Goal: Information Seeking & Learning: Learn about a topic

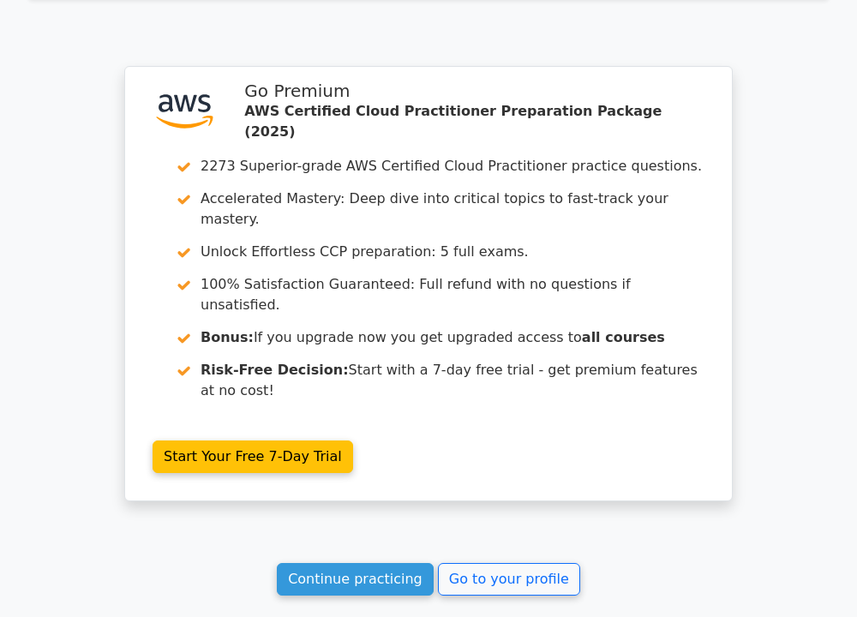
scroll to position [6966, 0]
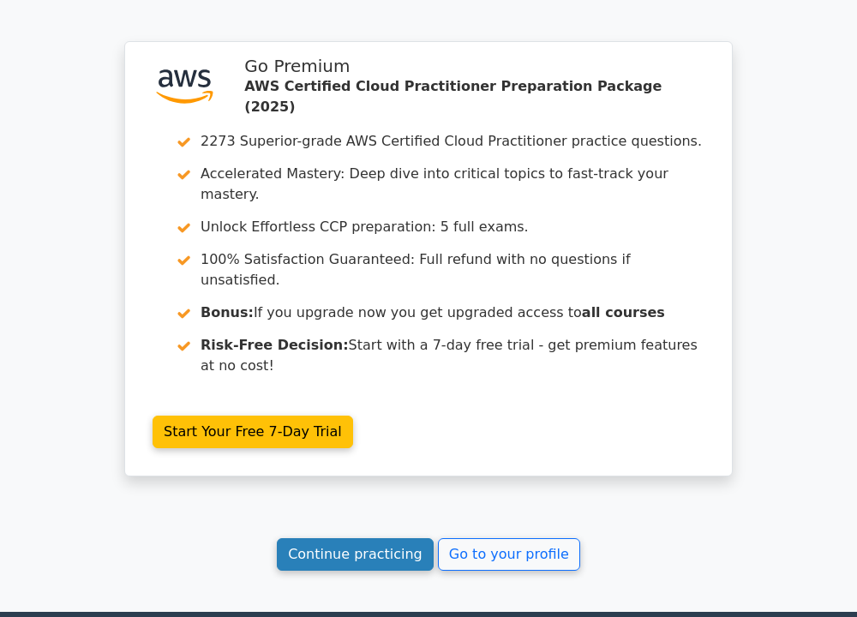
click at [395, 538] on link "Continue practicing" at bounding box center [355, 554] width 157 height 33
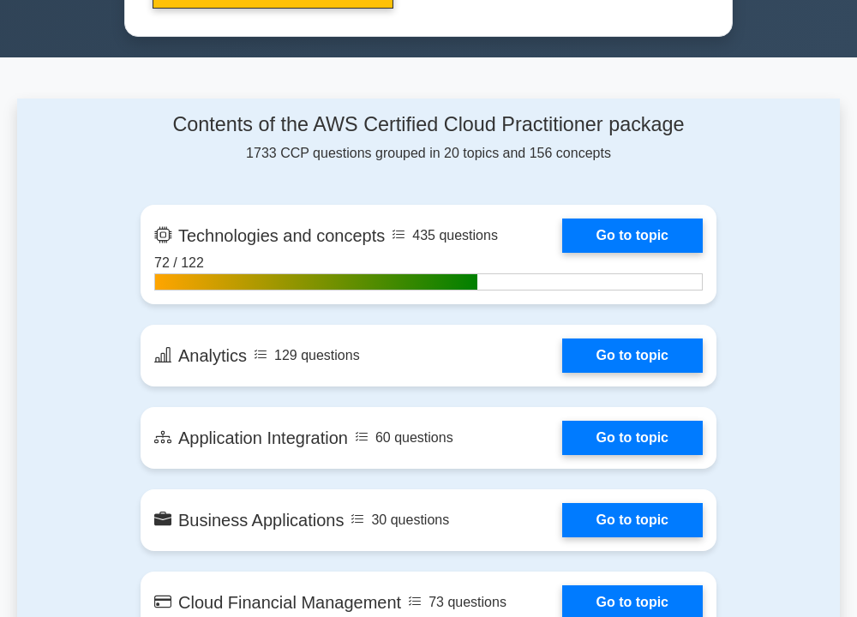
scroll to position [1029, 0]
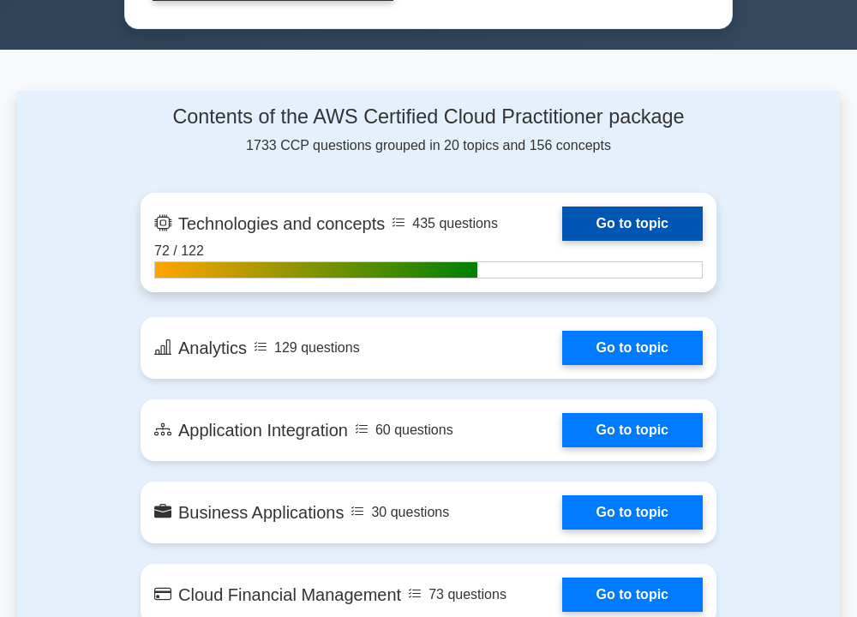
click at [602, 208] on link "Go to topic" at bounding box center [632, 224] width 141 height 34
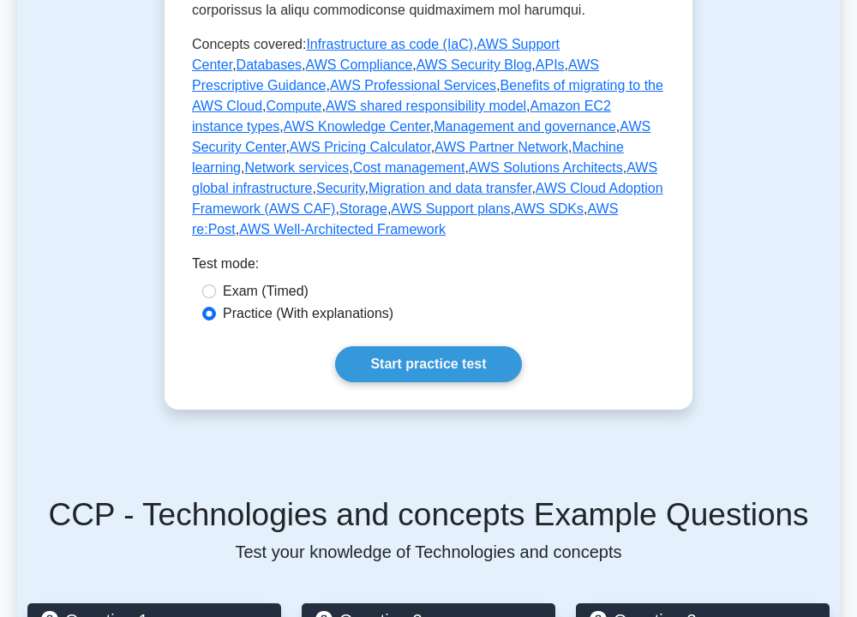
scroll to position [1029, 0]
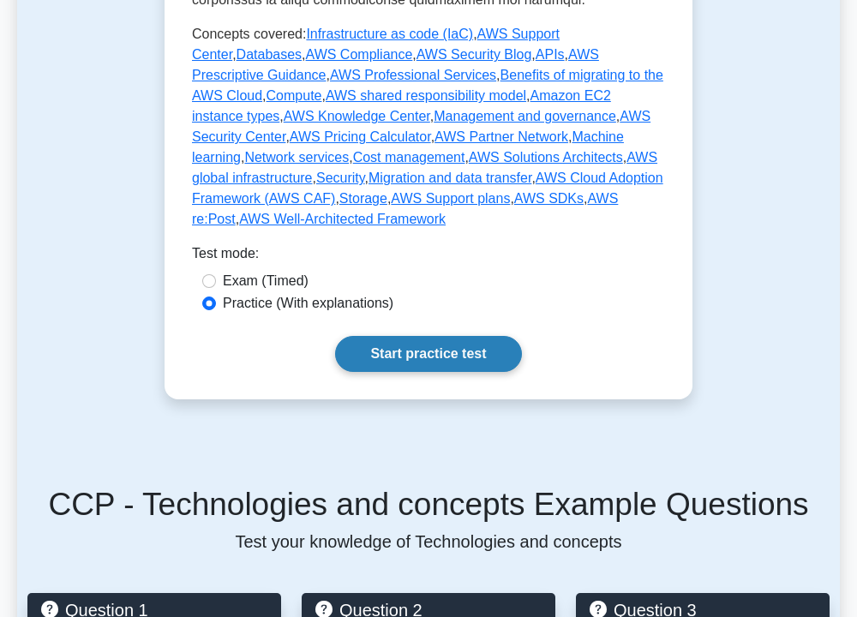
click at [437, 336] on link "Start practice test" at bounding box center [428, 354] width 186 height 36
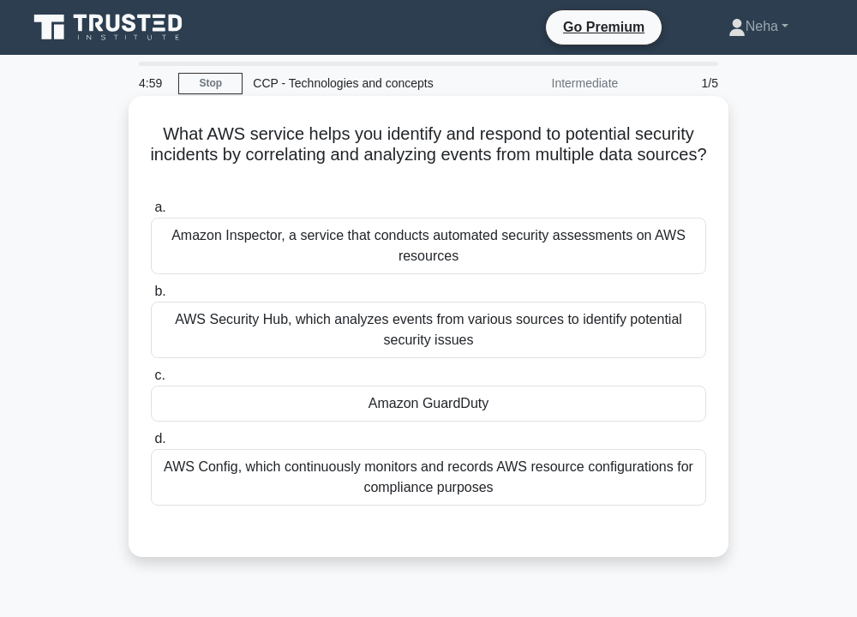
click at [467, 400] on div "Amazon GuardDuty" at bounding box center [429, 404] width 556 height 36
click at [151, 382] on input "c. Amazon GuardDuty" at bounding box center [151, 375] width 0 height 11
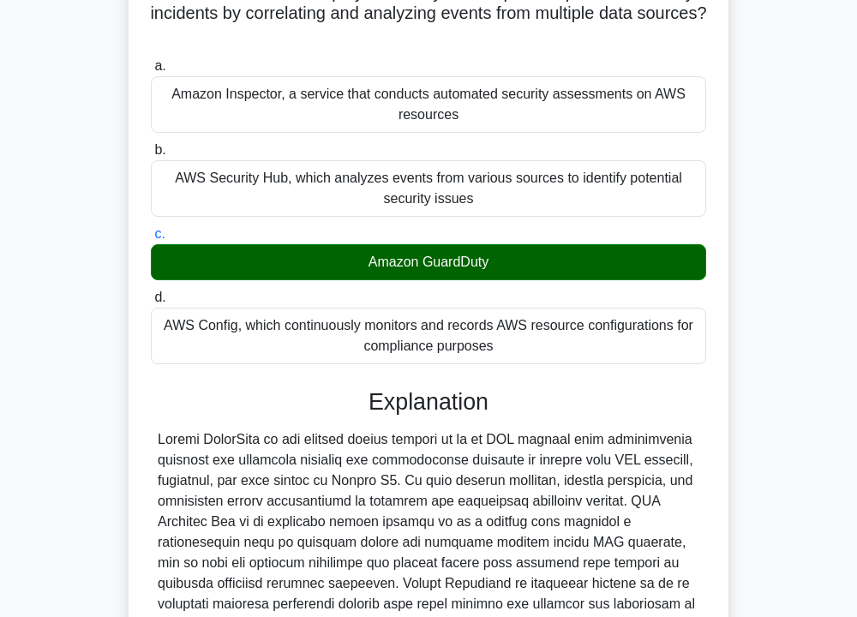
scroll to position [378, 0]
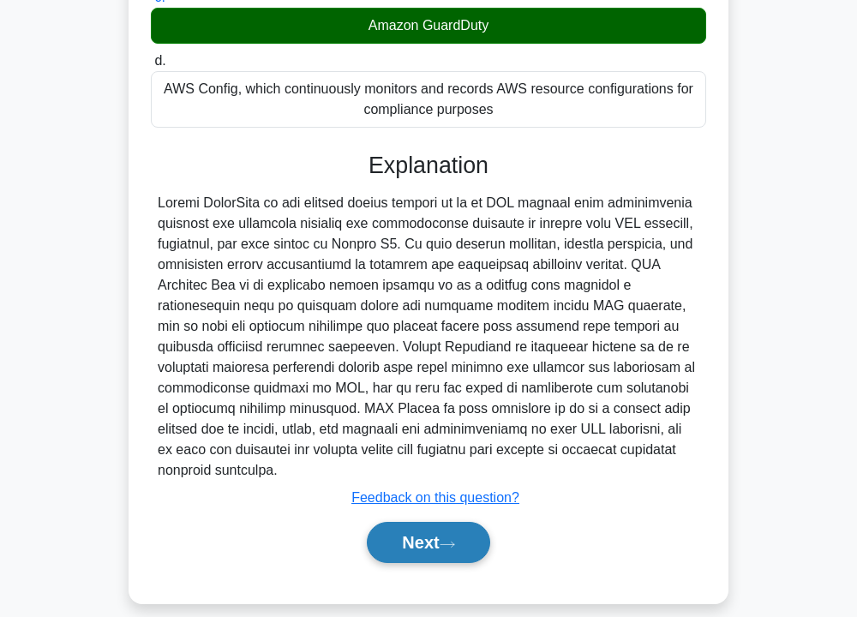
drag, startPoint x: 440, startPoint y: 527, endPoint x: 426, endPoint y: 508, distance: 23.3
click at [438, 527] on button "Next" at bounding box center [428, 542] width 123 height 41
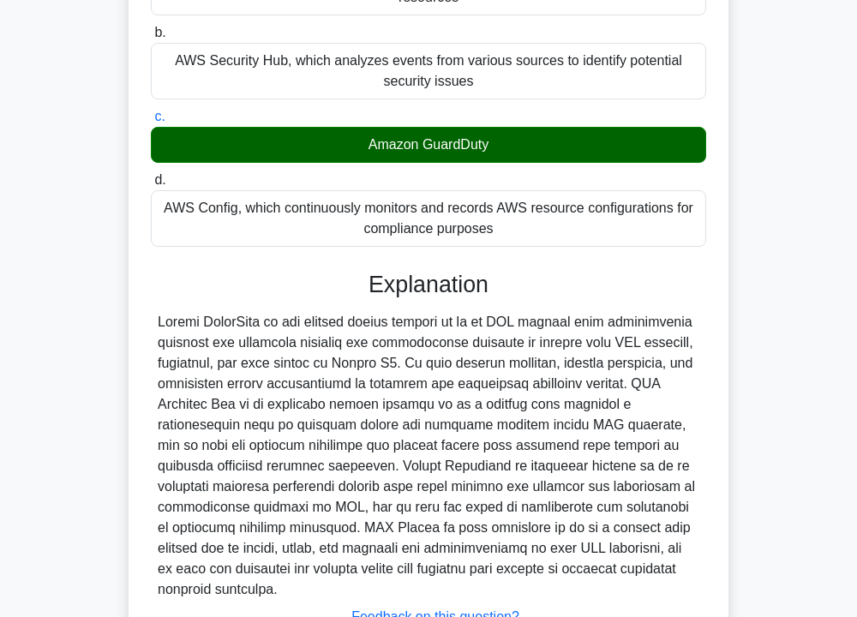
scroll to position [35, 0]
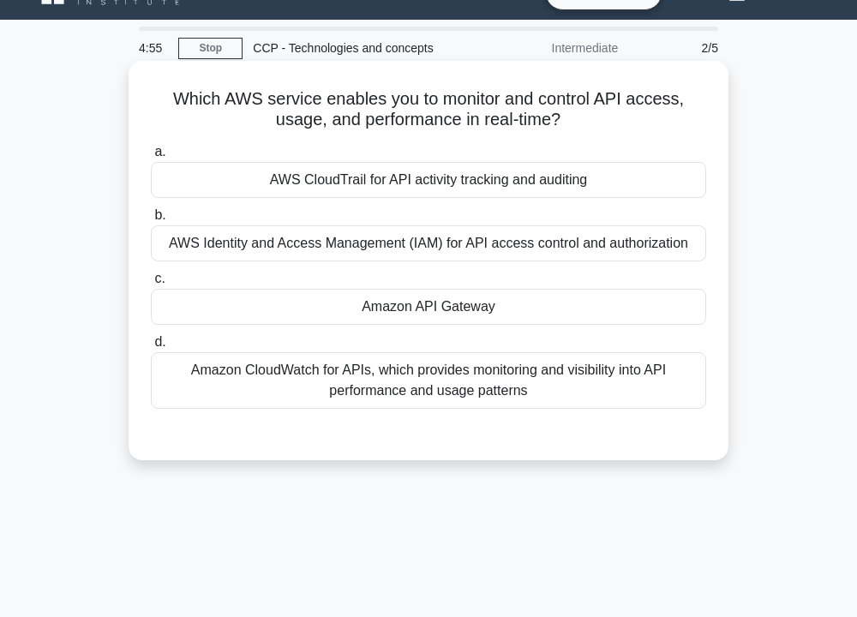
click at [442, 316] on div "Amazon API Gateway" at bounding box center [429, 307] width 556 height 36
click at [151, 285] on input "c. Amazon API Gateway" at bounding box center [151, 279] width 0 height 11
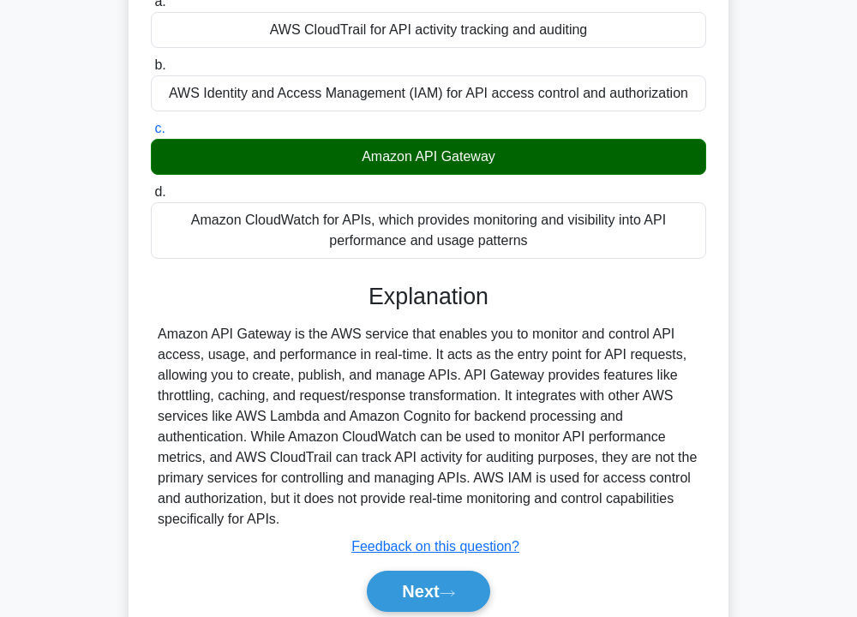
scroll to position [309, 0]
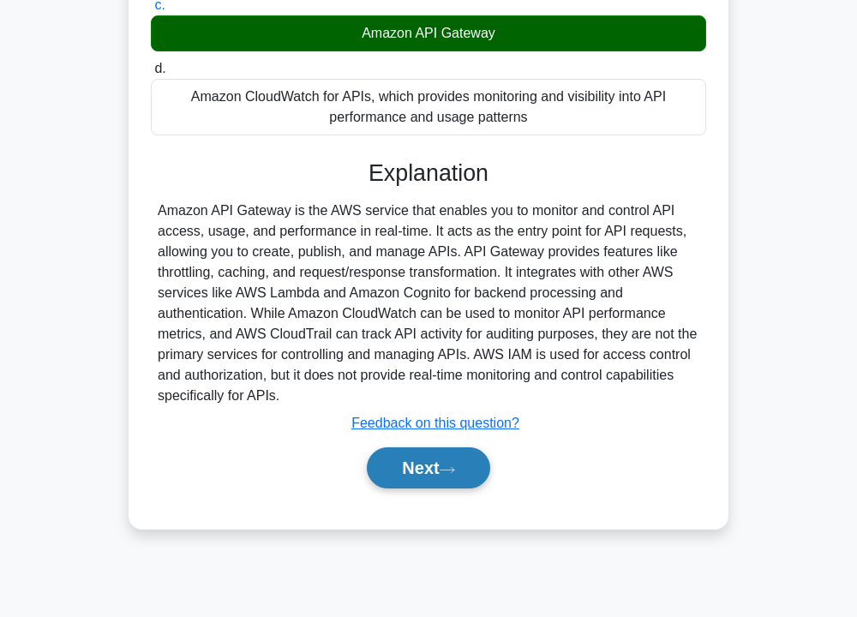
click at [447, 468] on icon at bounding box center [447, 470] width 15 height 9
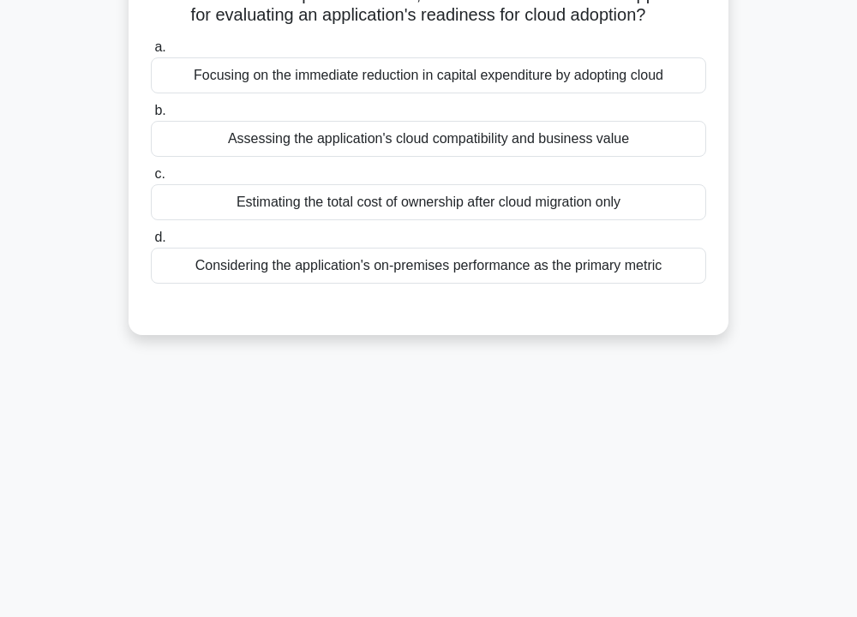
scroll to position [0, 0]
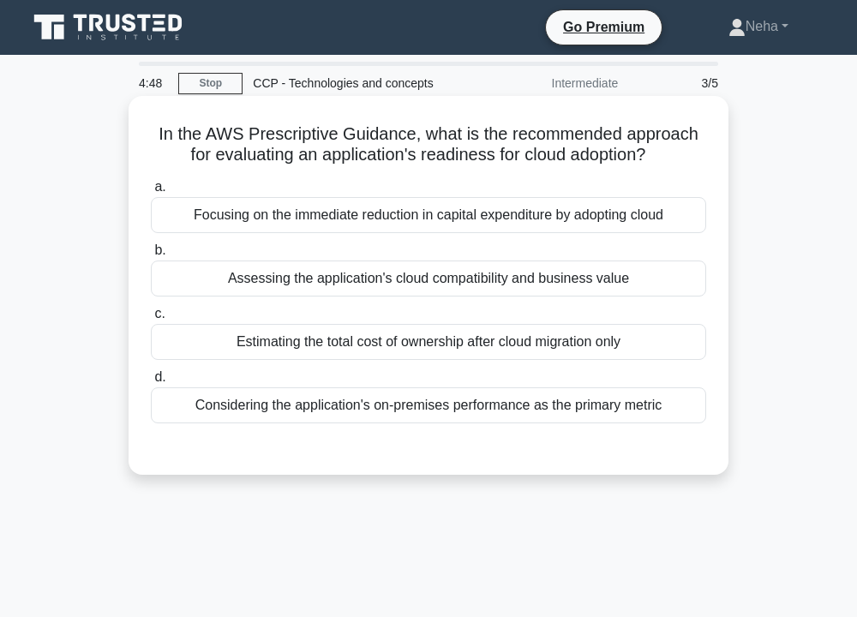
click at [517, 339] on div "Estimating the total cost of ownership after cloud migration only" at bounding box center [429, 342] width 556 height 36
click at [151, 320] on input "c. Estimating the total cost of ownership after cloud migration only" at bounding box center [151, 314] width 0 height 11
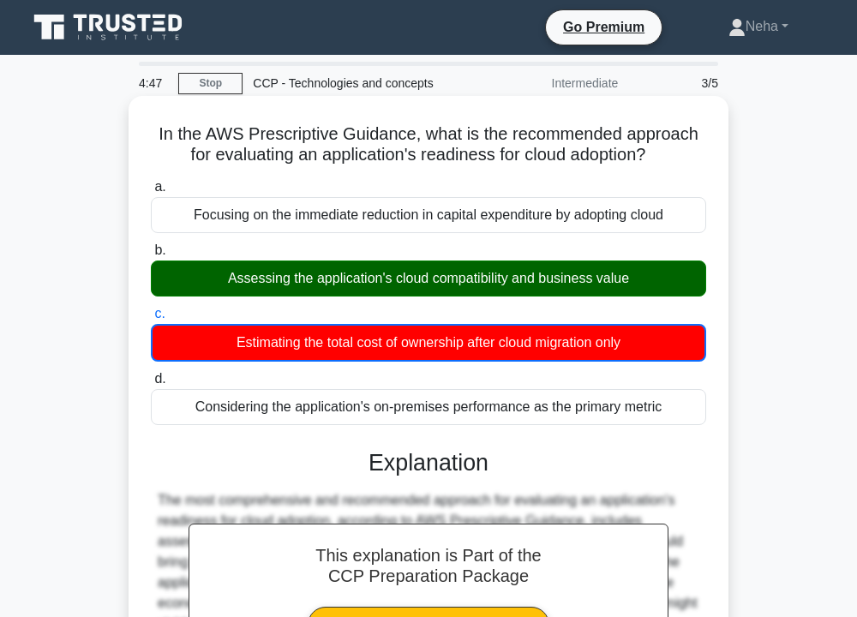
scroll to position [343, 0]
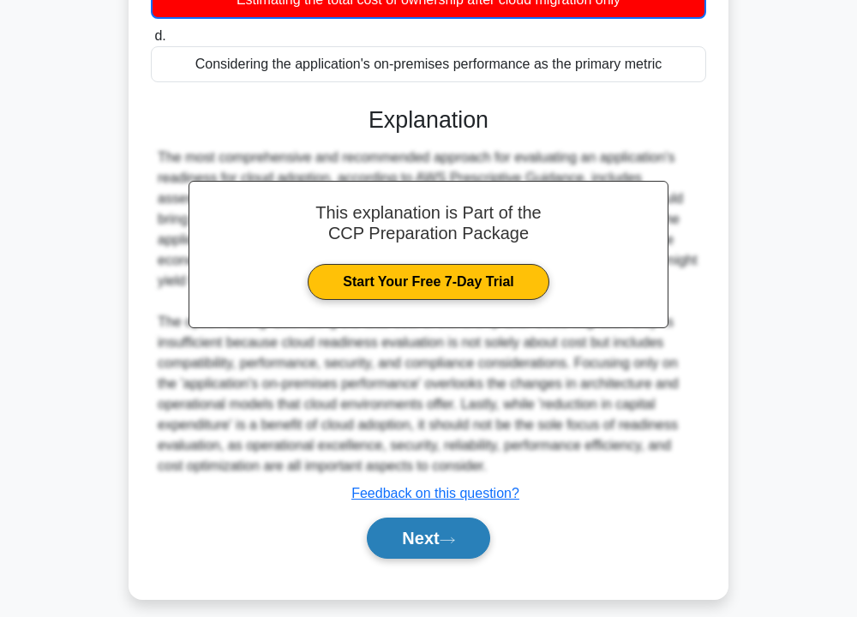
click at [448, 528] on button "Next" at bounding box center [428, 538] width 123 height 41
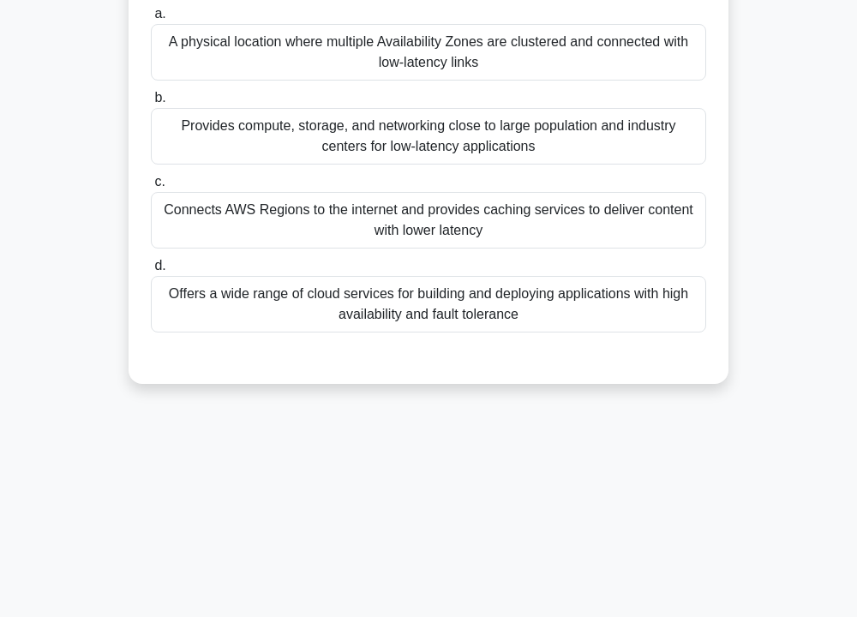
scroll to position [0, 0]
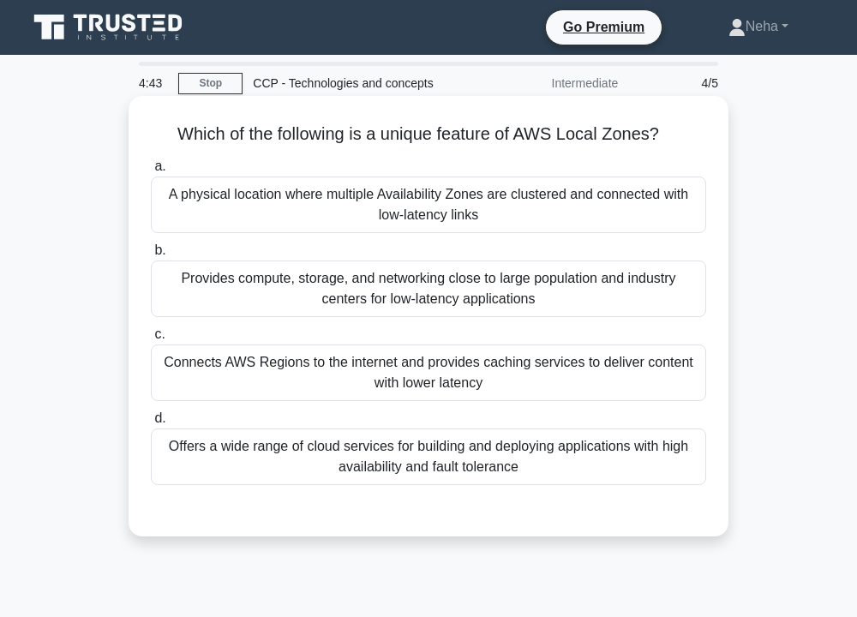
click at [440, 219] on div "A physical location where multiple Availability Zones are clustered and connect…" at bounding box center [429, 205] width 556 height 57
click at [151, 172] on input "a. A physical location where multiple Availability Zones are clustered and conn…" at bounding box center [151, 166] width 0 height 11
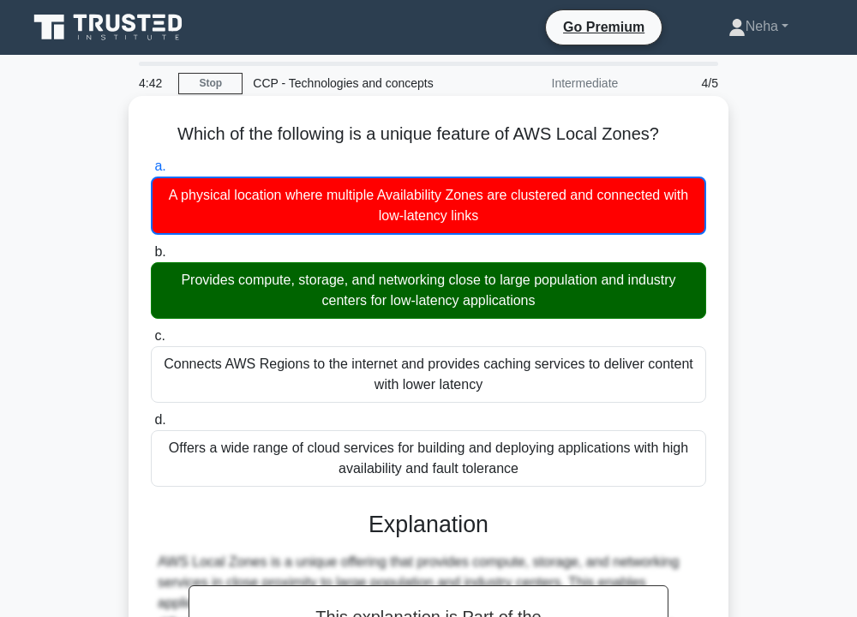
scroll to position [309, 0]
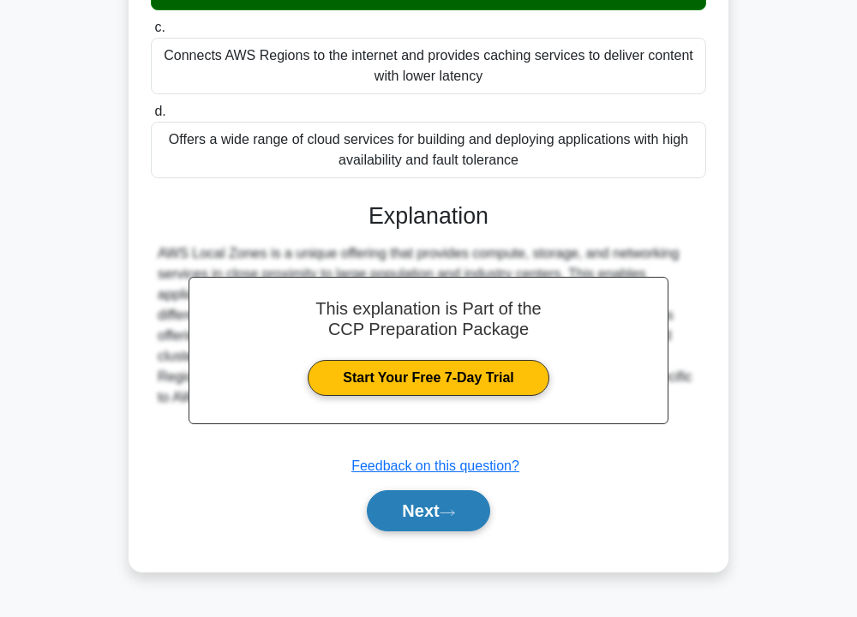
click at [442, 502] on button "Next" at bounding box center [428, 510] width 123 height 41
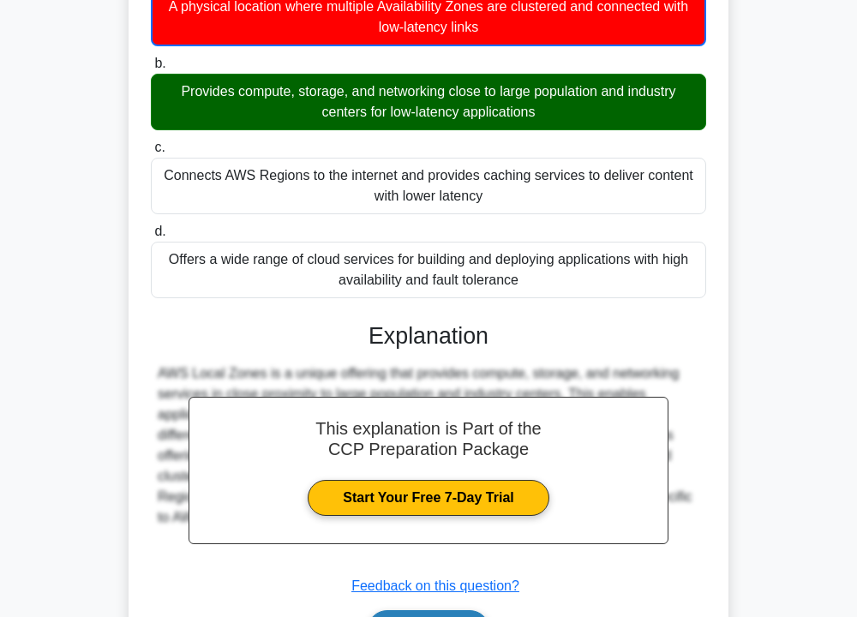
scroll to position [0, 0]
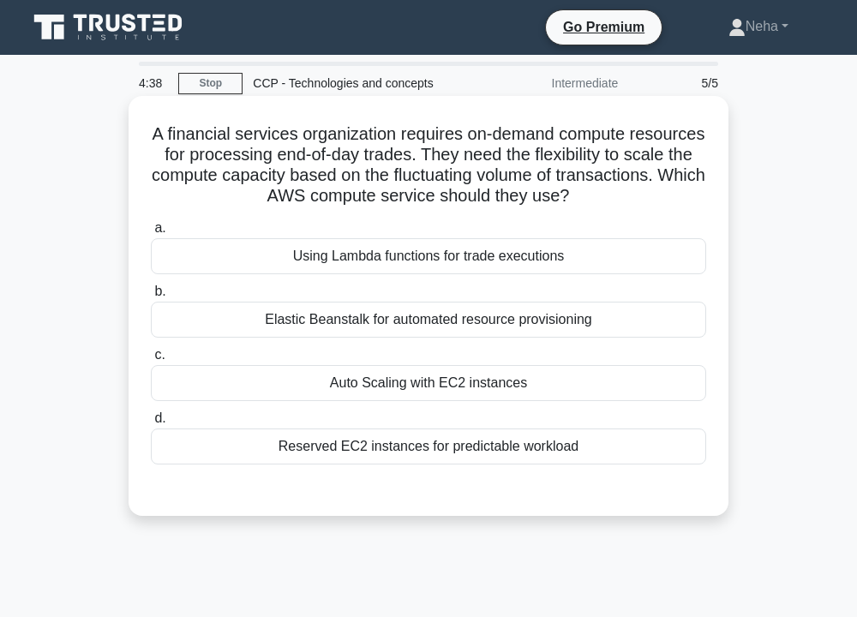
click at [451, 389] on div "Auto Scaling with EC2 instances" at bounding box center [429, 383] width 556 height 36
click at [151, 361] on input "c. Auto Scaling with EC2 instances" at bounding box center [151, 355] width 0 height 11
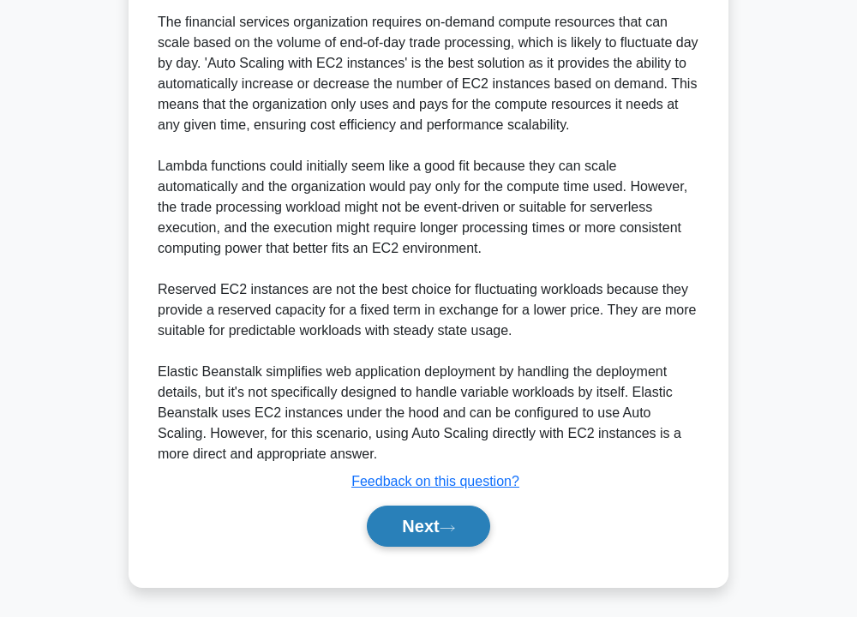
scroll to position [522, 0]
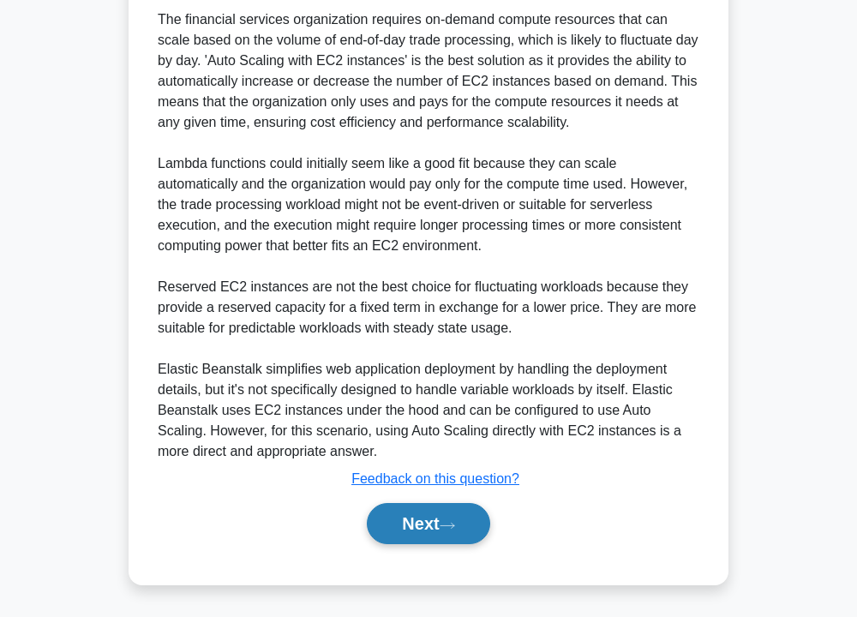
click at [441, 513] on button "Next" at bounding box center [428, 523] width 123 height 41
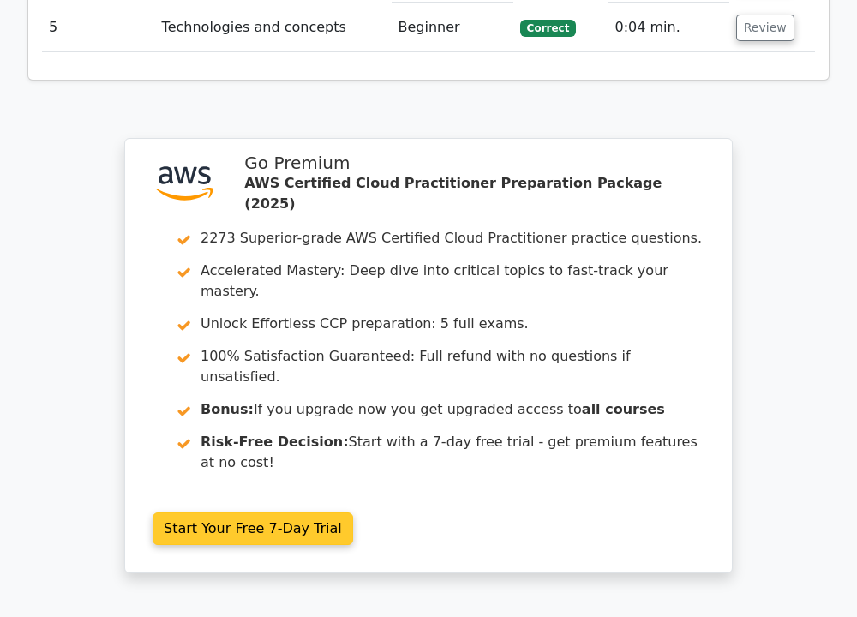
scroll to position [2401, 0]
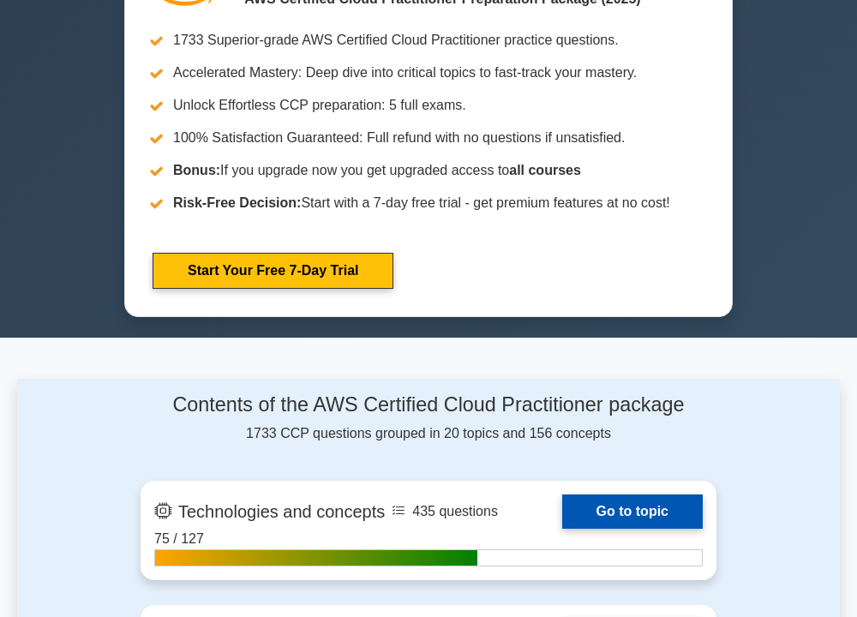
scroll to position [772, 0]
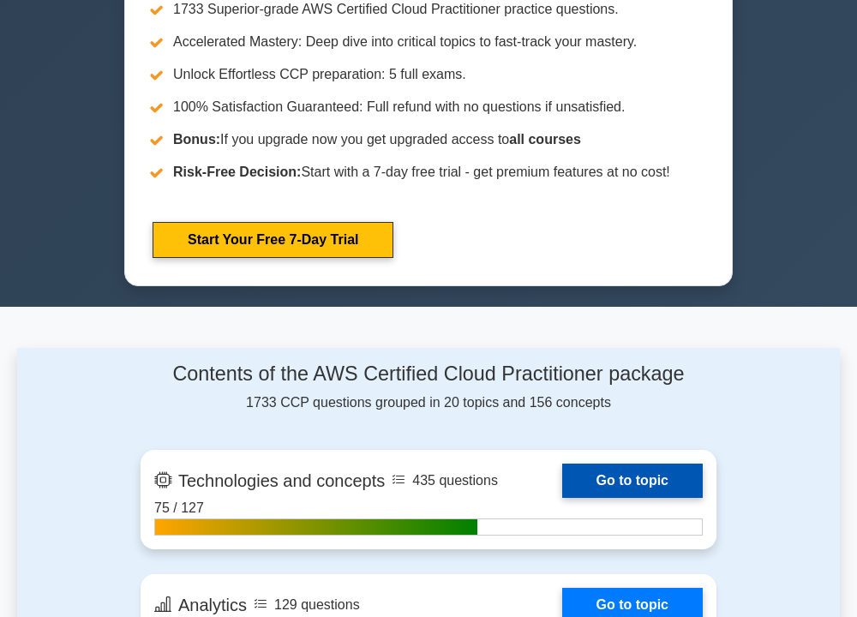
click at [580, 483] on link "Go to topic" at bounding box center [632, 481] width 141 height 34
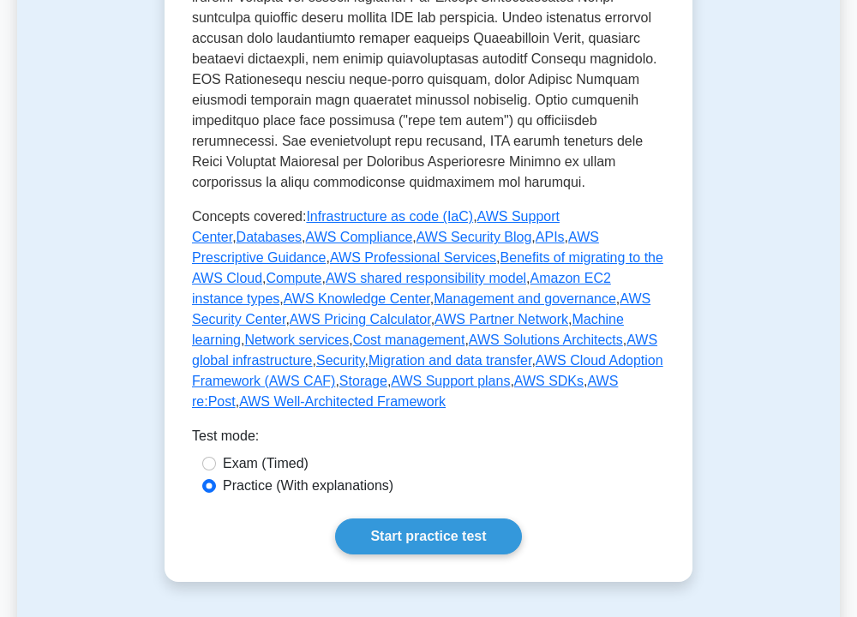
scroll to position [1029, 0]
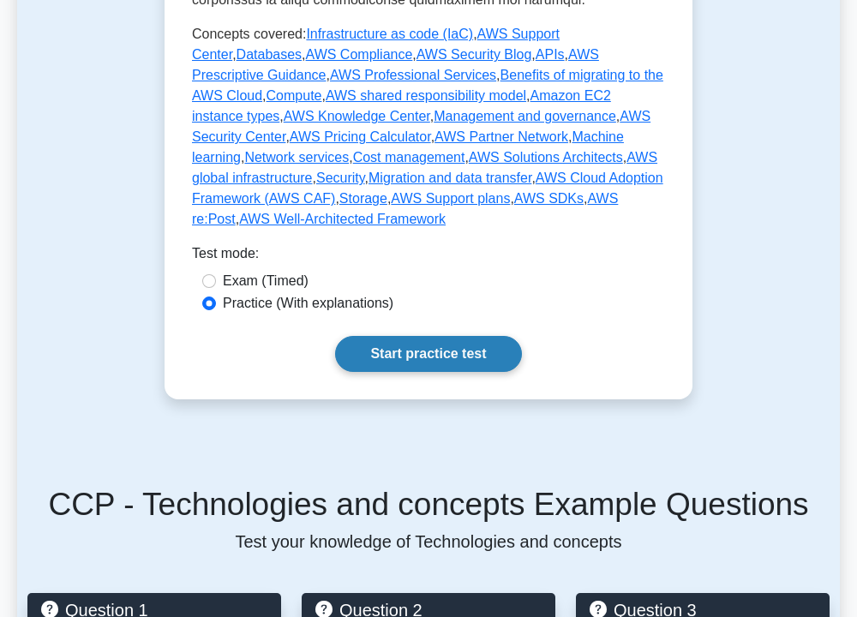
click at [460, 336] on link "Start practice test" at bounding box center [428, 354] width 186 height 36
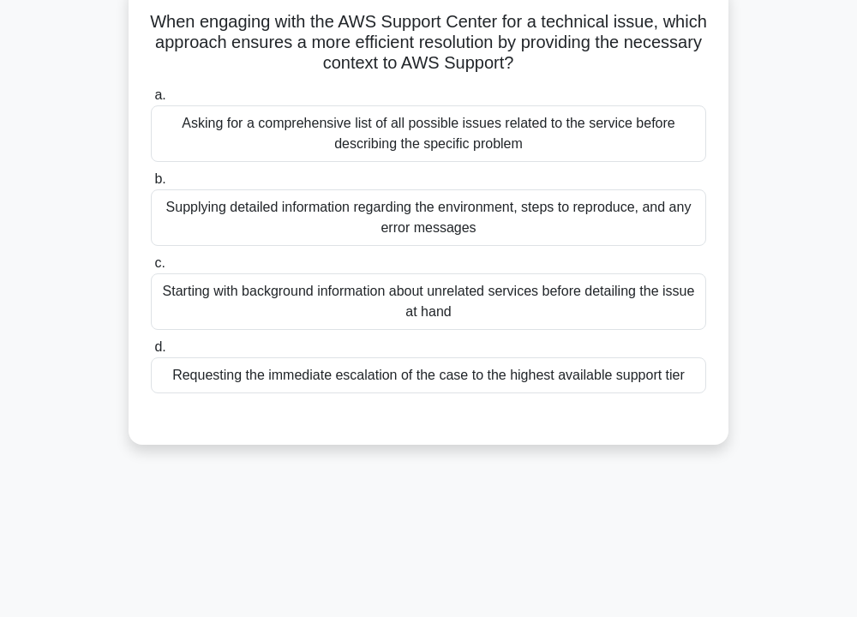
scroll to position [86, 0]
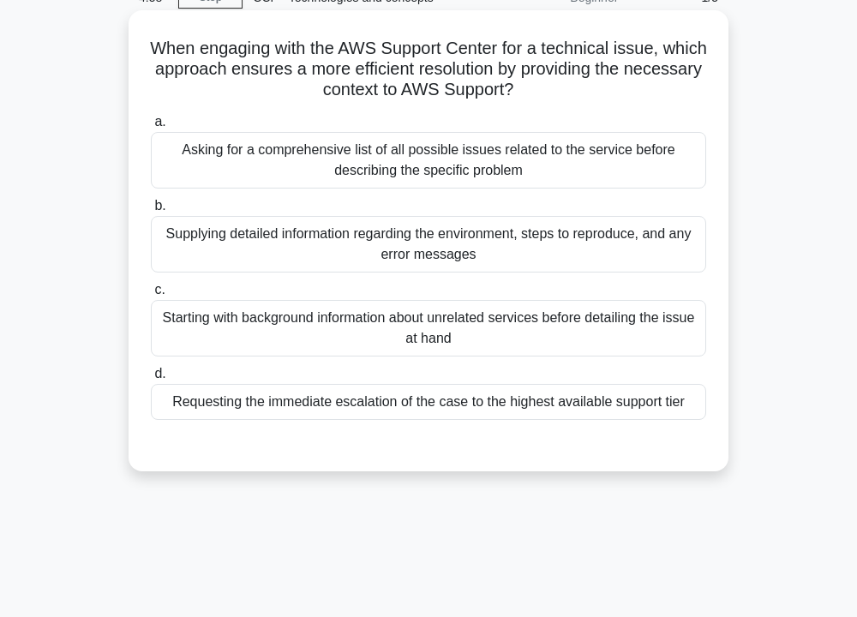
click at [462, 396] on div "Requesting the immediate escalation of the case to the highest available suppor…" at bounding box center [429, 402] width 556 height 36
click at [151, 380] on input "d. Requesting the immediate escalation of the case to the highest available sup…" at bounding box center [151, 374] width 0 height 11
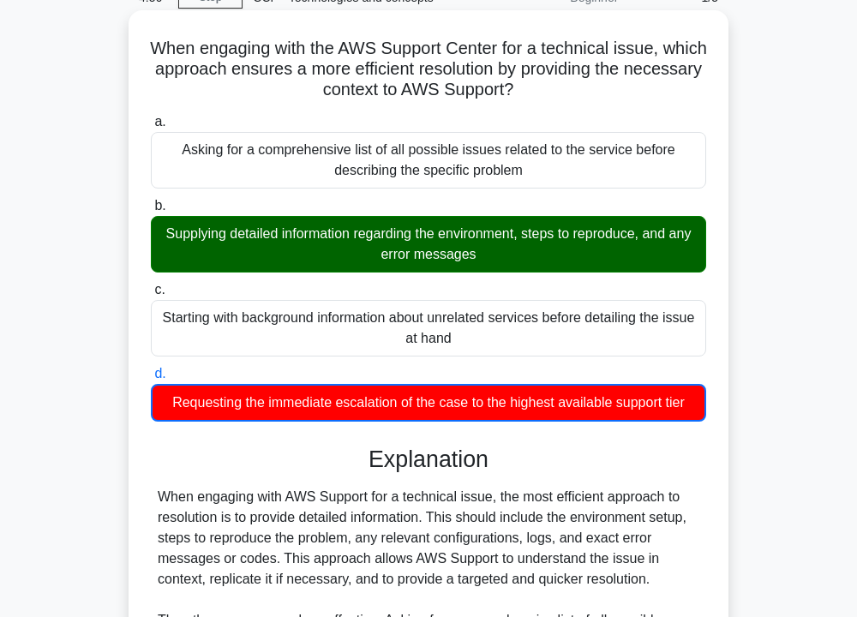
scroll to position [359, 0]
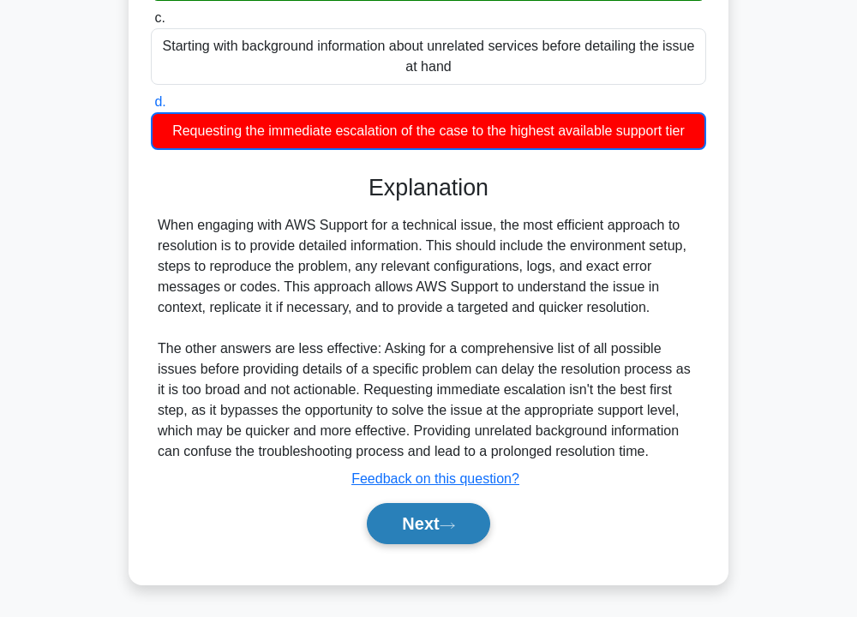
click at [436, 526] on button "Next" at bounding box center [428, 523] width 123 height 41
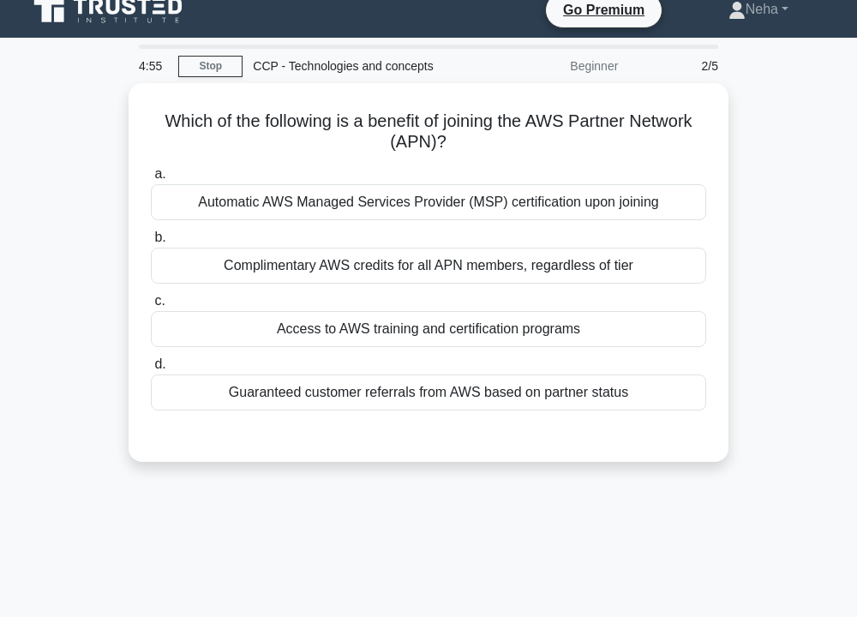
scroll to position [16, 0]
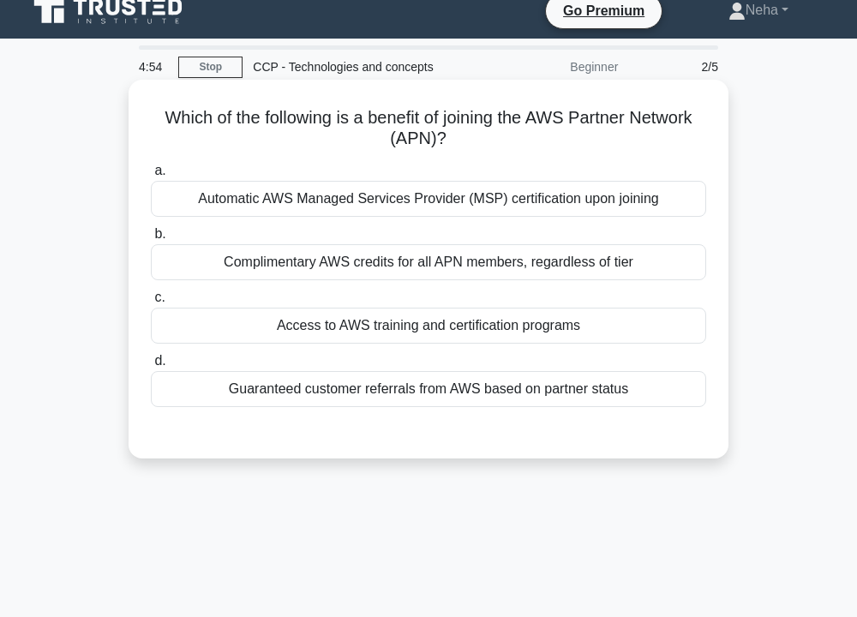
click at [415, 320] on div "Access to AWS training and certification programs" at bounding box center [429, 326] width 556 height 36
click at [151, 304] on input "c. Access to AWS training and certification programs" at bounding box center [151, 297] width 0 height 11
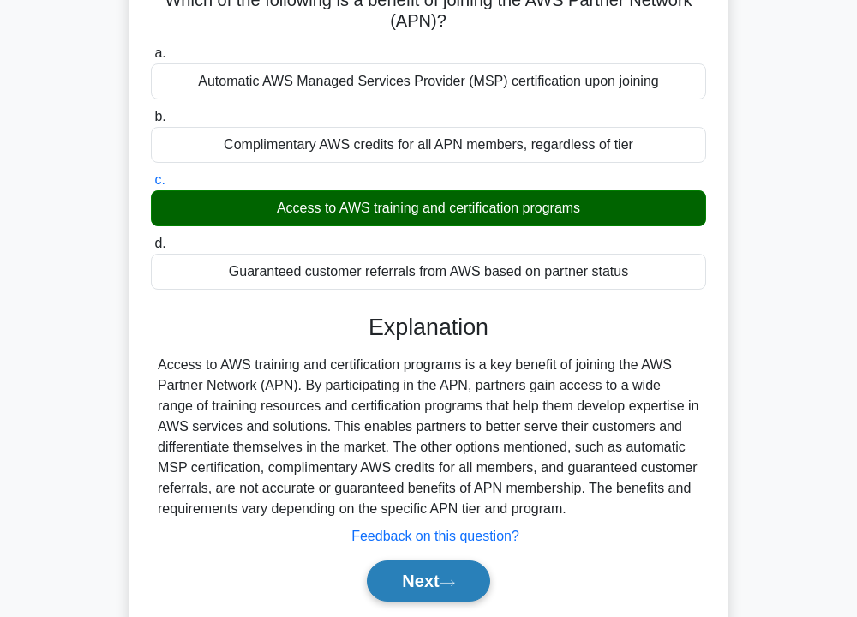
scroll to position [309, 0]
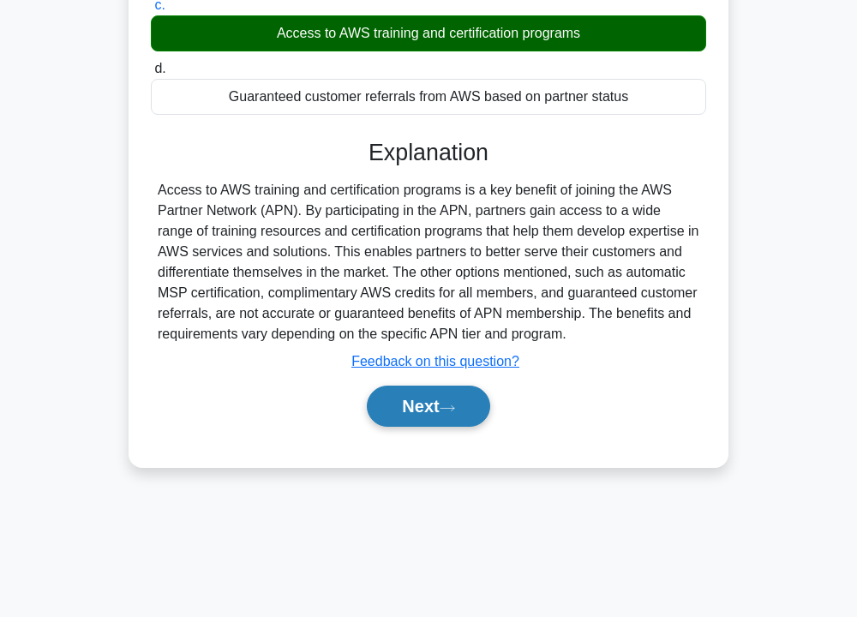
click at [425, 422] on button "Next" at bounding box center [428, 406] width 123 height 41
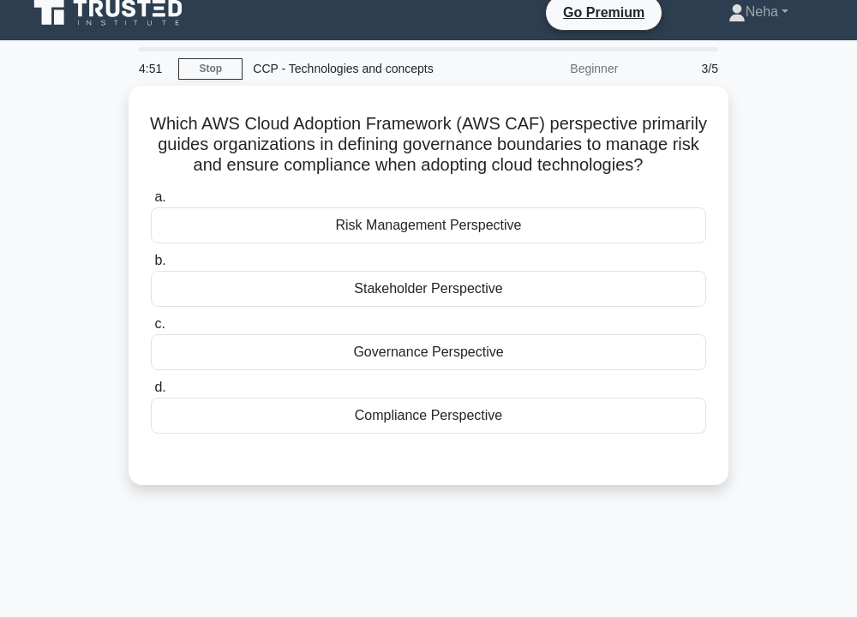
scroll to position [0, 0]
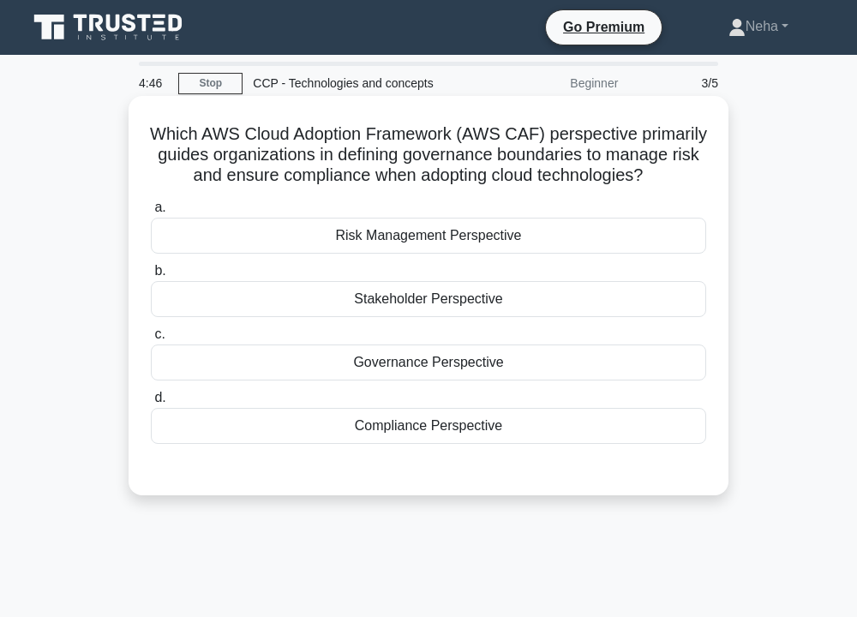
click at [432, 317] on div "Stakeholder Perspective" at bounding box center [429, 299] width 556 height 36
click at [151, 277] on input "b. Stakeholder Perspective" at bounding box center [151, 271] width 0 height 11
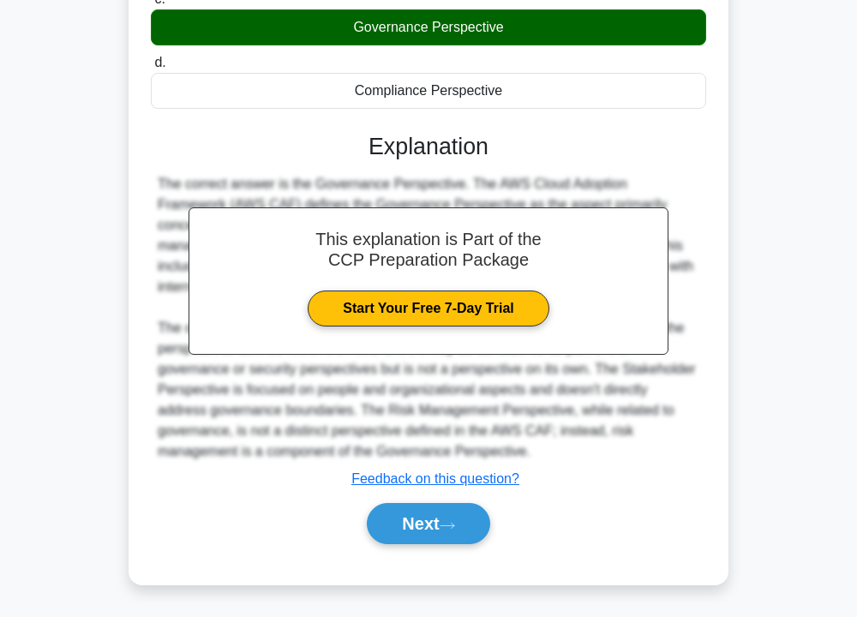
scroll to position [359, 0]
click at [446, 519] on button "Next" at bounding box center [428, 523] width 123 height 41
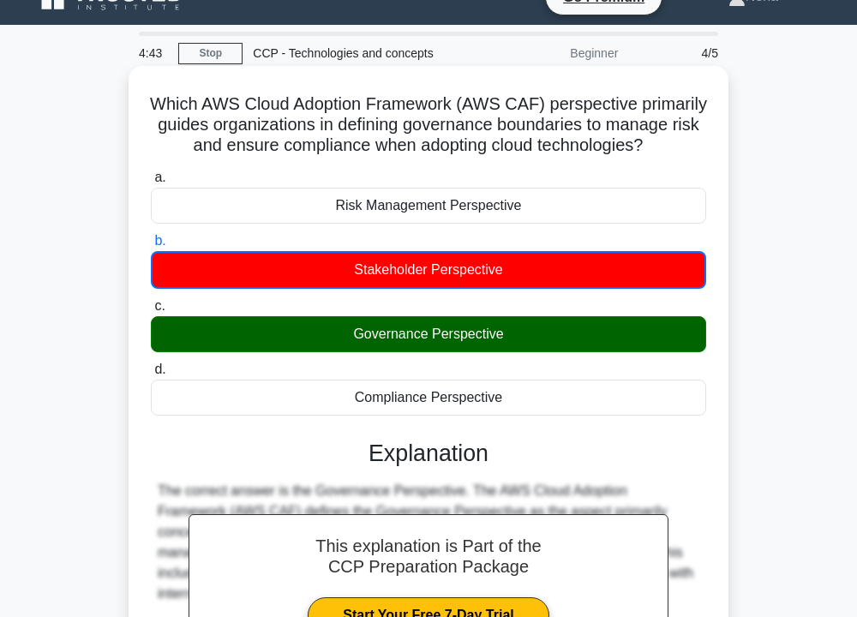
scroll to position [16, 0]
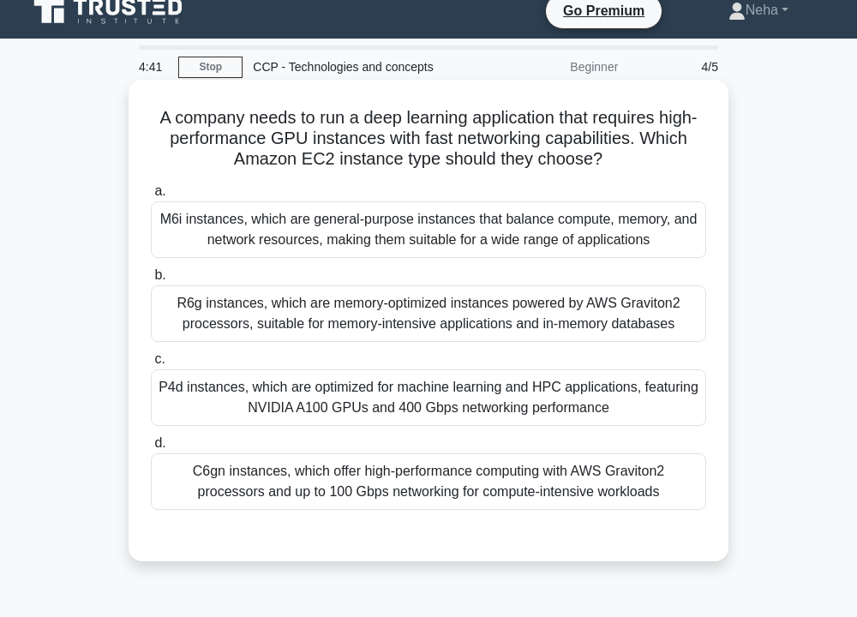
click at [382, 397] on div "P4d instances, which are optimized for machine learning and HPC applications, f…" at bounding box center [429, 398] width 556 height 57
click at [151, 365] on input "c. P4d instances, which are optimized for machine learning and HPC applications…" at bounding box center [151, 359] width 0 height 11
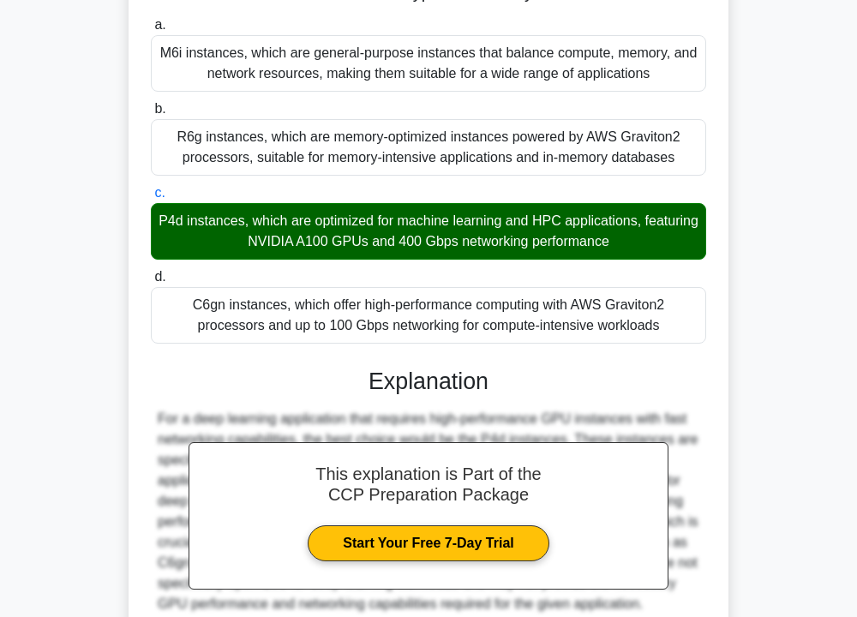
scroll to position [337, 0]
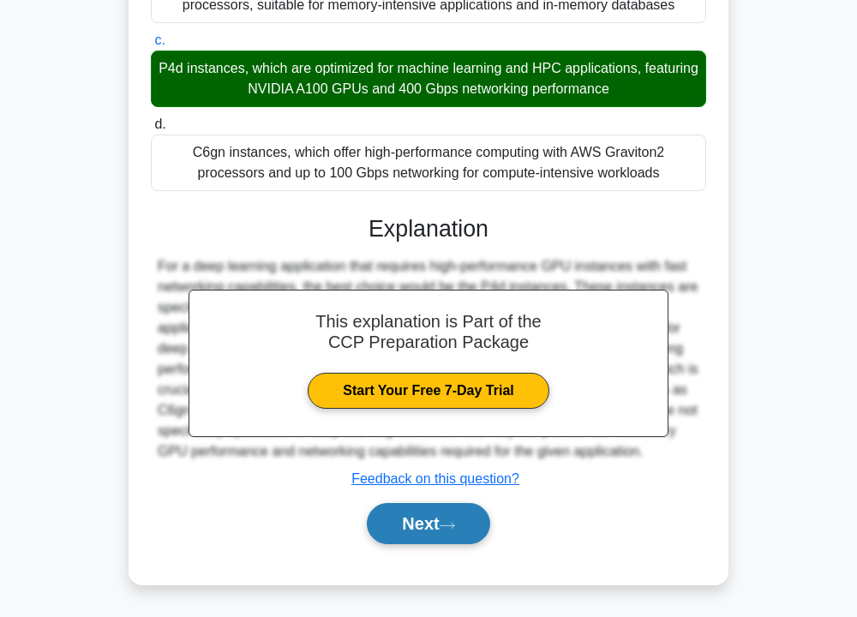
click at [413, 523] on button "Next" at bounding box center [428, 523] width 123 height 41
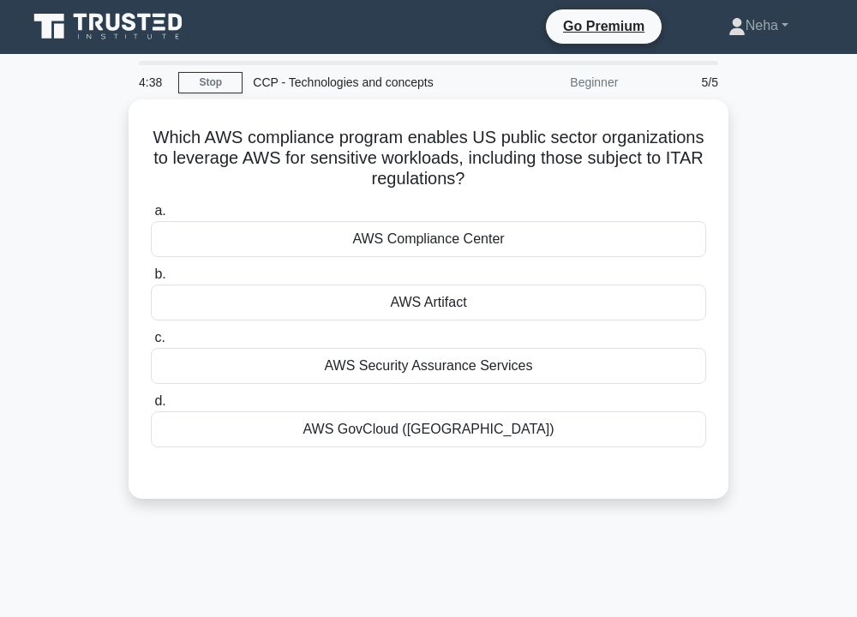
scroll to position [0, 0]
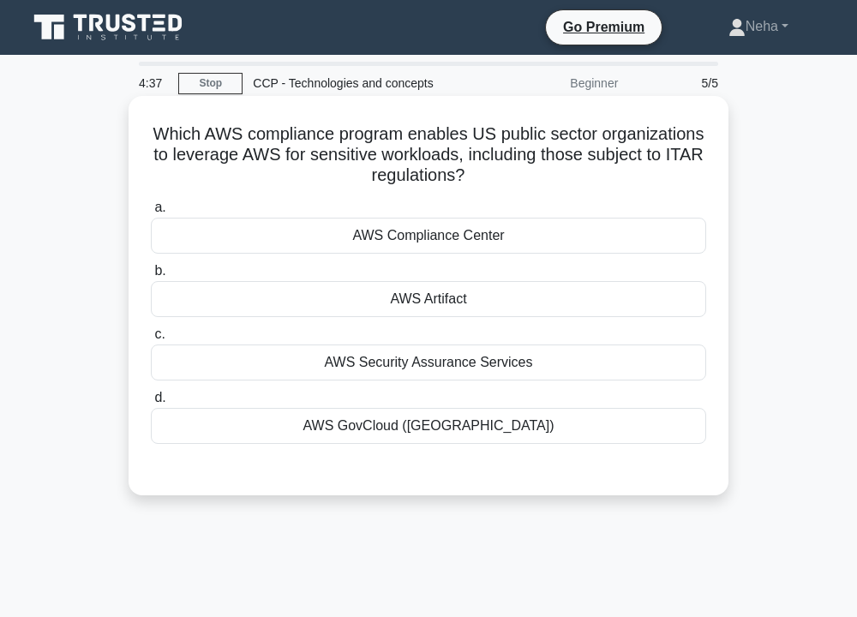
click at [418, 299] on div "AWS Artifact" at bounding box center [429, 299] width 556 height 36
click at [151, 277] on input "b. AWS Artifact" at bounding box center [151, 271] width 0 height 11
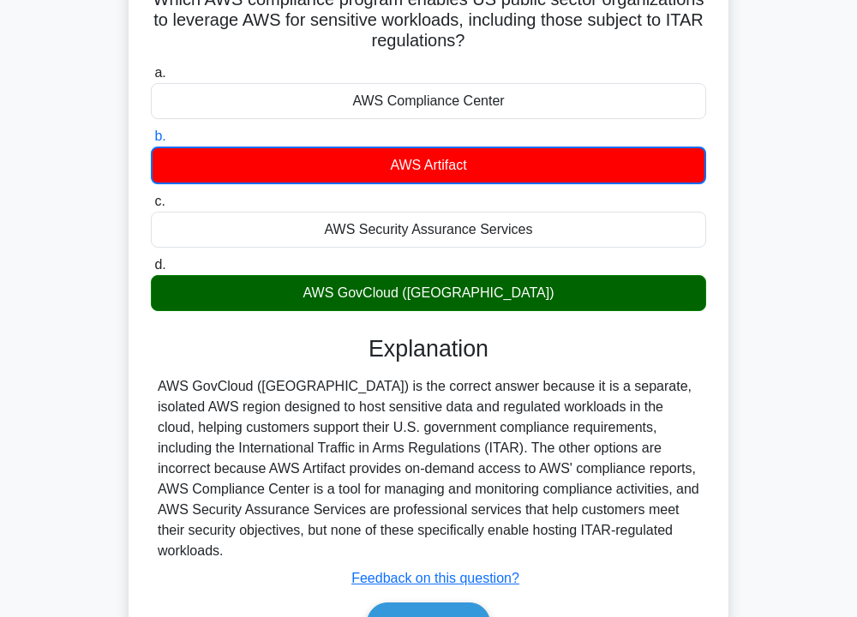
scroll to position [309, 0]
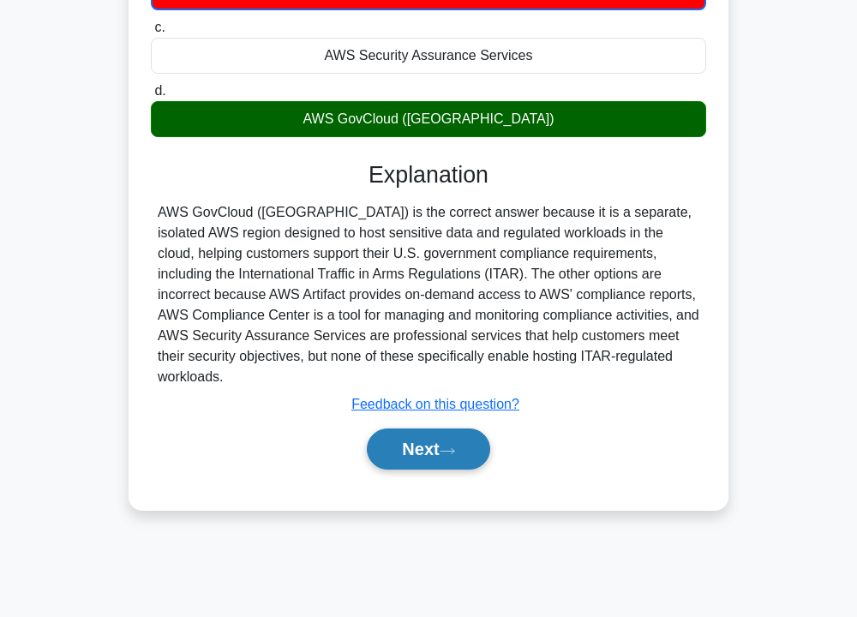
click at [426, 429] on button "Next" at bounding box center [428, 449] width 123 height 41
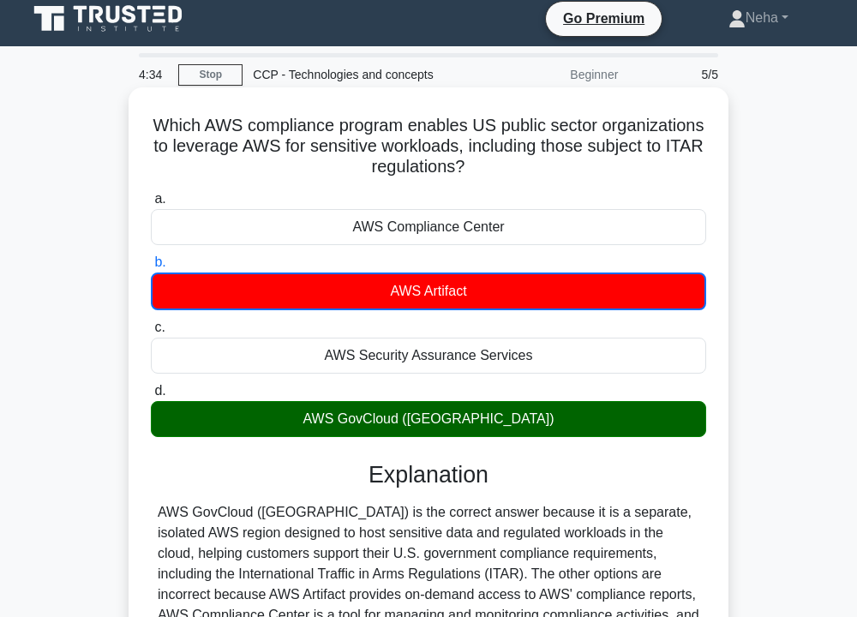
scroll to position [0, 0]
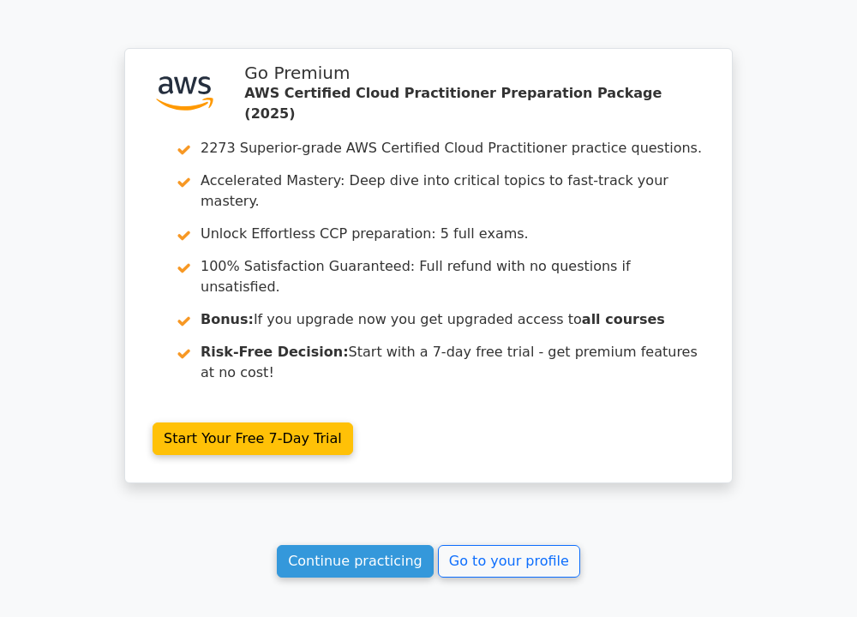
scroll to position [2484, 0]
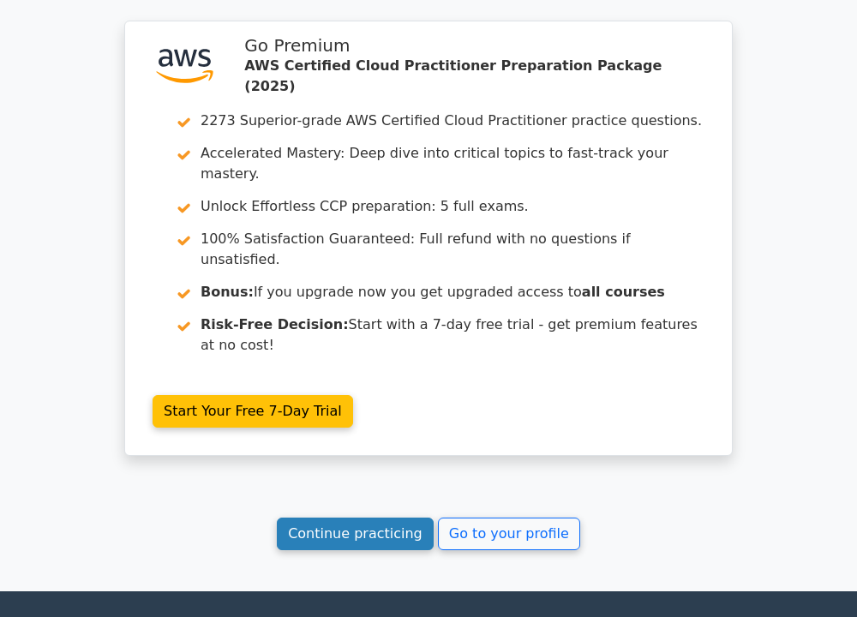
click at [390, 518] on link "Continue practicing" at bounding box center [355, 534] width 157 height 33
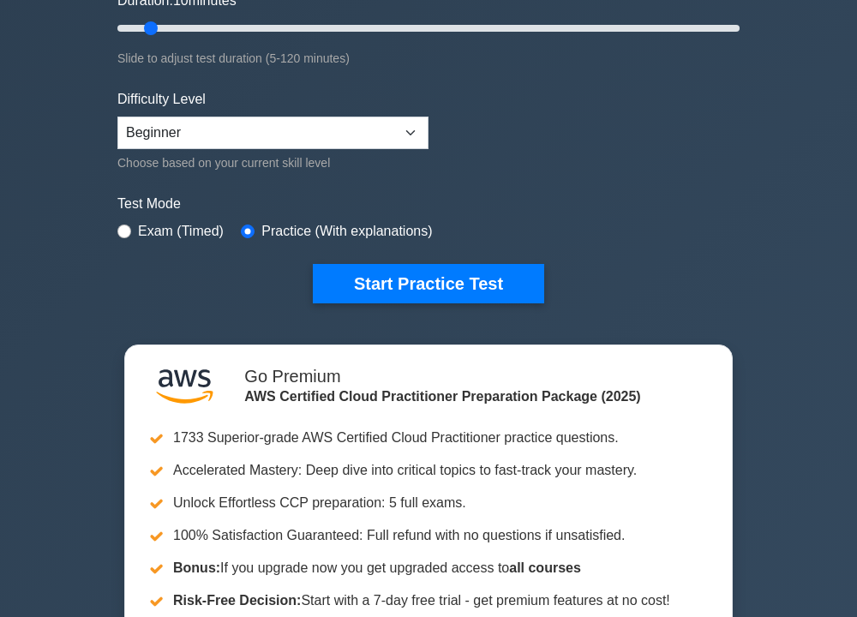
scroll to position [686, 0]
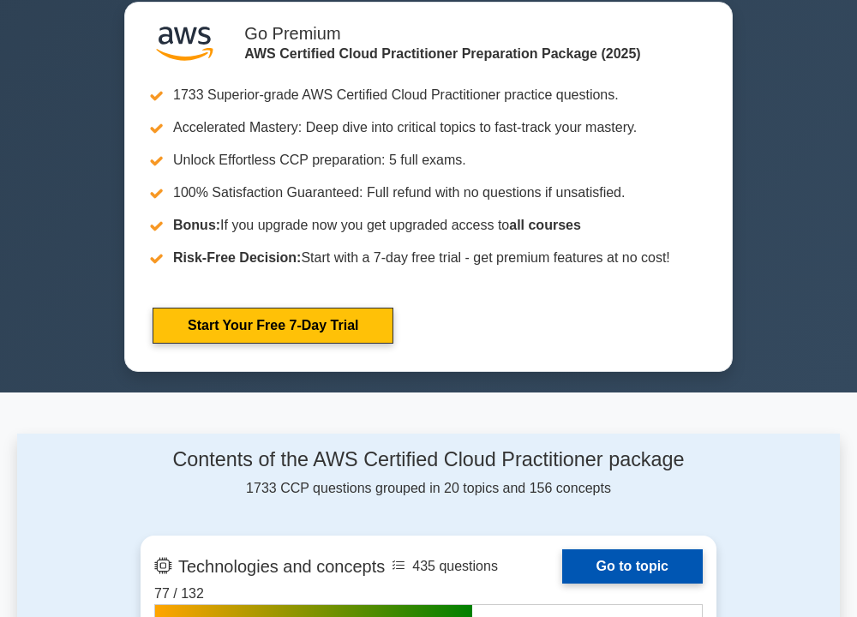
click at [682, 556] on link "Go to topic" at bounding box center [632, 567] width 141 height 34
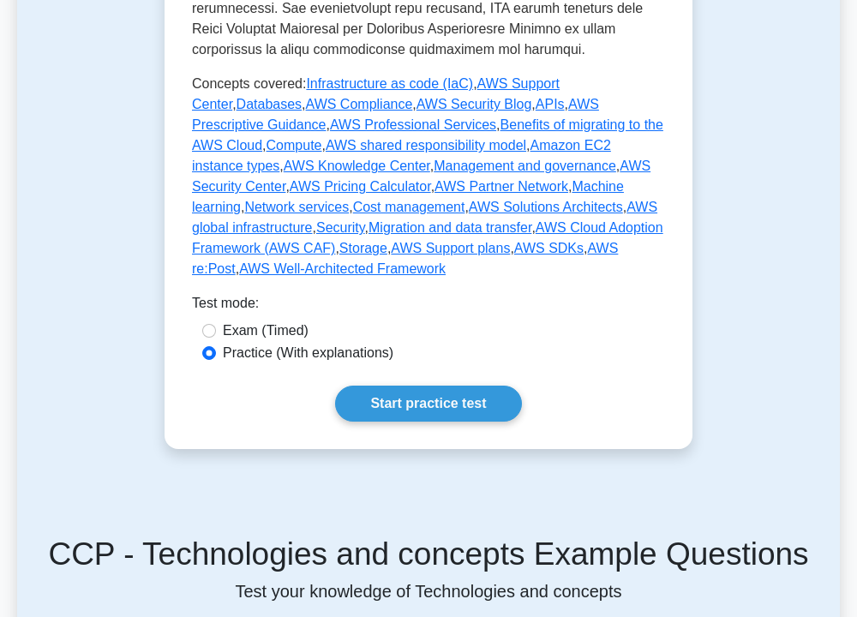
scroll to position [1029, 0]
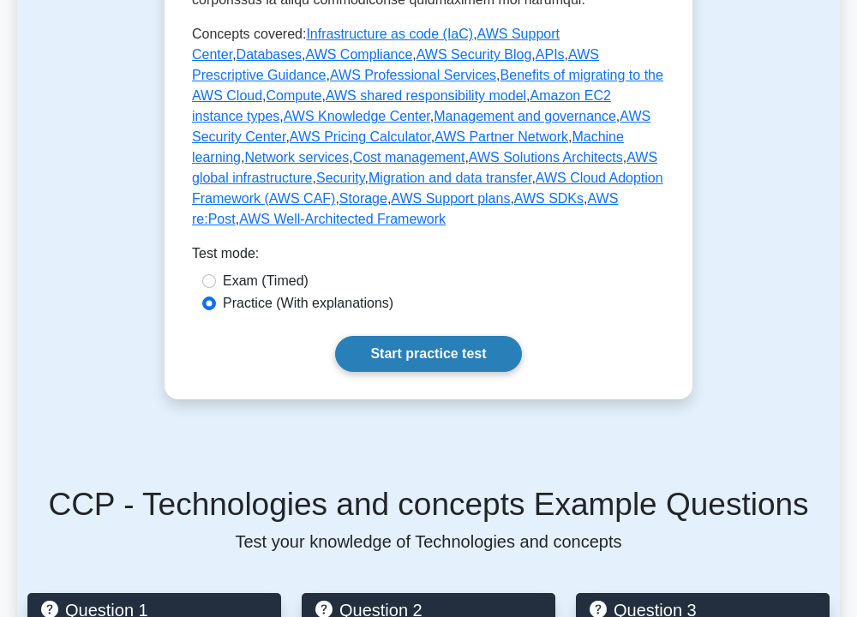
click at [437, 336] on link "Start practice test" at bounding box center [428, 354] width 186 height 36
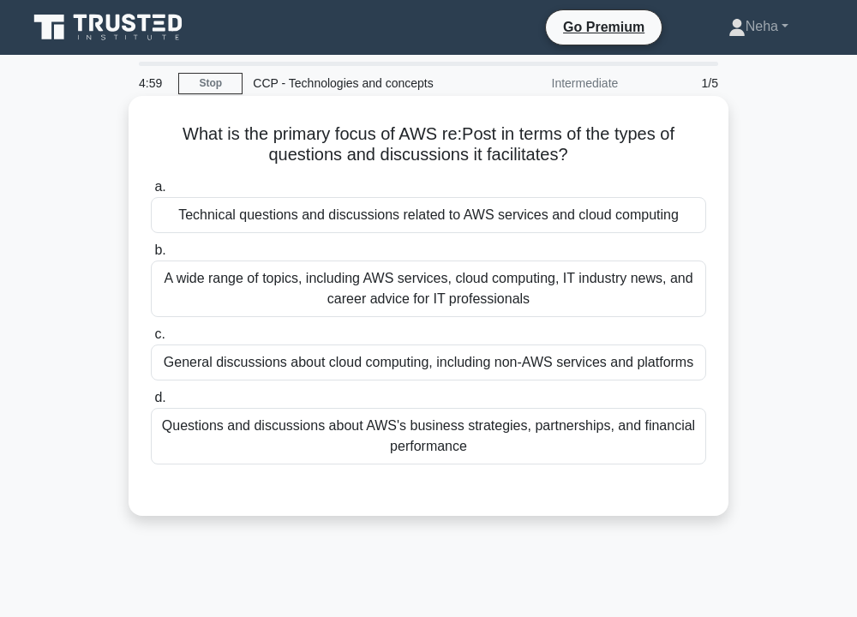
click at [399, 364] on div "General discussions about cloud computing, including non-AWS services and platf…" at bounding box center [429, 363] width 556 height 36
click at [151, 340] on input "c. General discussions about cloud computing, including non-AWS services and pl…" at bounding box center [151, 334] width 0 height 11
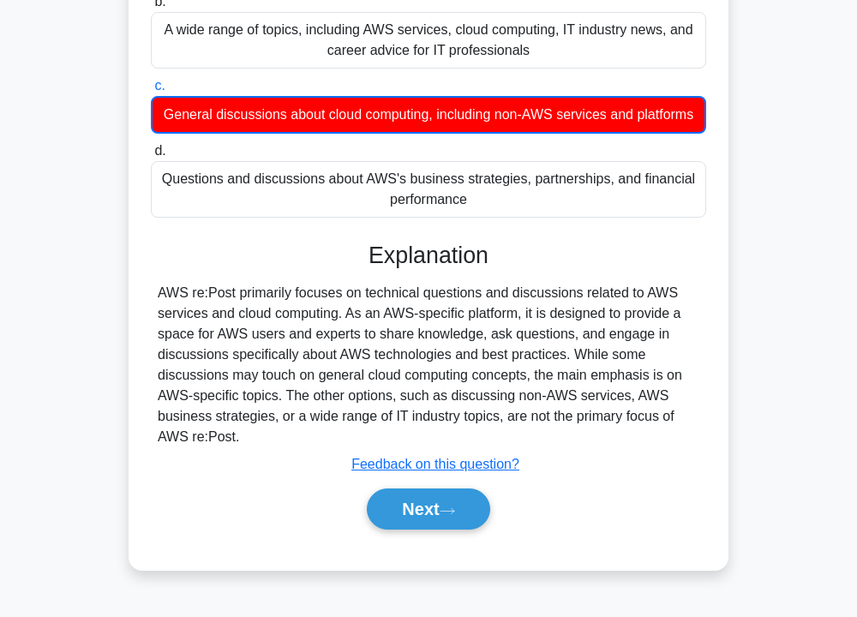
scroll to position [309, 0]
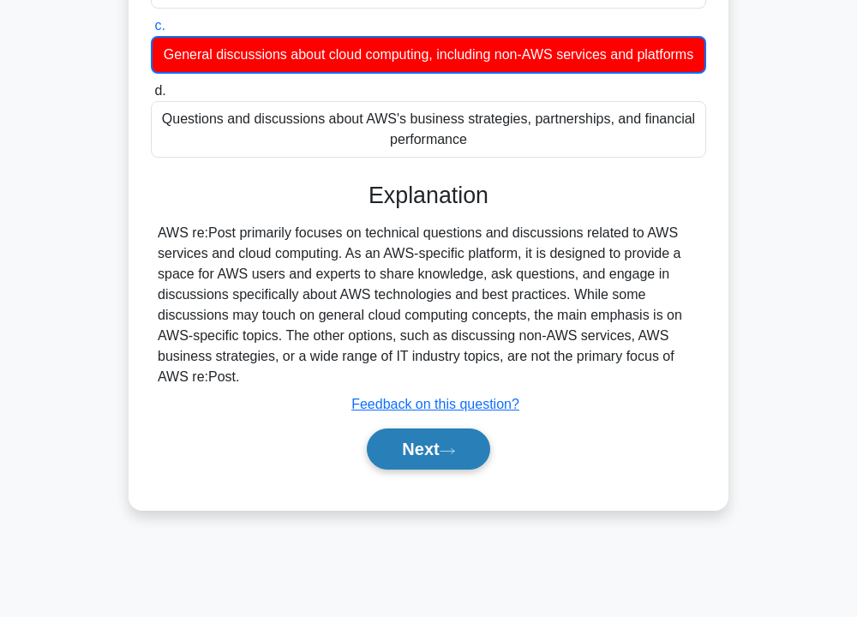
click at [454, 454] on button "Next" at bounding box center [428, 449] width 123 height 41
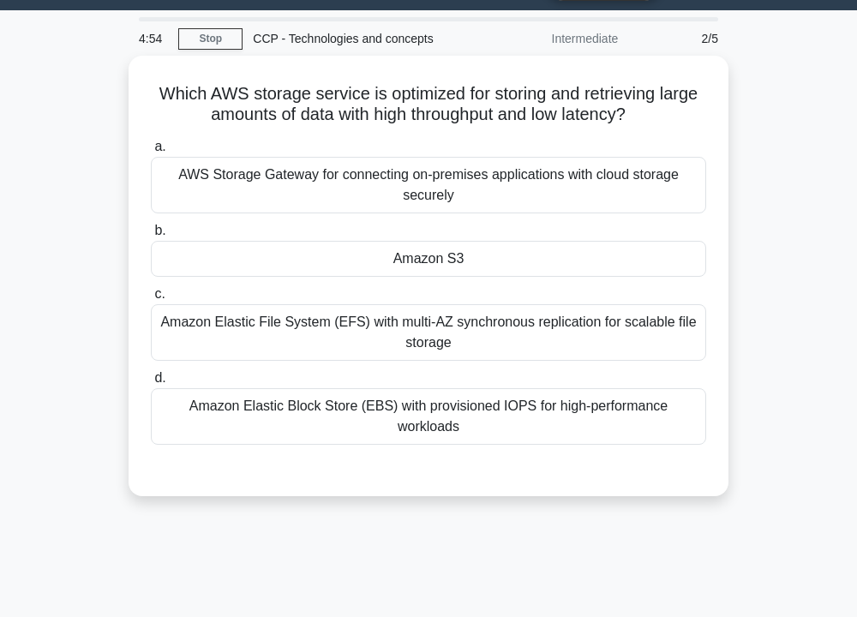
scroll to position [0, 0]
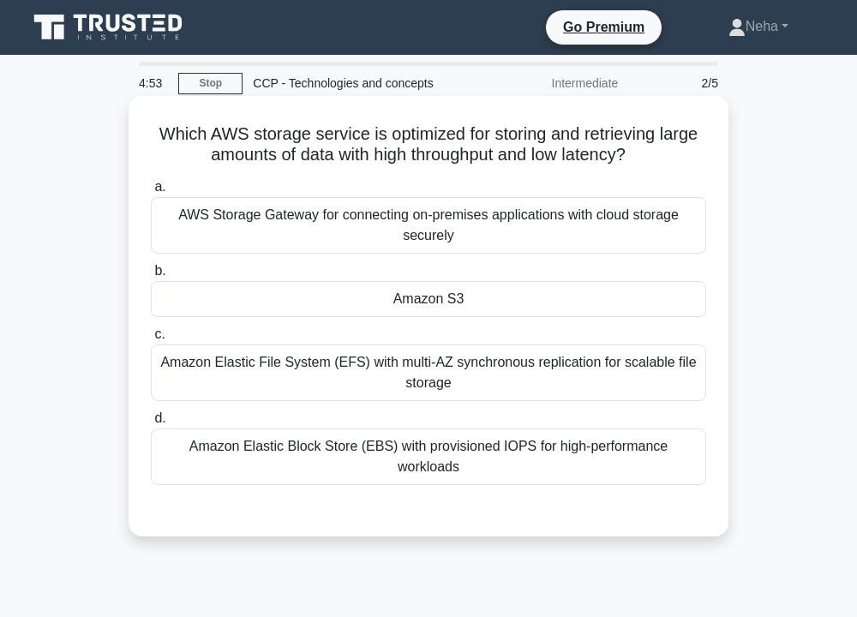
drag, startPoint x: 461, startPoint y: 280, endPoint x: 467, endPoint y: 301, distance: 21.4
click at [465, 292] on label "b. Amazon S3" at bounding box center [429, 289] width 556 height 57
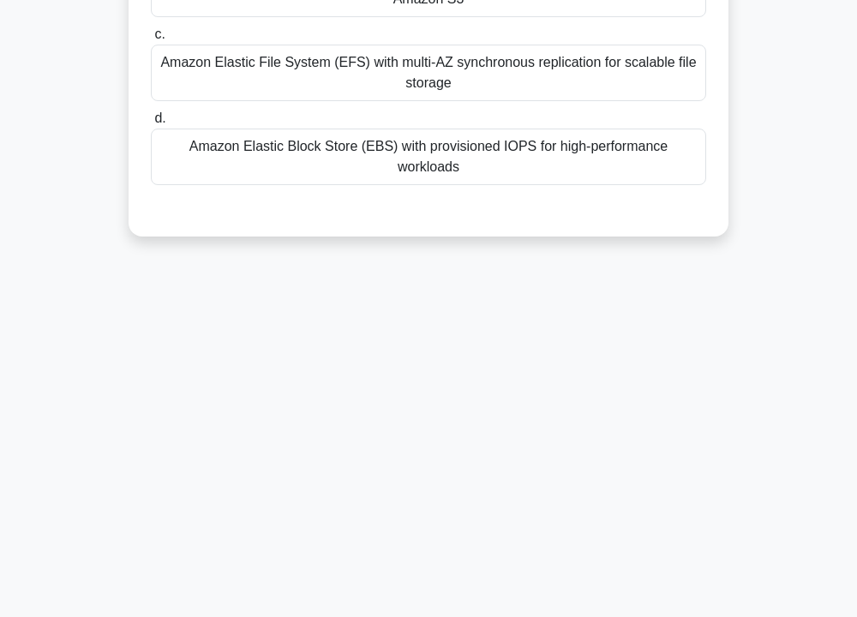
scroll to position [309, 0]
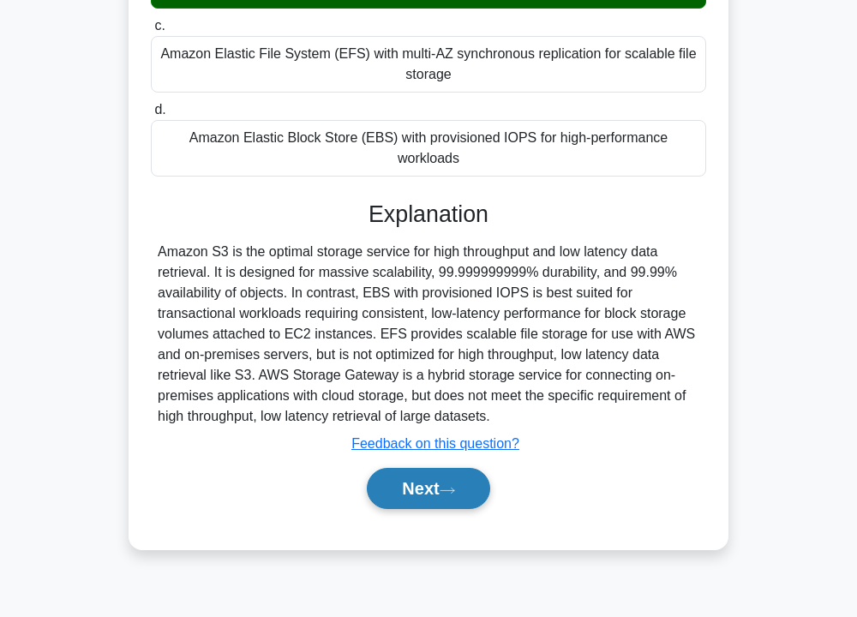
click at [427, 472] on button "Next" at bounding box center [428, 488] width 123 height 41
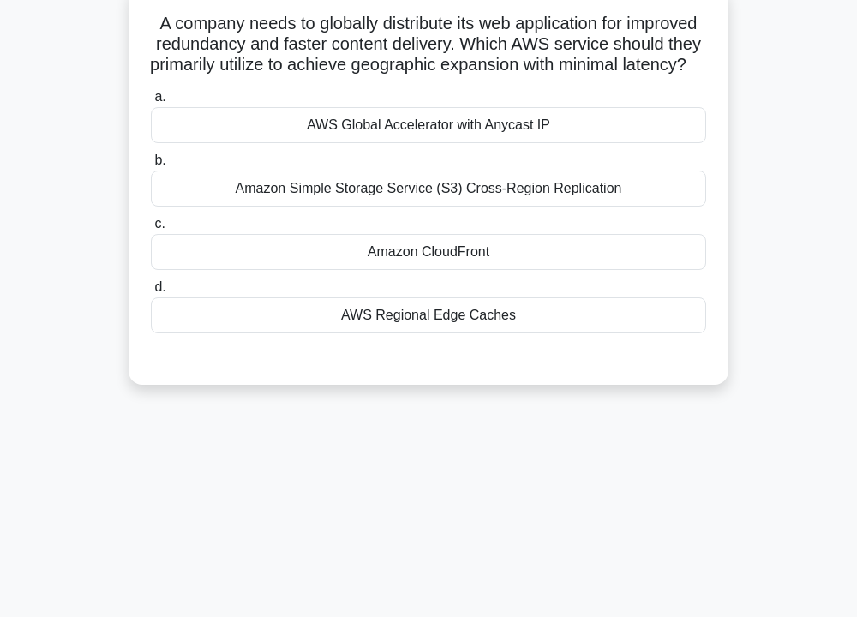
scroll to position [0, 0]
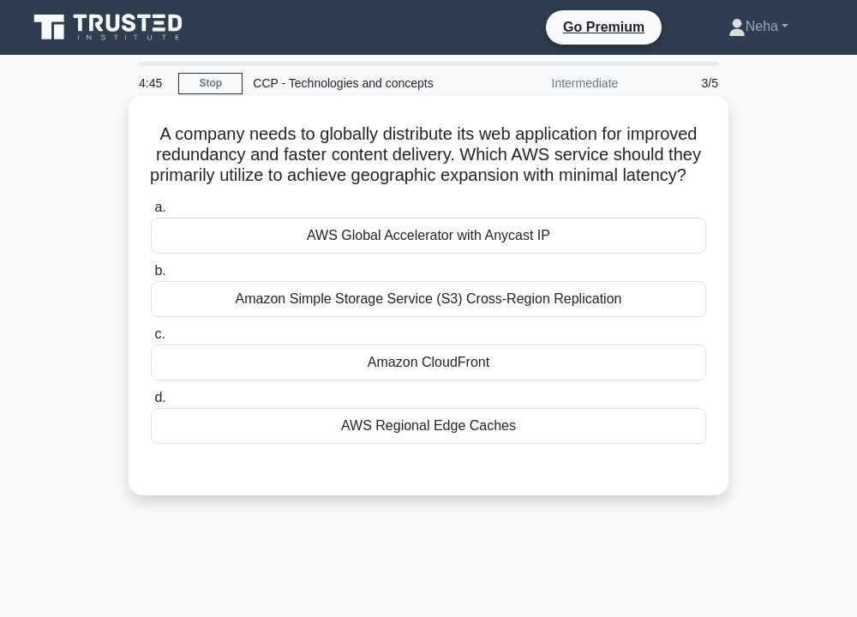
click at [470, 375] on div "Amazon CloudFront" at bounding box center [429, 363] width 556 height 36
click at [151, 340] on input "c. Amazon CloudFront" at bounding box center [151, 334] width 0 height 11
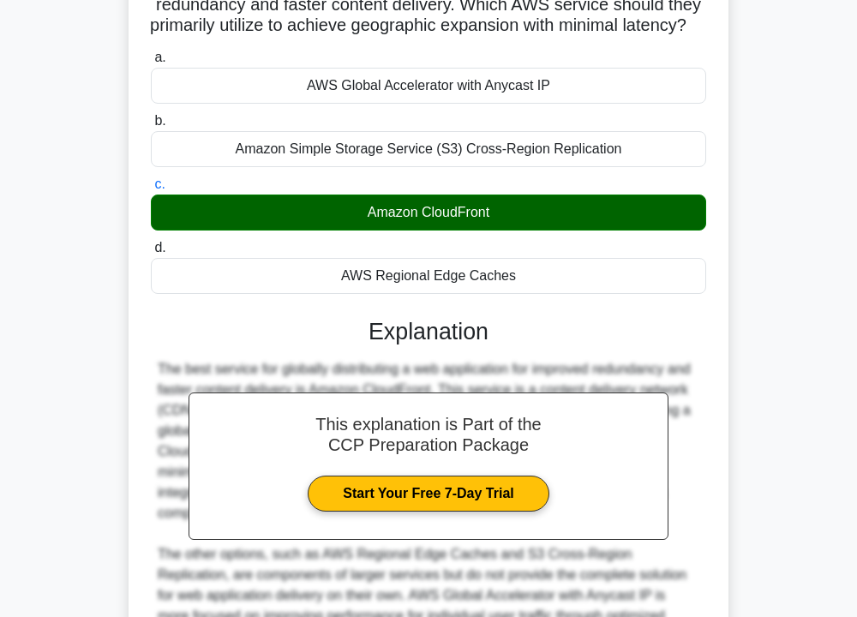
scroll to position [358, 0]
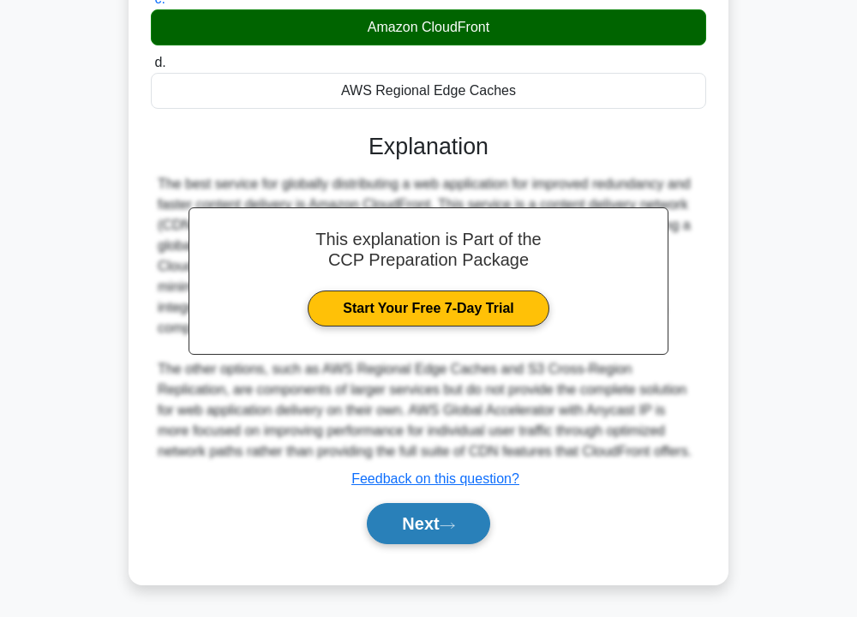
click at [456, 511] on button "Next" at bounding box center [428, 523] width 123 height 41
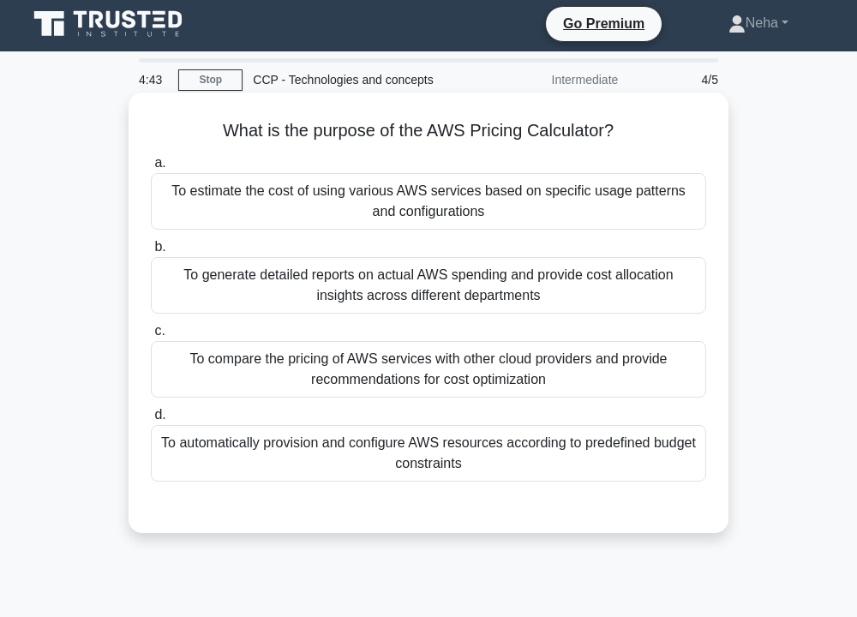
scroll to position [0, 0]
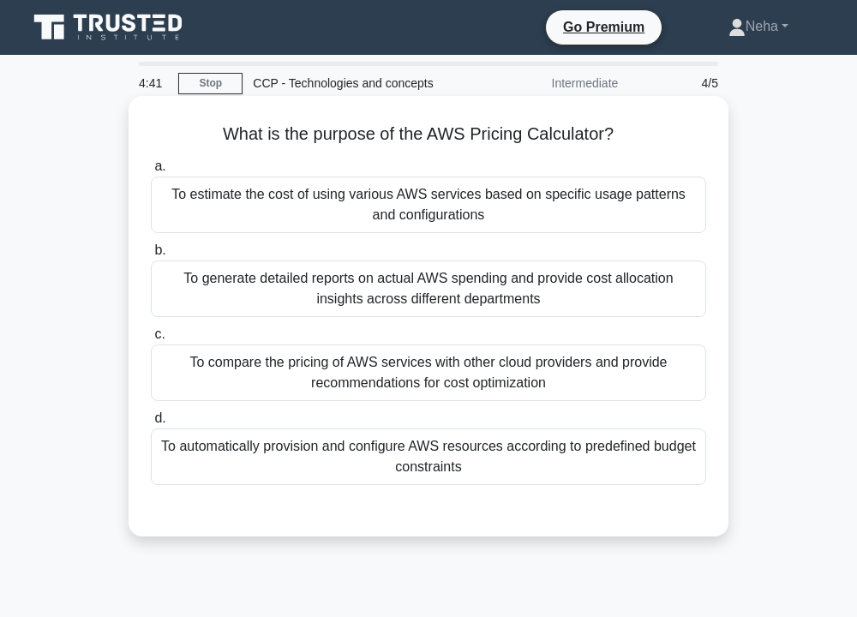
click at [433, 210] on div "To estimate the cost of using various AWS services based on specific usage patt…" at bounding box center [429, 205] width 556 height 57
click at [151, 172] on input "a. To estimate the cost of using various AWS services based on specific usage p…" at bounding box center [151, 166] width 0 height 11
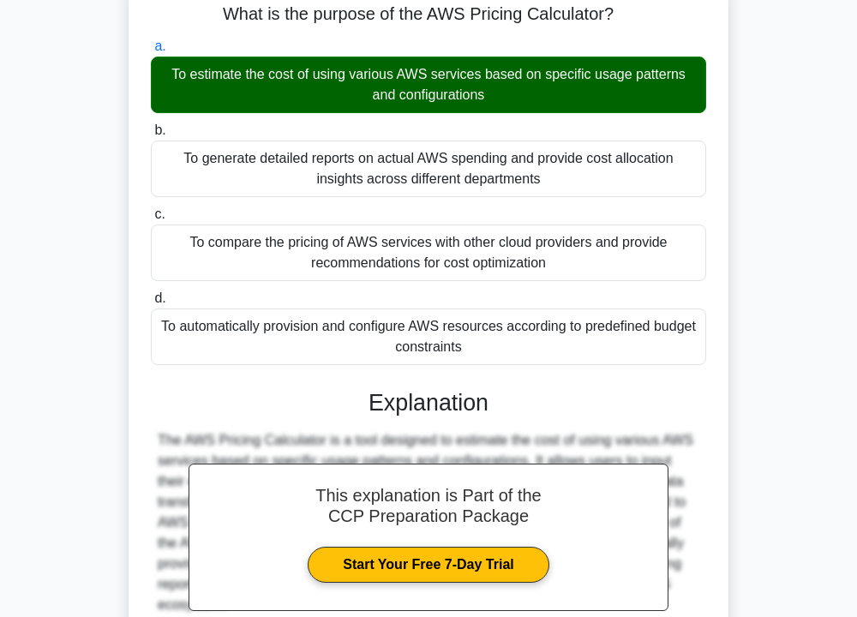
scroll to position [309, 0]
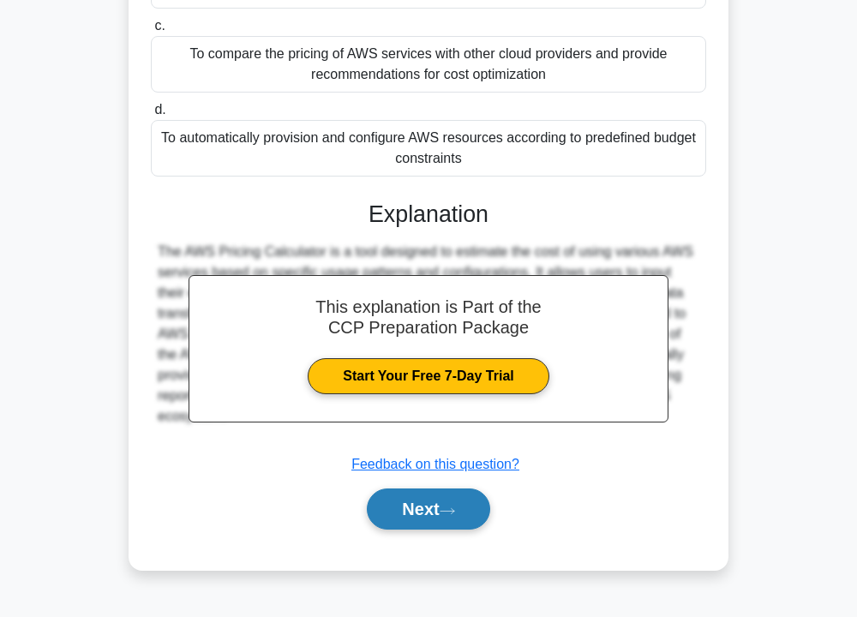
click at [482, 526] on button "Next" at bounding box center [428, 509] width 123 height 41
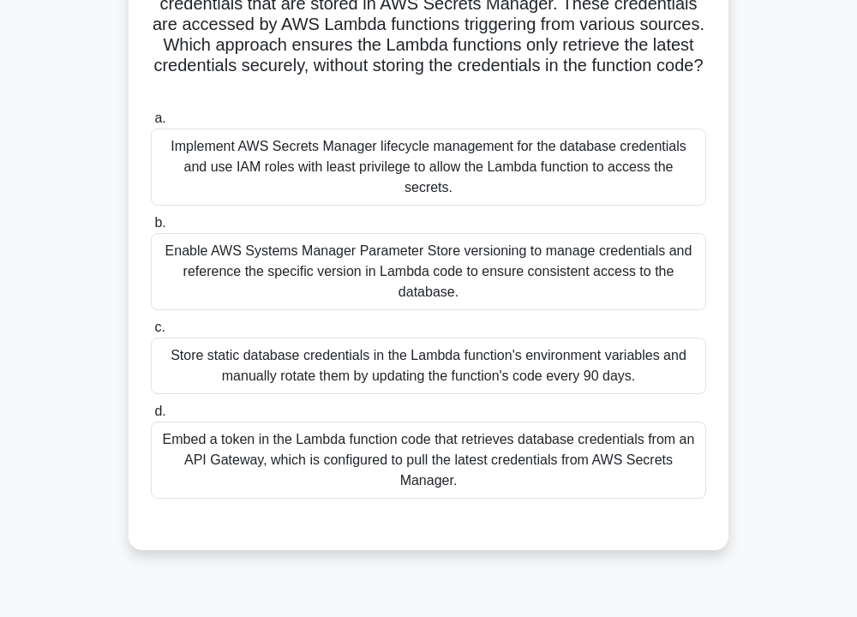
scroll to position [86, 0]
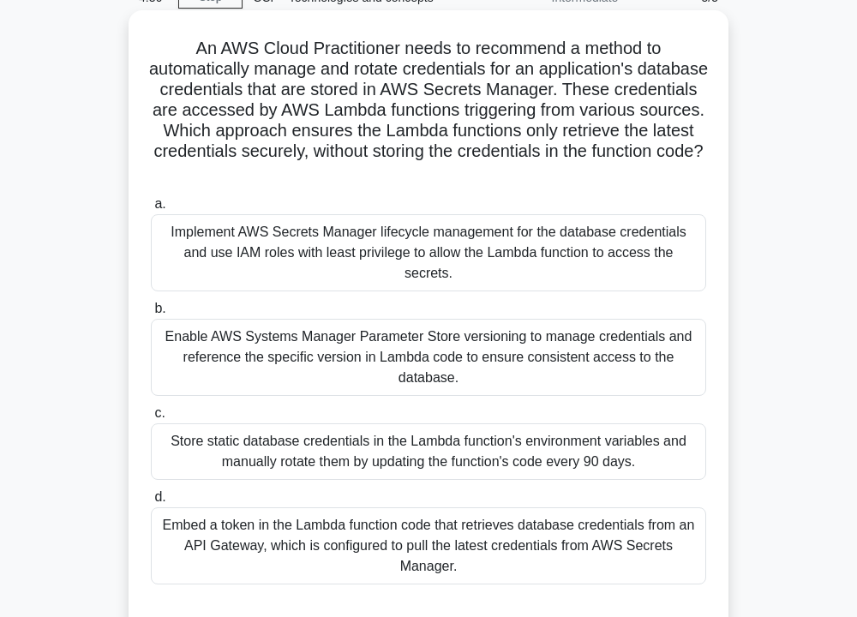
click at [454, 338] on div "Enable AWS Systems Manager Parameter Store versioning to manage credentials and…" at bounding box center [429, 357] width 556 height 77
click at [151, 315] on input "b. Enable AWS Systems Manager Parameter Store versioning to manage credentials …" at bounding box center [151, 309] width 0 height 11
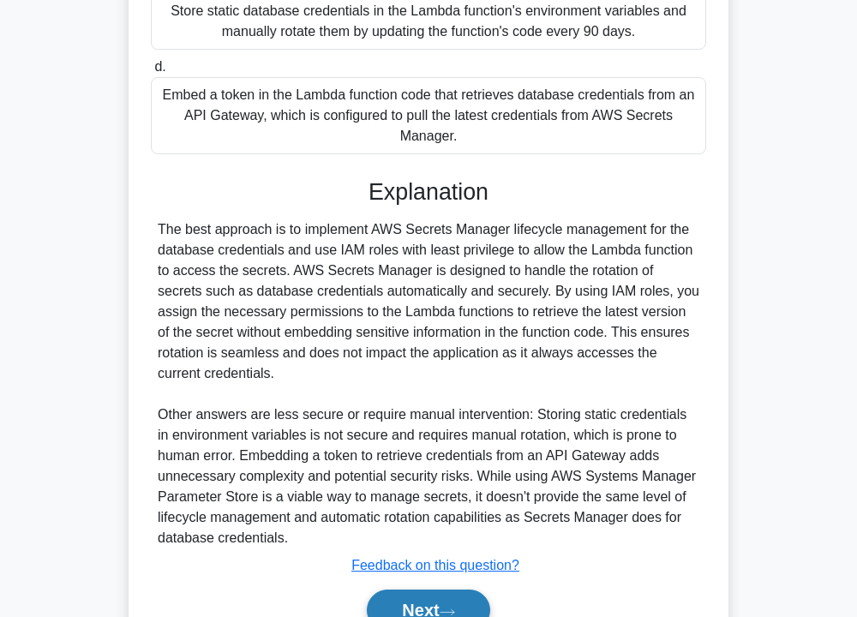
scroll to position [606, 0]
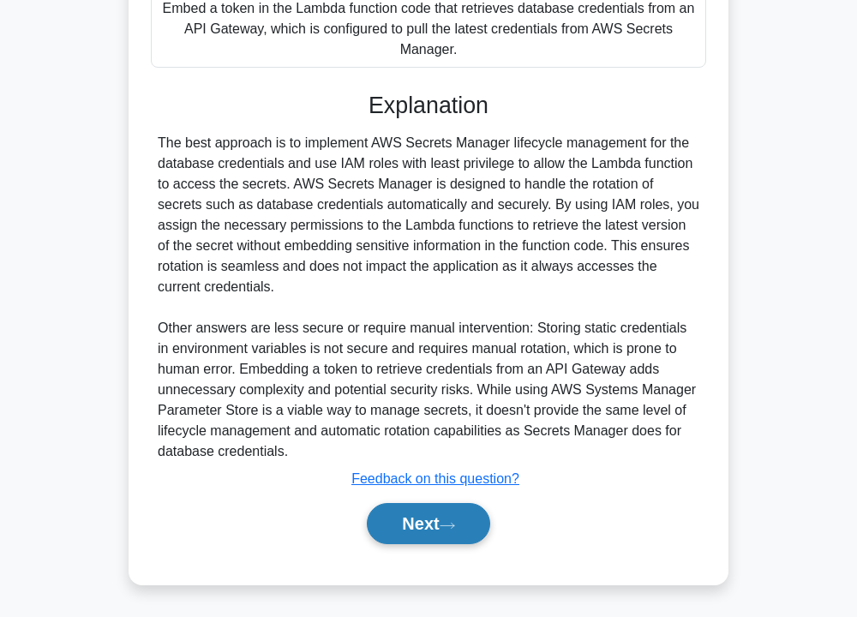
click at [448, 527] on icon at bounding box center [447, 525] width 15 height 9
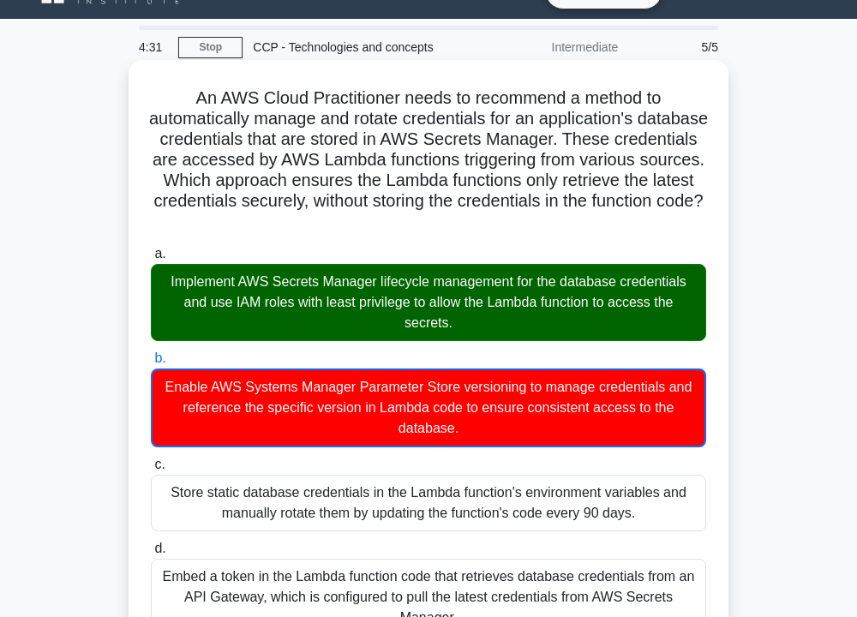
scroll to position [0, 0]
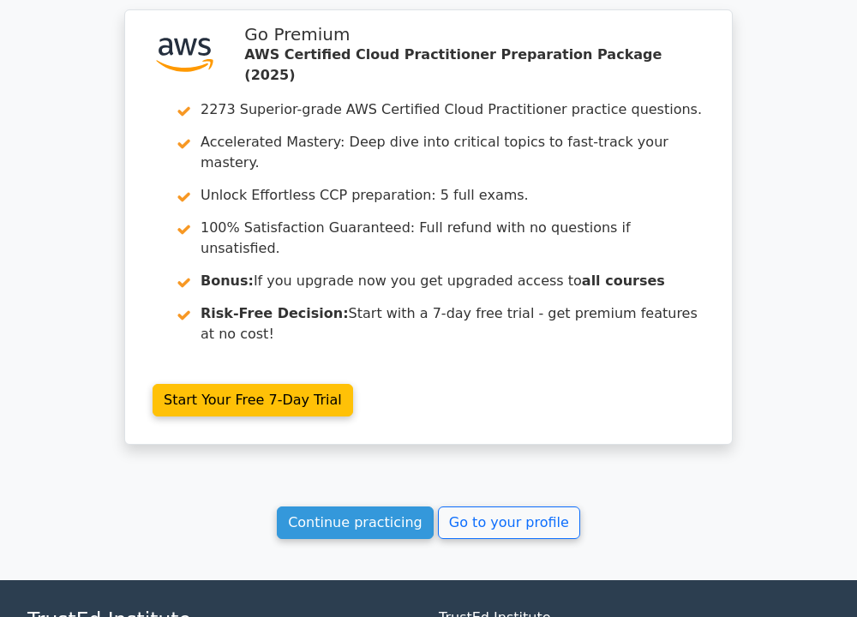
scroll to position [2392, 0]
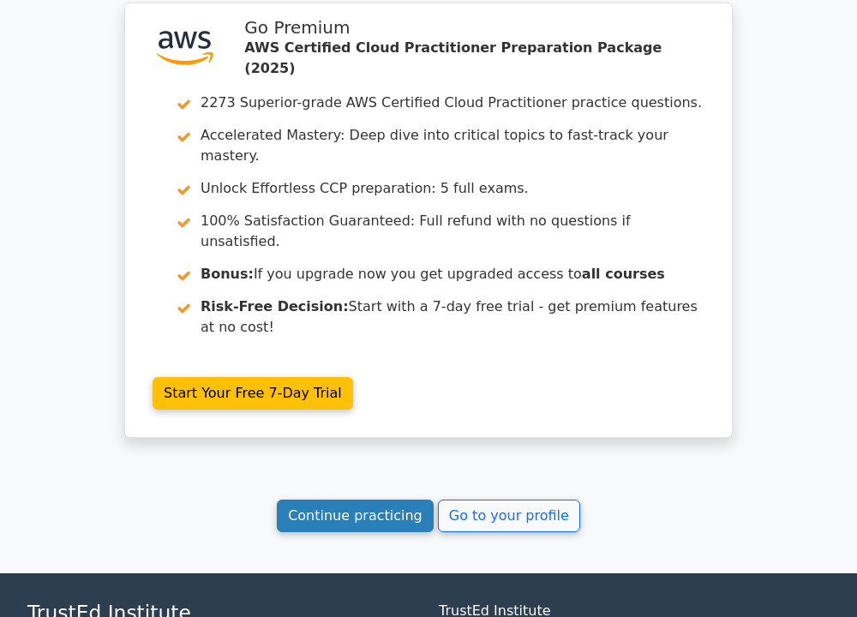
click at [404, 500] on link "Continue practicing" at bounding box center [355, 516] width 157 height 33
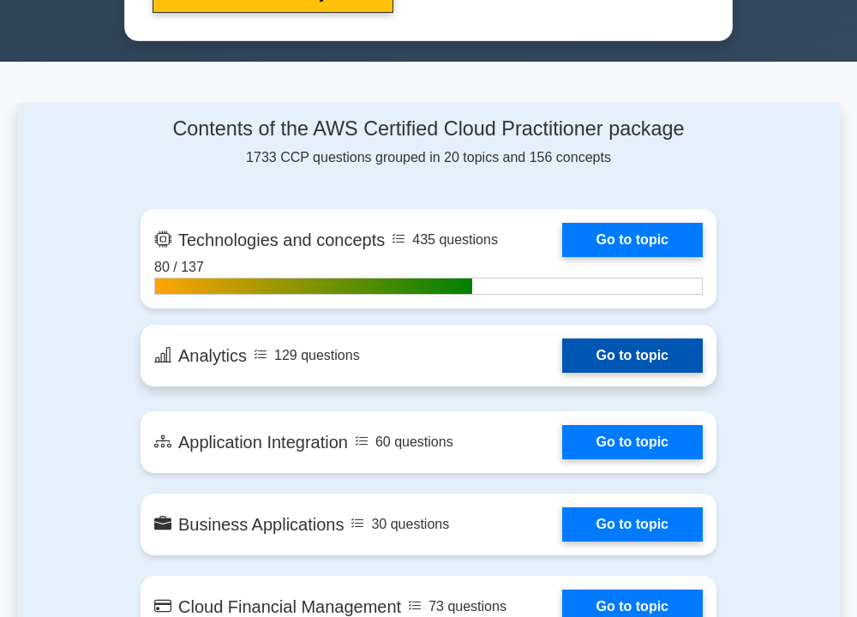
scroll to position [1029, 0]
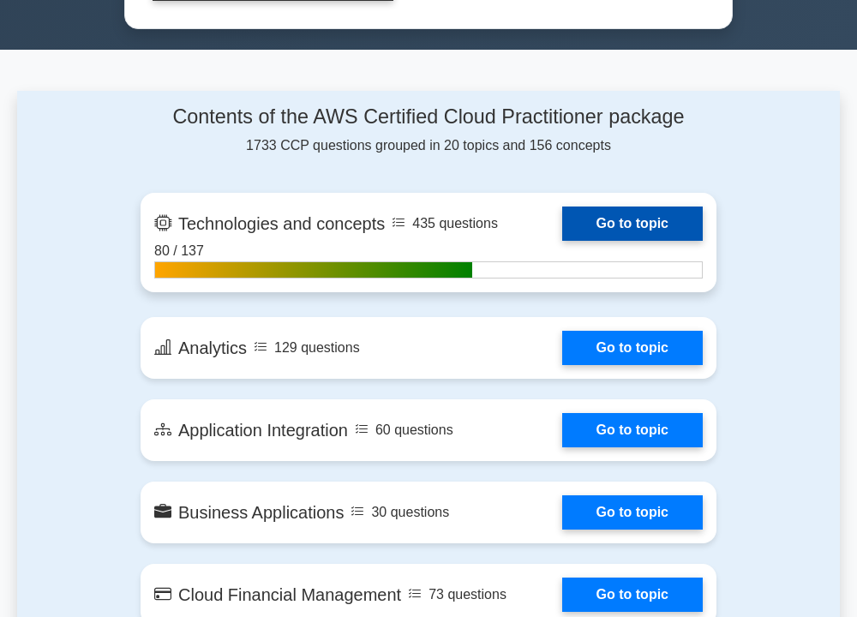
click at [634, 213] on link "Go to topic" at bounding box center [632, 224] width 141 height 34
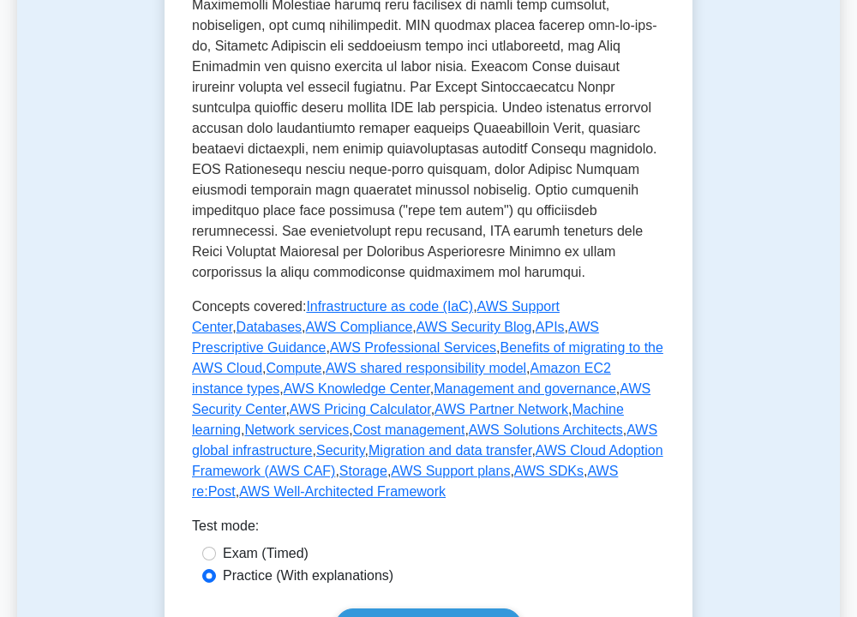
scroll to position [943, 0]
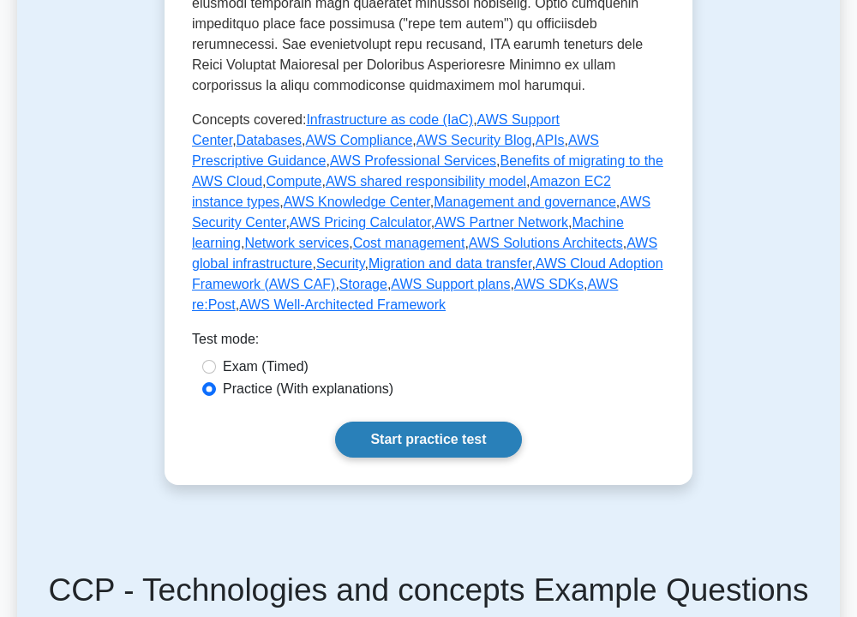
click at [468, 422] on link "Start practice test" at bounding box center [428, 440] width 186 height 36
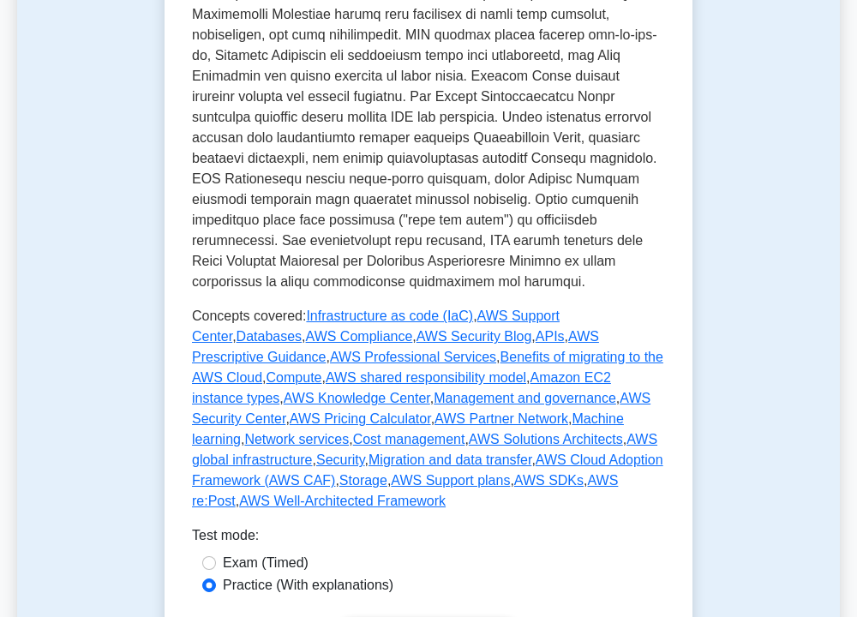
scroll to position [600, 0]
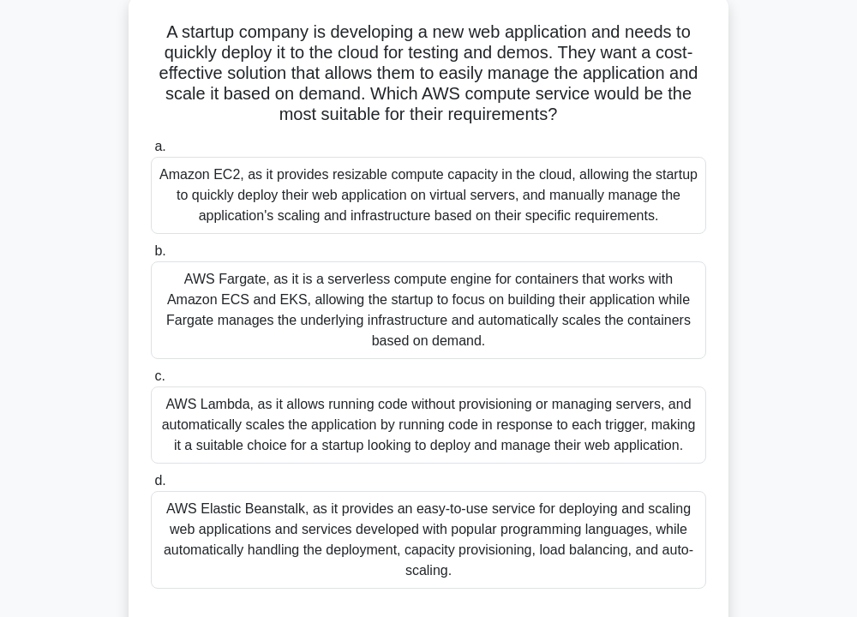
scroll to position [137, 0]
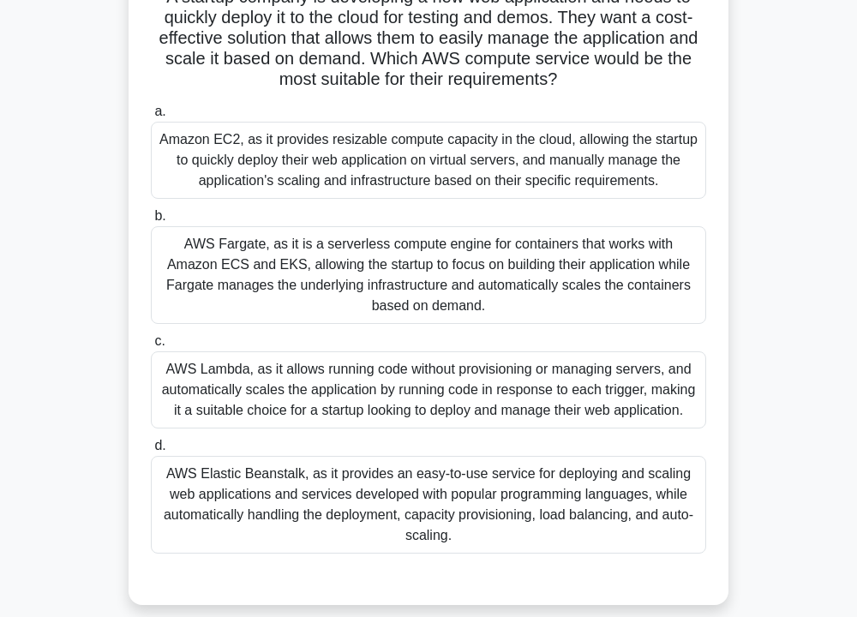
click at [460, 177] on div "Amazon EC2, as it provides resizable compute capacity in the cloud, allowing th…" at bounding box center [429, 160] width 556 height 77
click at [151, 117] on input "a. Amazon EC2, as it provides resizable compute capacity in the cloud, allowing…" at bounding box center [151, 111] width 0 height 11
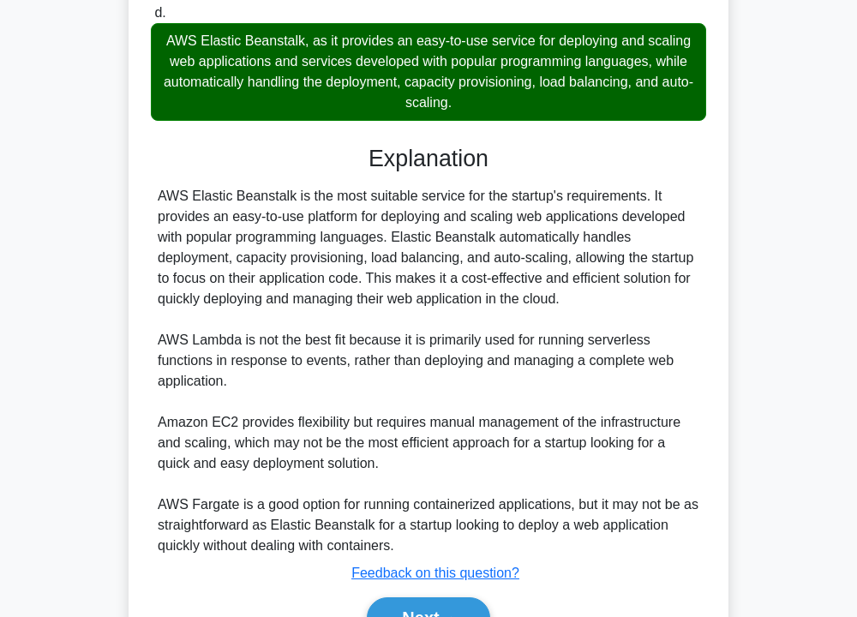
scroll to position [688, 0]
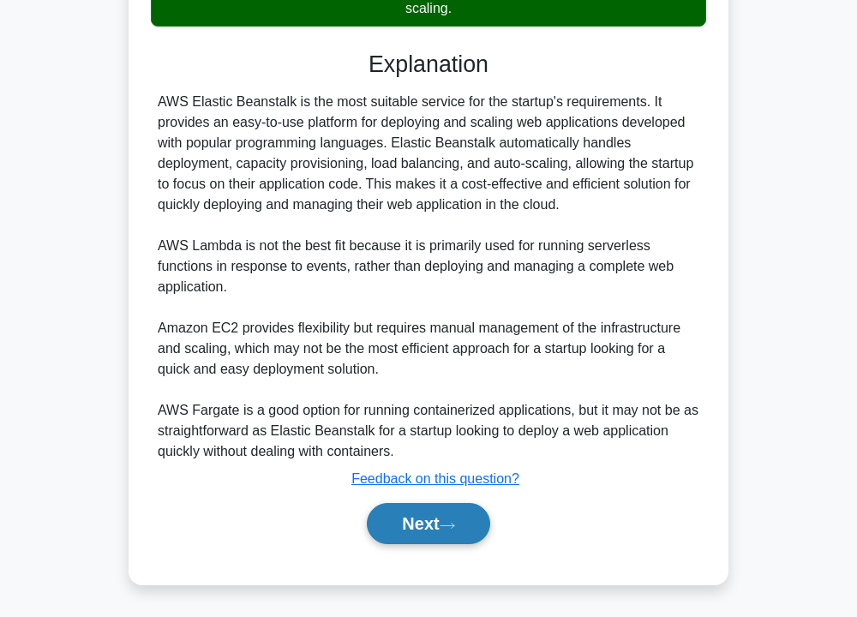
click at [430, 516] on button "Next" at bounding box center [428, 523] width 123 height 41
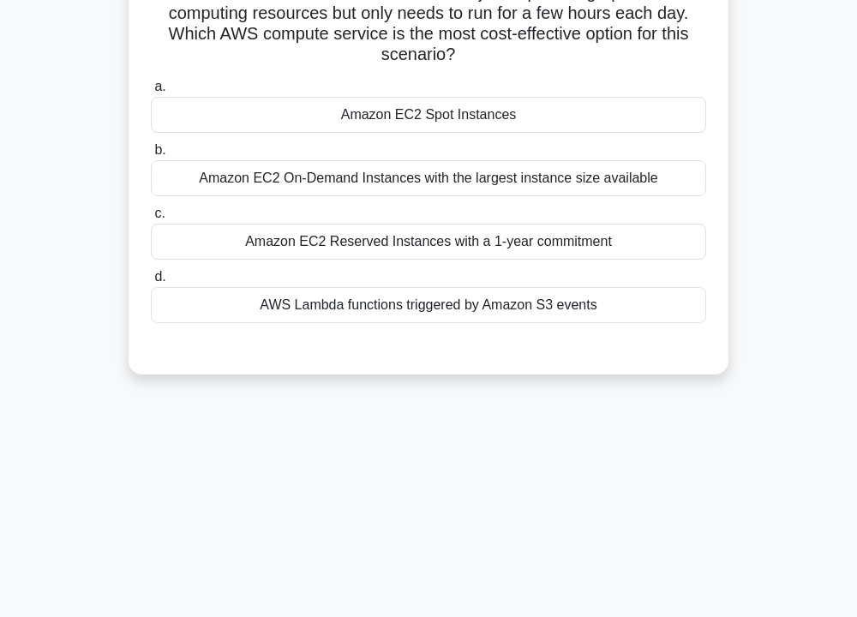
scroll to position [138, 0]
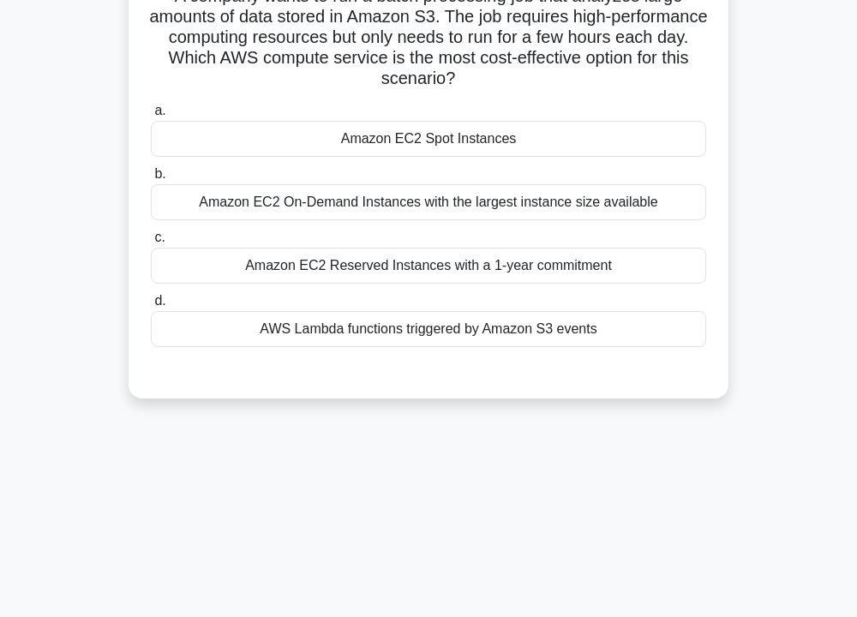
click at [460, 135] on div "Amazon EC2 Spot Instances" at bounding box center [429, 139] width 556 height 36
click at [151, 117] on input "a. Amazon EC2 Spot Instances" at bounding box center [151, 110] width 0 height 11
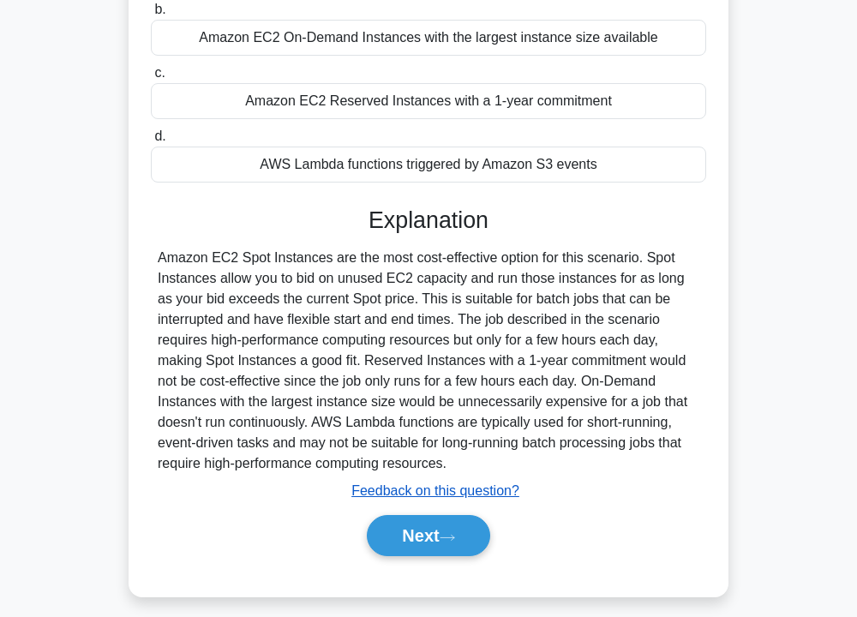
scroll to position [316, 0]
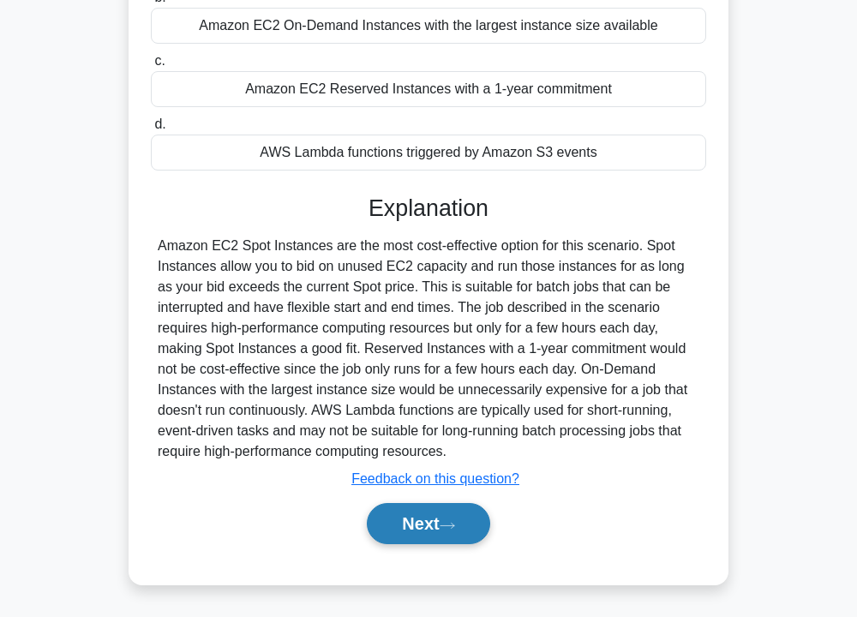
click at [484, 516] on button "Next" at bounding box center [428, 523] width 123 height 41
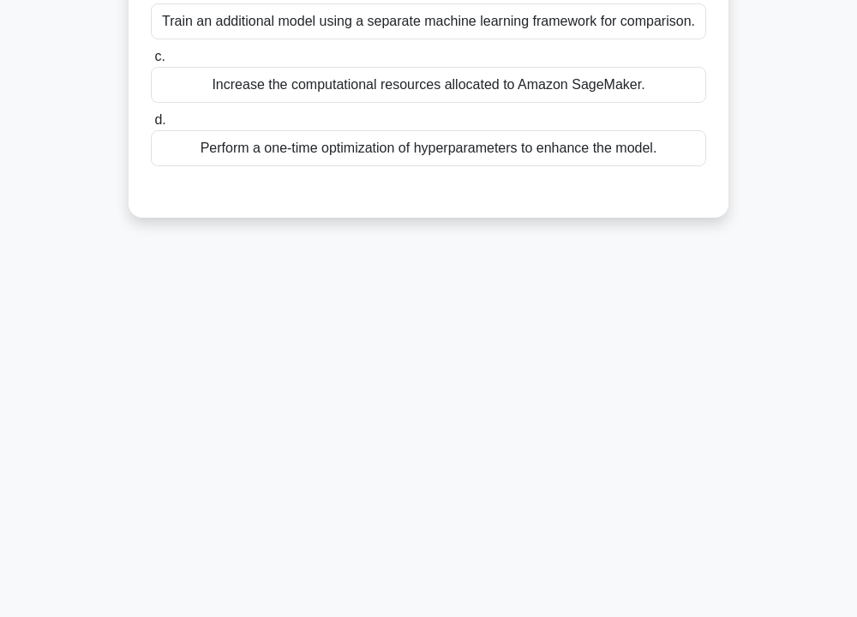
scroll to position [0, 0]
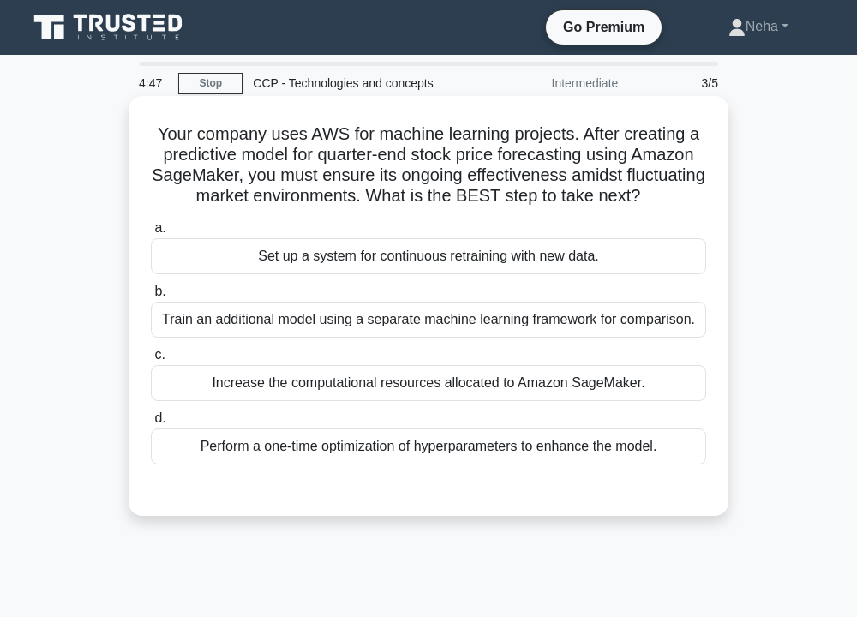
click at [402, 274] on div "Set up a system for continuous retraining with new data." at bounding box center [429, 256] width 556 height 36
click at [151, 234] on input "a. Set up a system for continuous retraining with new data." at bounding box center [151, 228] width 0 height 11
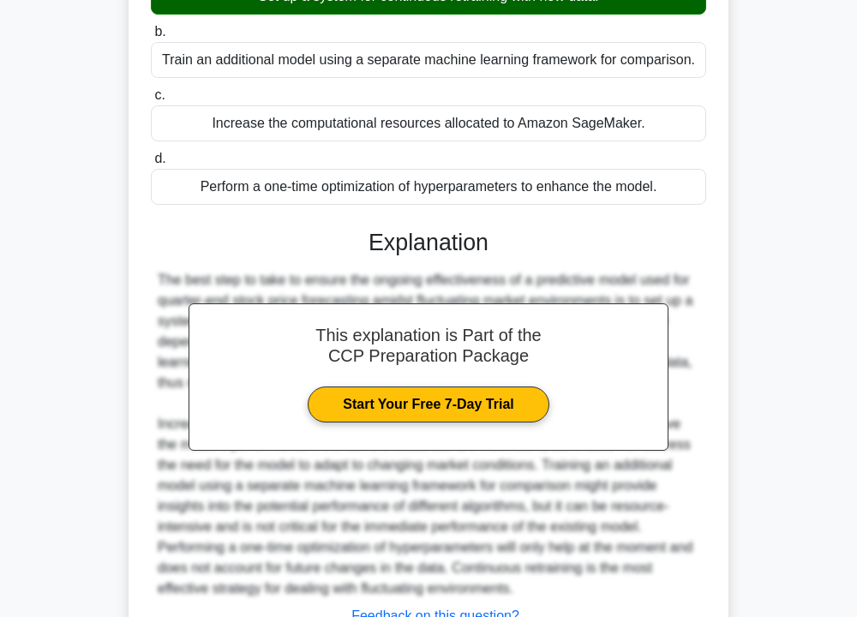
scroll to position [343, 0]
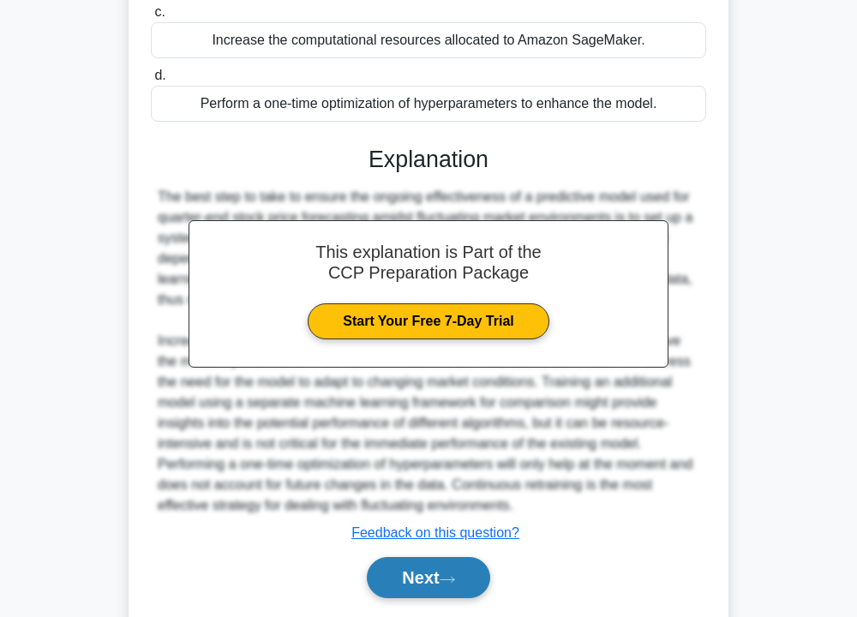
click at [460, 592] on button "Next" at bounding box center [428, 577] width 123 height 41
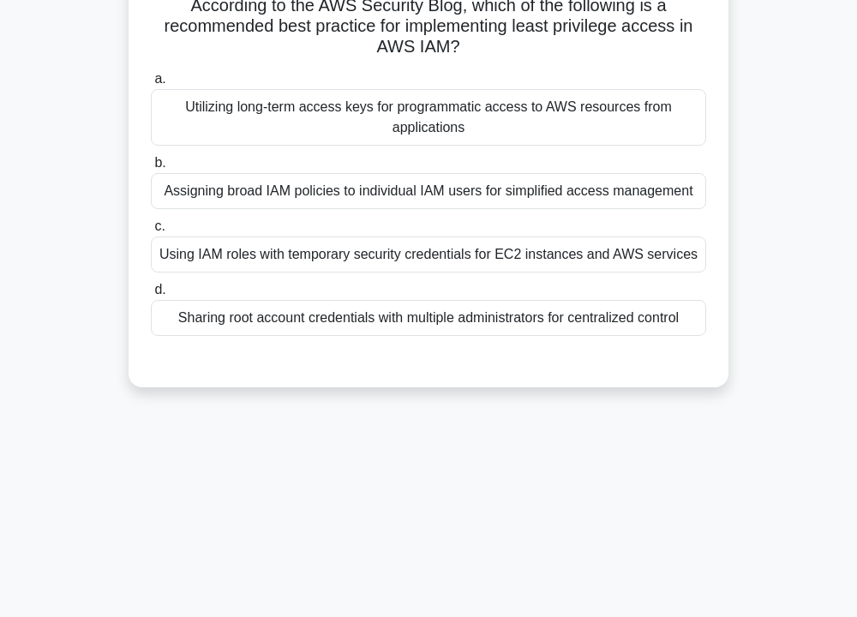
scroll to position [0, 0]
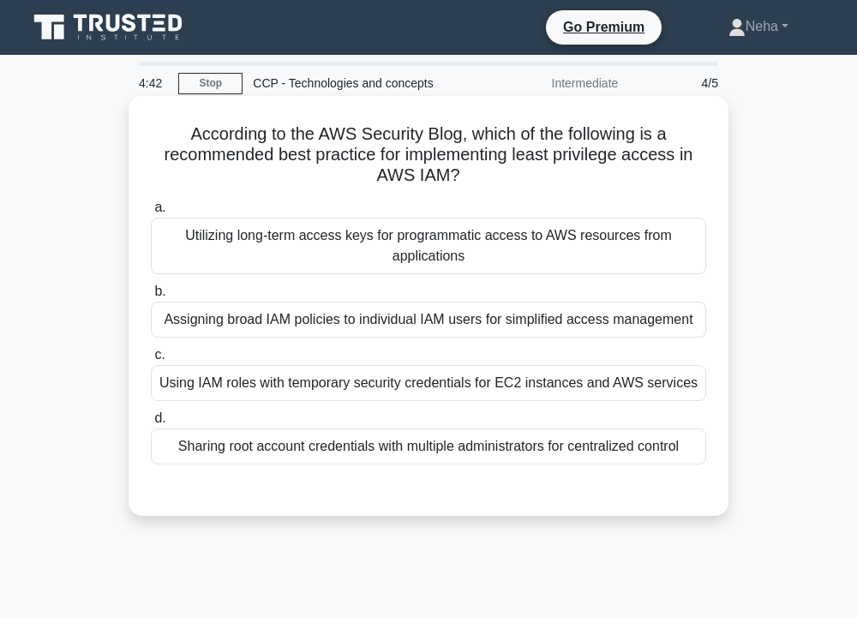
click at [415, 453] on div "Sharing root account credentials with multiple administrators for centralized c…" at bounding box center [429, 447] width 556 height 36
click at [151, 424] on input "d. Sharing root account credentials with multiple administrators for centralize…" at bounding box center [151, 418] width 0 height 11
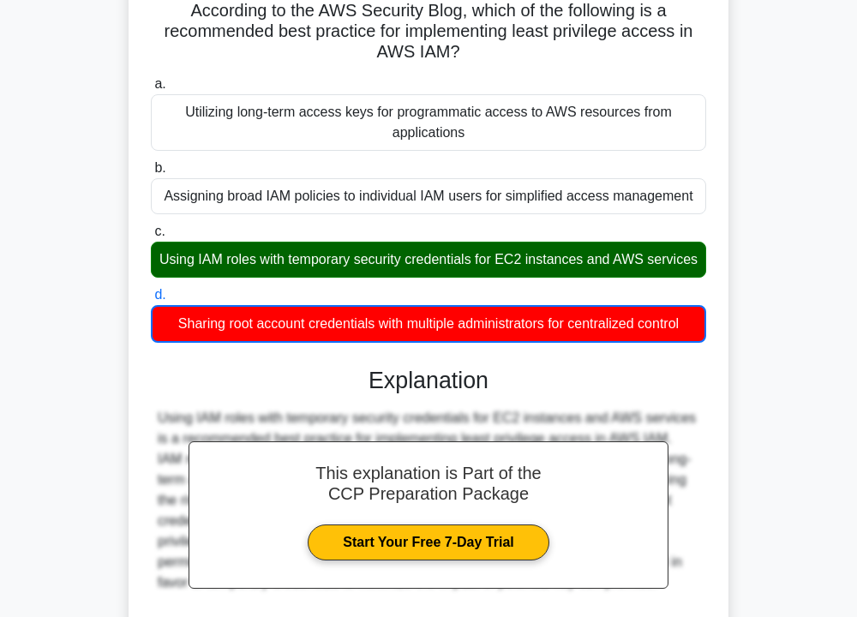
scroll to position [309, 0]
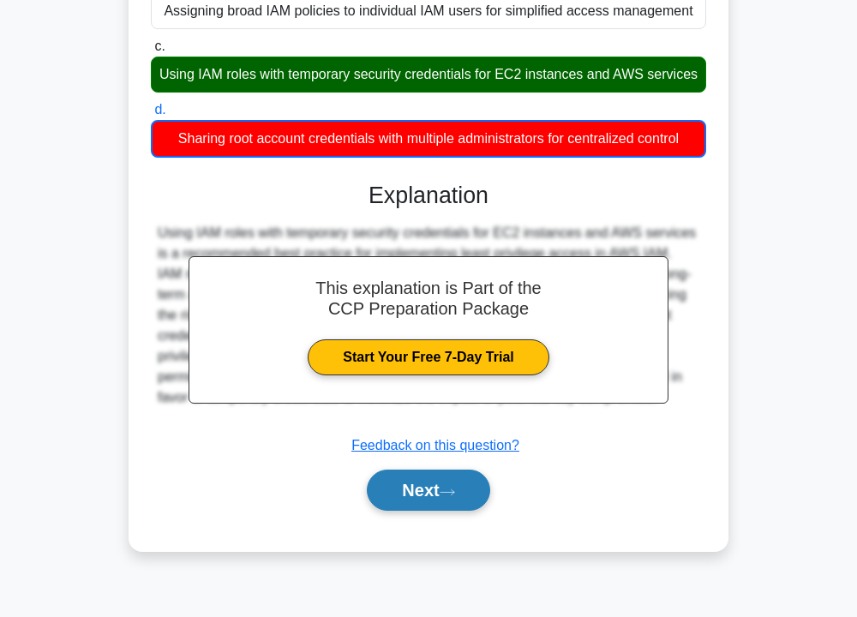
click at [442, 511] on button "Next" at bounding box center [428, 490] width 123 height 41
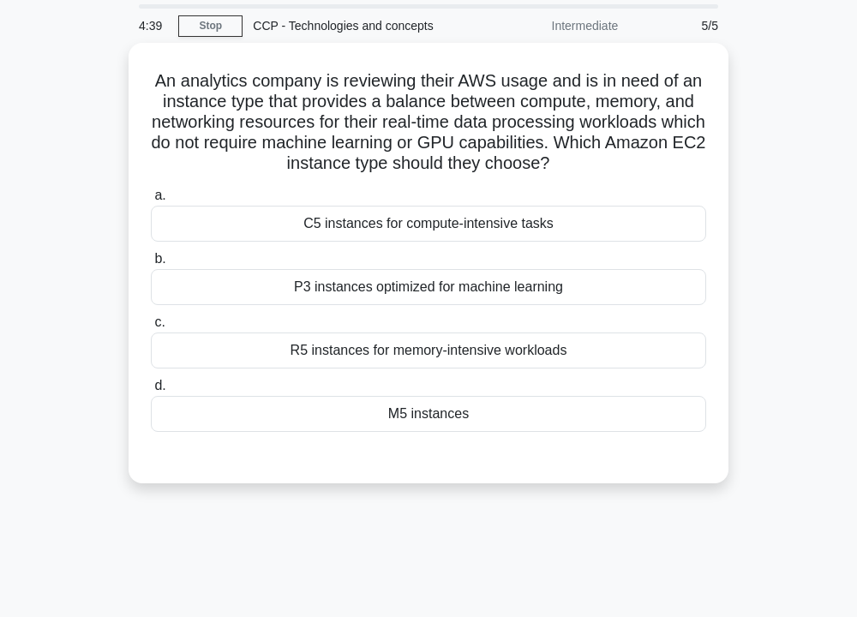
scroll to position [51, 0]
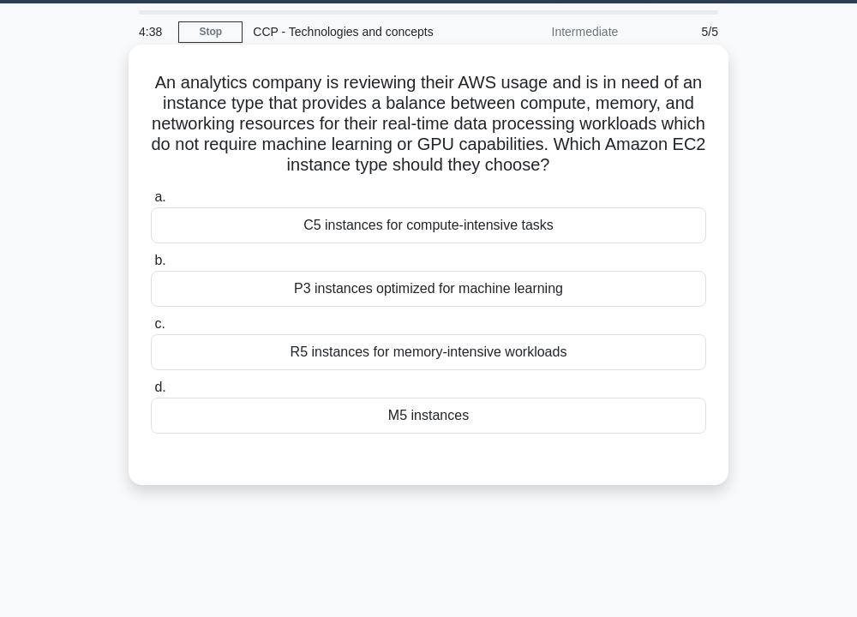
click at [424, 409] on div "M5 instances" at bounding box center [429, 416] width 556 height 36
click at [151, 394] on input "d. M5 instances" at bounding box center [151, 387] width 0 height 11
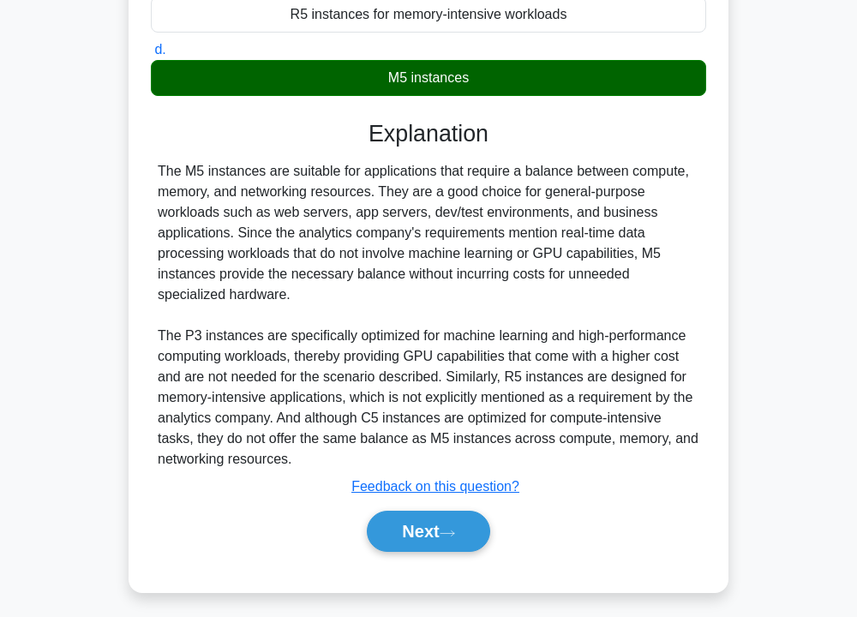
scroll to position [394, 0]
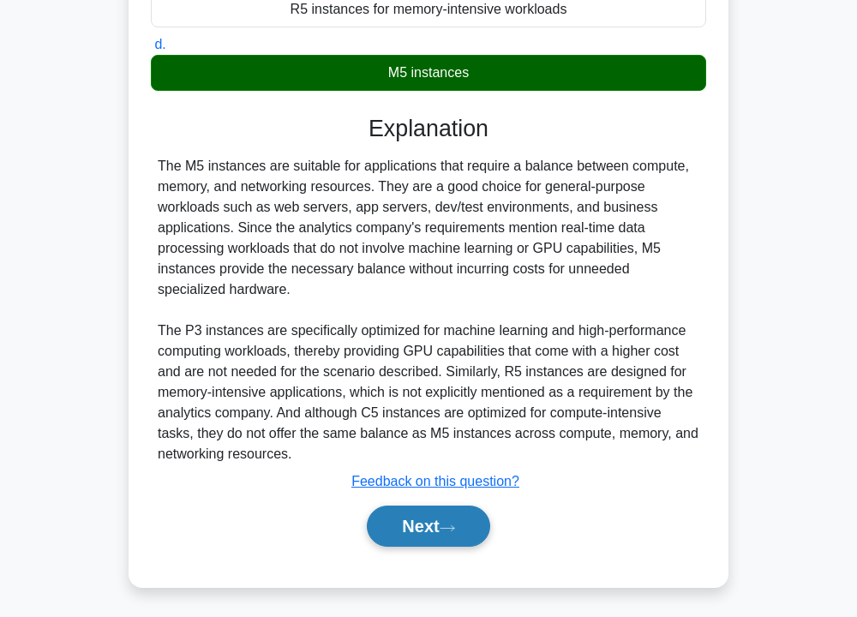
click at [442, 520] on button "Next" at bounding box center [428, 526] width 123 height 41
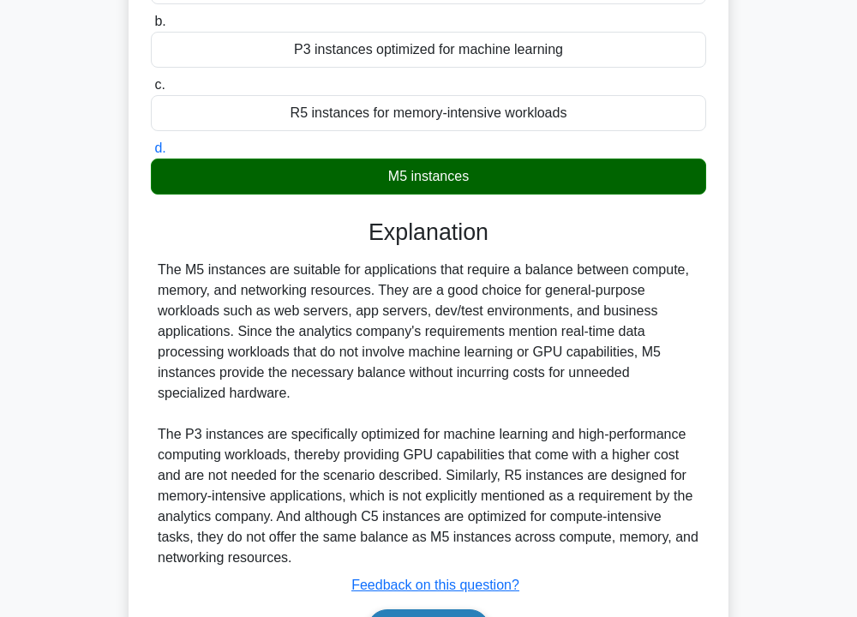
scroll to position [51, 0]
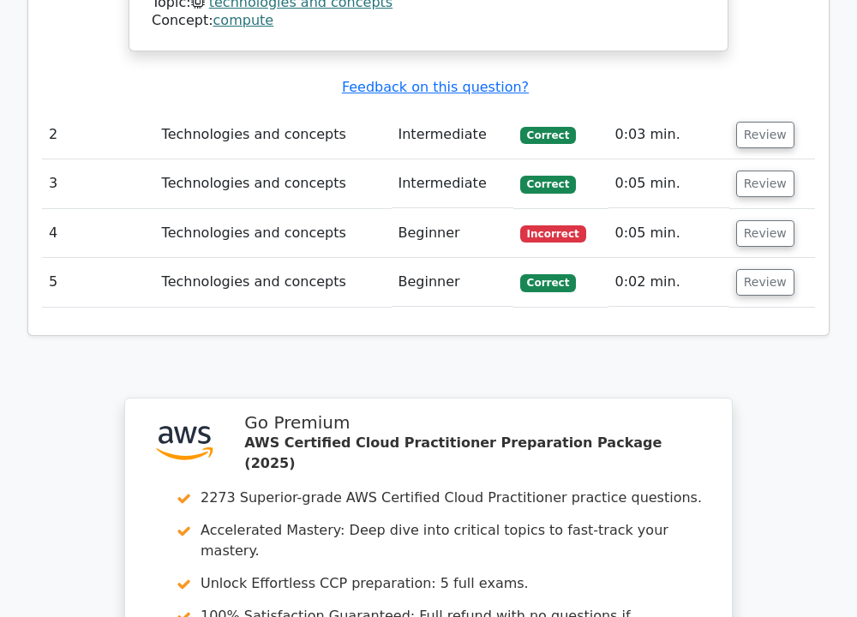
scroll to position [2658, 0]
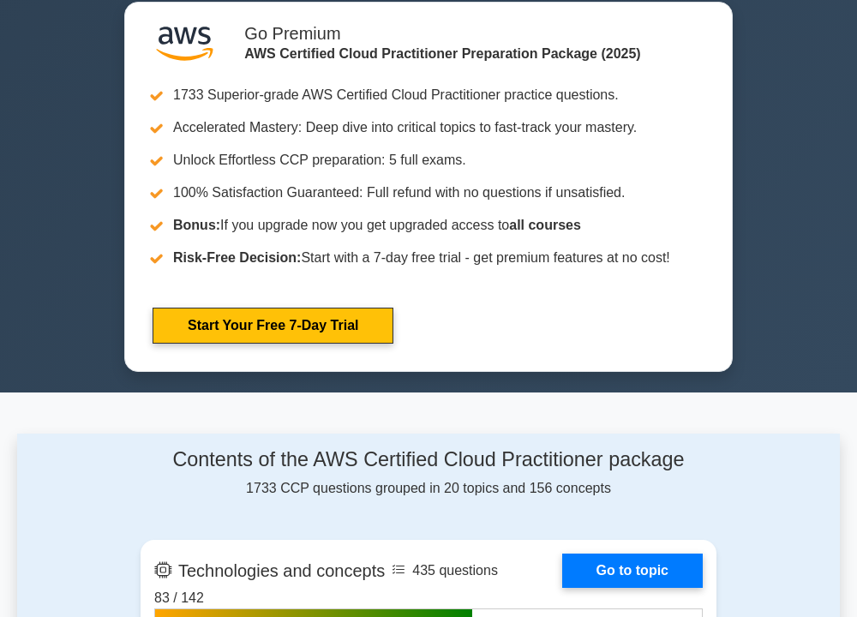
scroll to position [1029, 0]
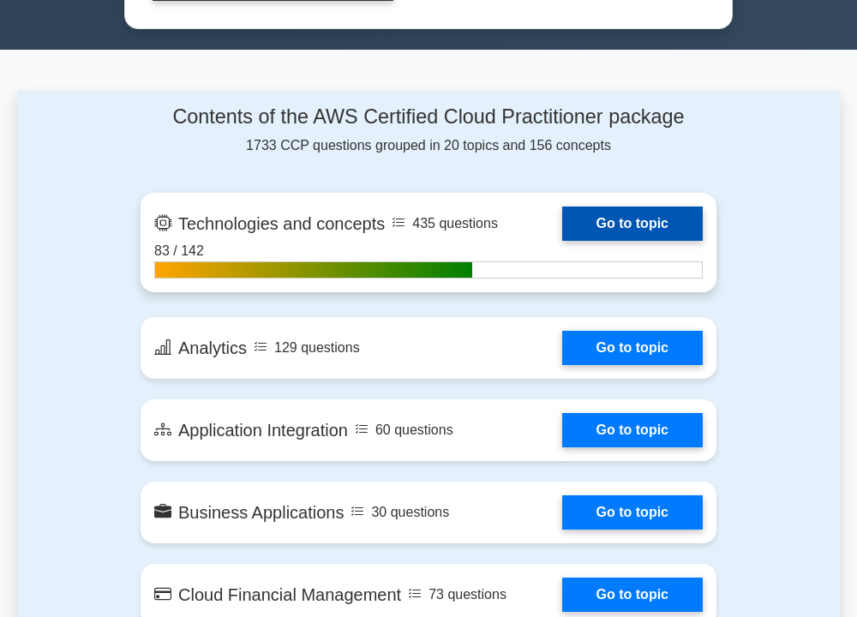
click at [641, 219] on link "Go to topic" at bounding box center [632, 224] width 141 height 34
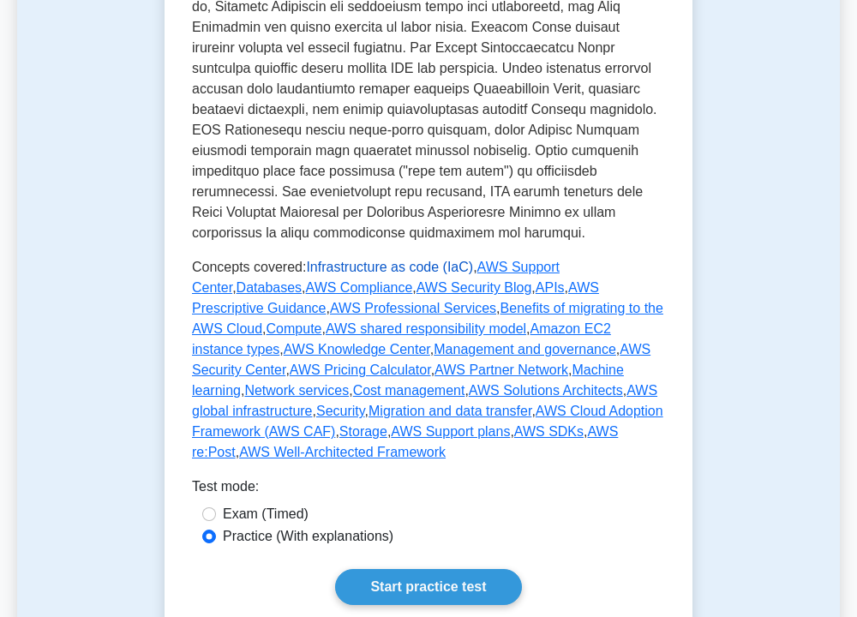
scroll to position [943, 0]
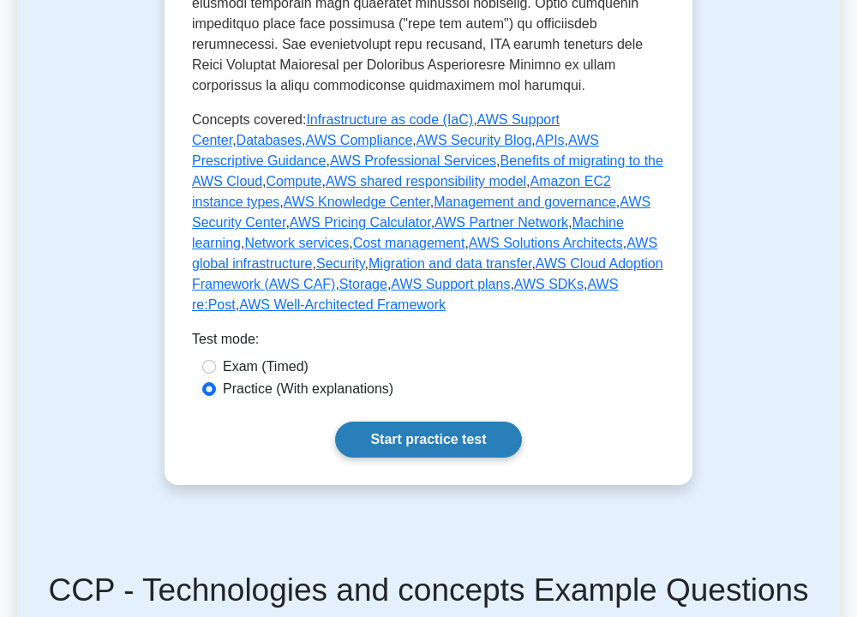
click at [446, 422] on link "Start practice test" at bounding box center [428, 440] width 186 height 36
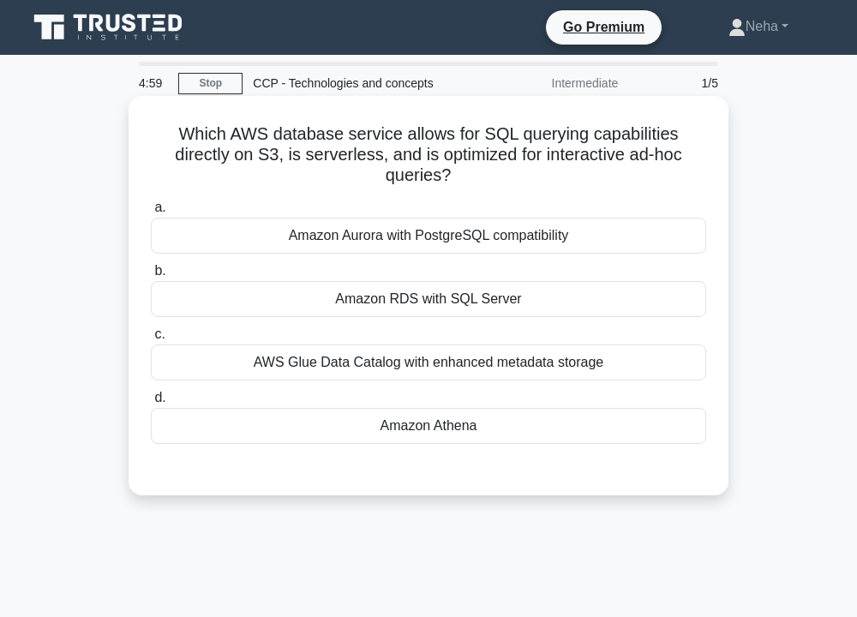
click at [436, 424] on div "Amazon Athena" at bounding box center [429, 426] width 556 height 36
click at [151, 404] on input "d. Amazon Athena" at bounding box center [151, 398] width 0 height 11
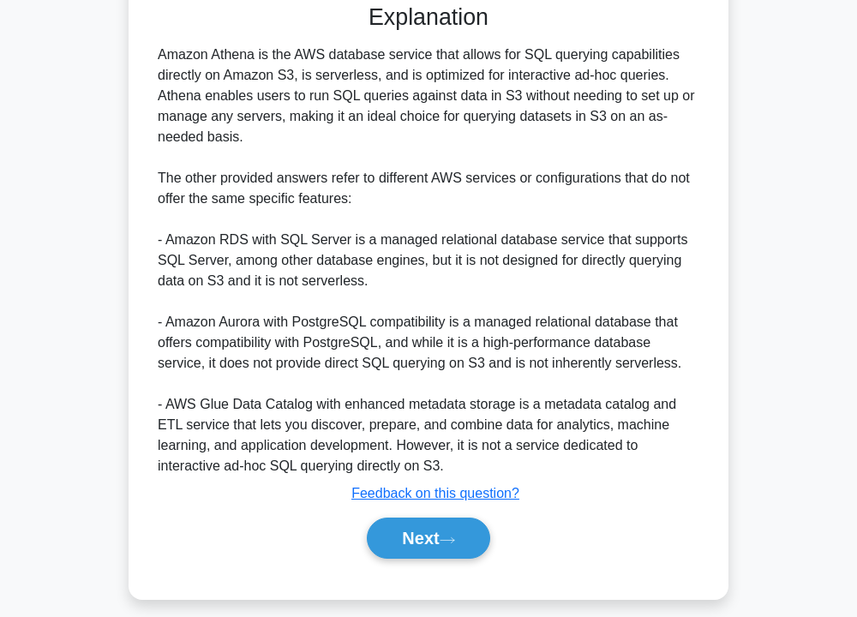
scroll to position [481, 0]
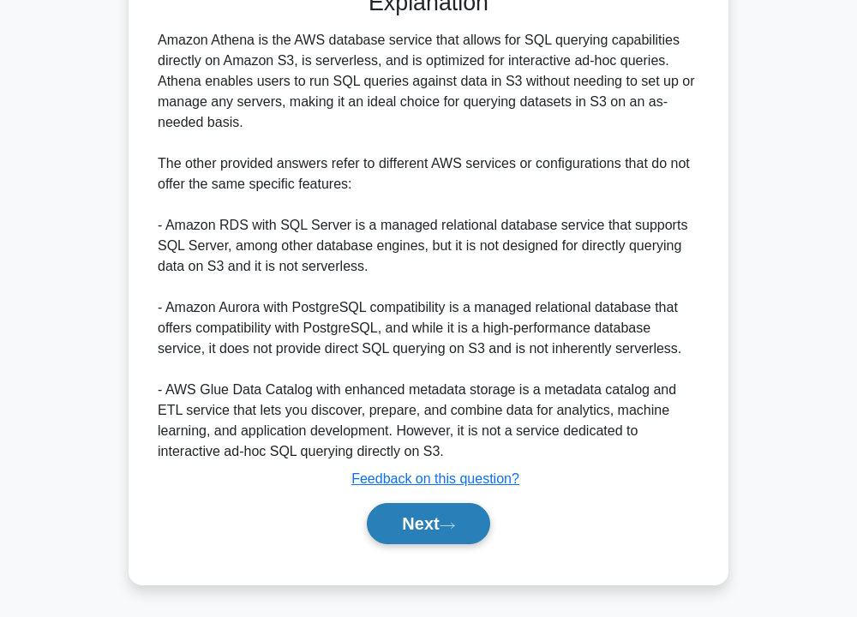
click at [439, 516] on button "Next" at bounding box center [428, 523] width 123 height 41
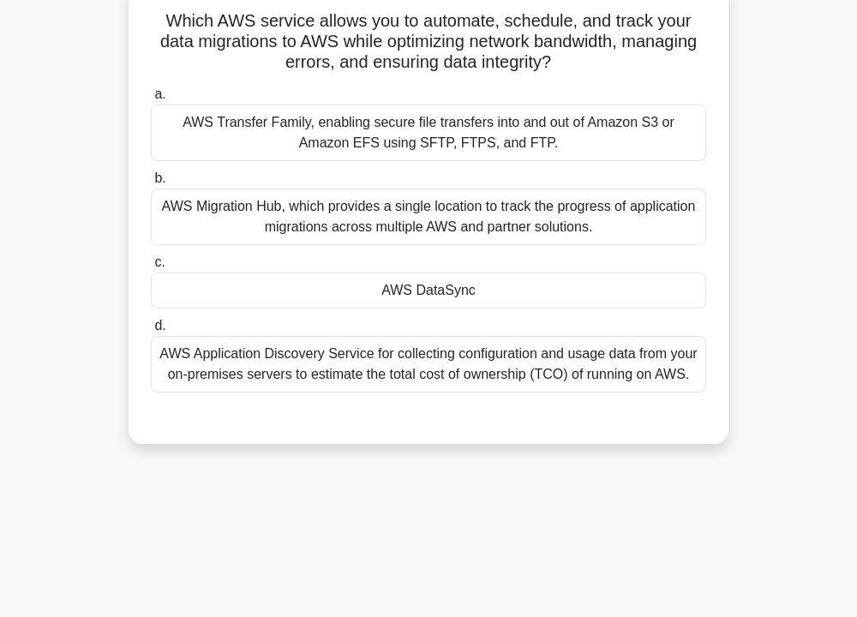
scroll to position [51, 0]
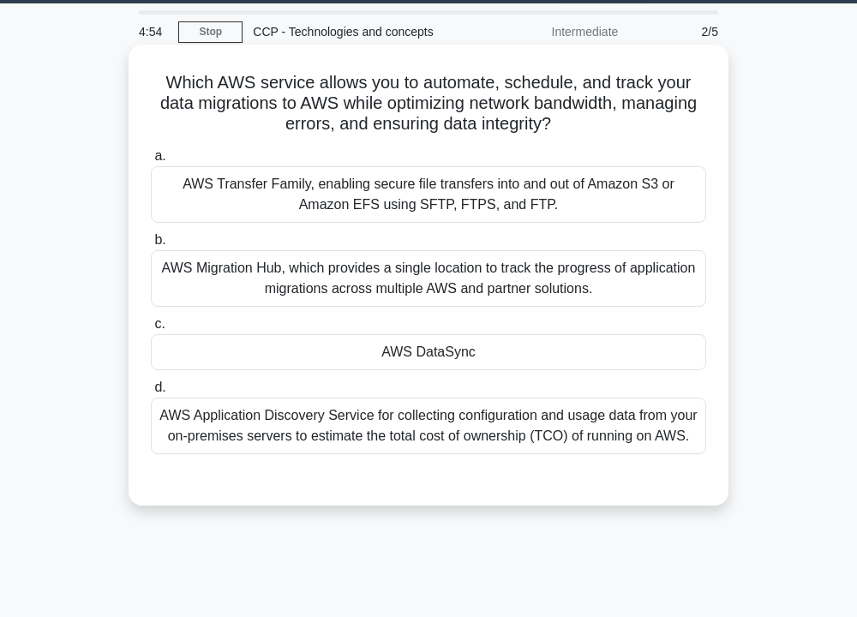
click at [463, 352] on div "AWS DataSync" at bounding box center [429, 352] width 556 height 36
click at [151, 330] on input "c. AWS DataSync" at bounding box center [151, 324] width 0 height 11
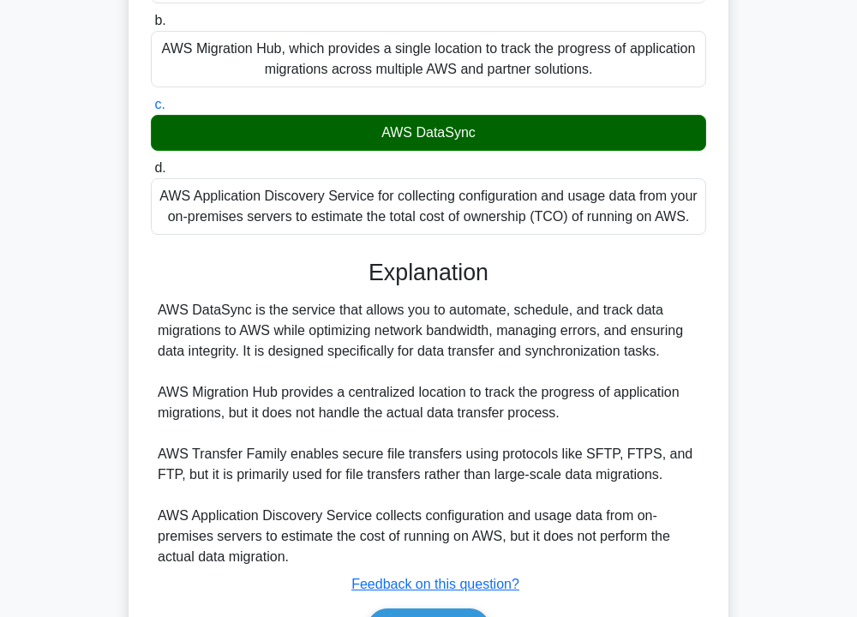
scroll to position [309, 0]
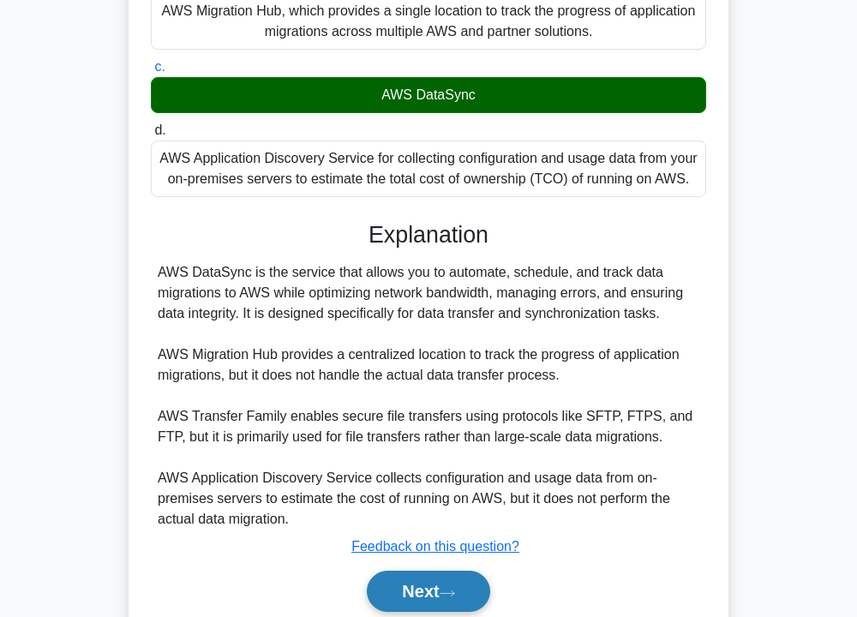
click at [436, 593] on button "Next" at bounding box center [428, 591] width 123 height 41
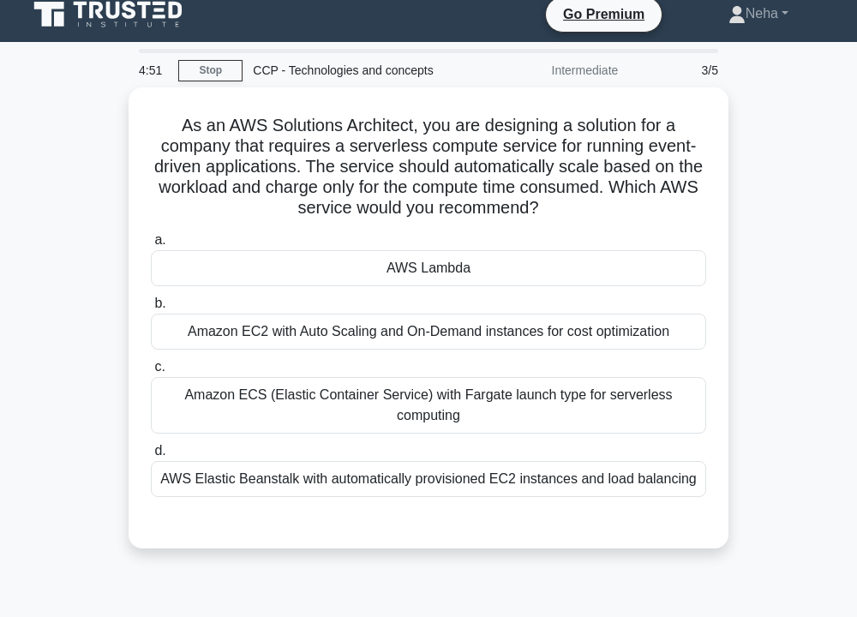
scroll to position [0, 0]
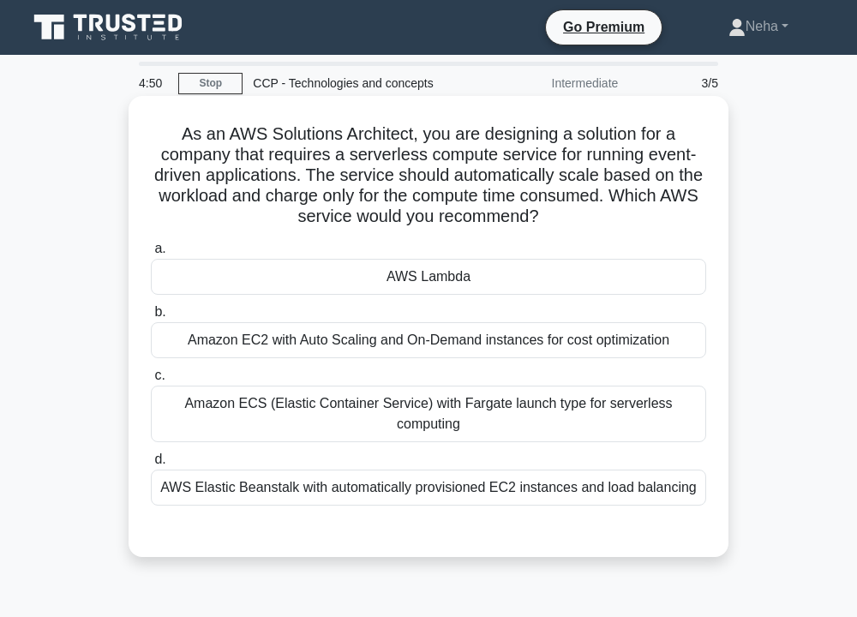
click at [467, 281] on div "AWS Lambda" at bounding box center [429, 277] width 556 height 36
click at [151, 255] on input "a. AWS Lambda" at bounding box center [151, 248] width 0 height 11
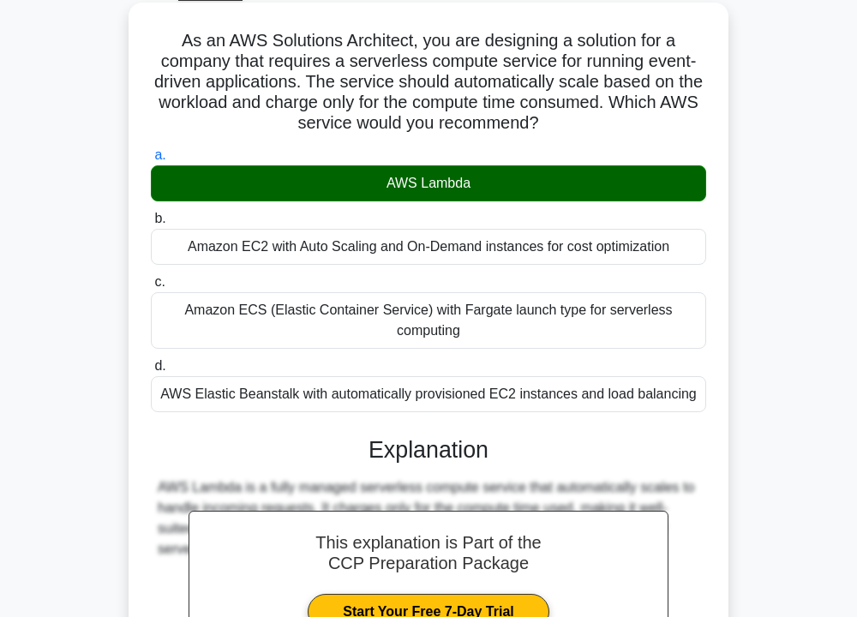
scroll to position [309, 0]
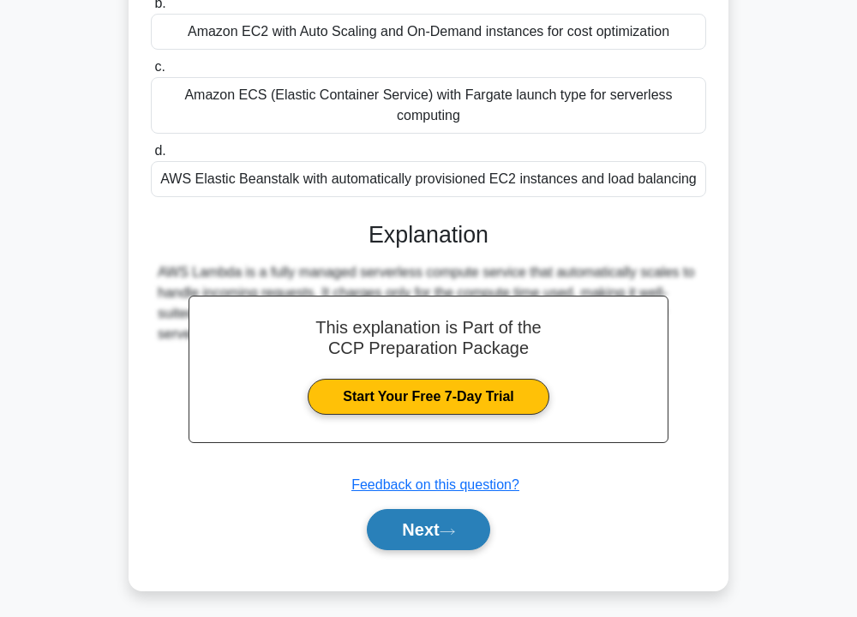
click at [453, 509] on button "Next" at bounding box center [428, 529] width 123 height 41
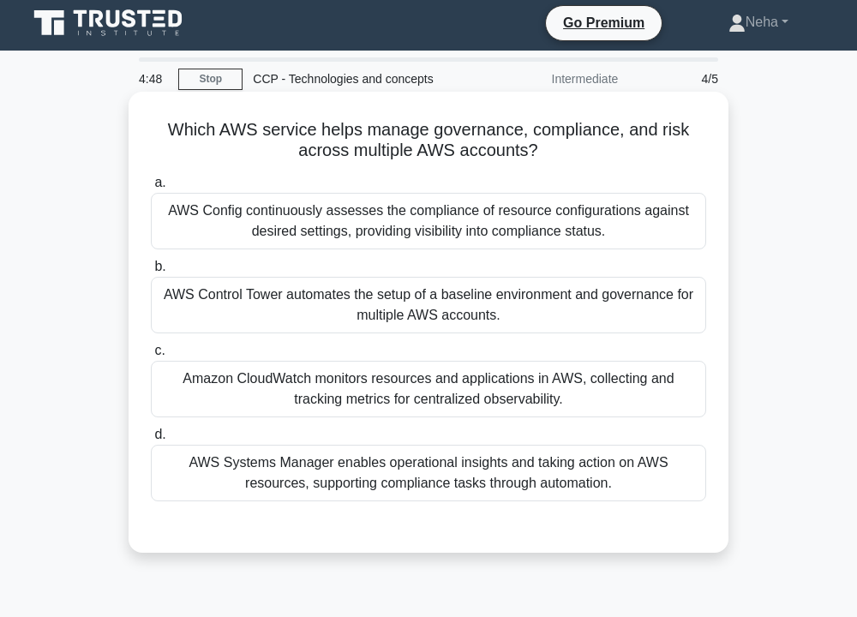
scroll to position [0, 0]
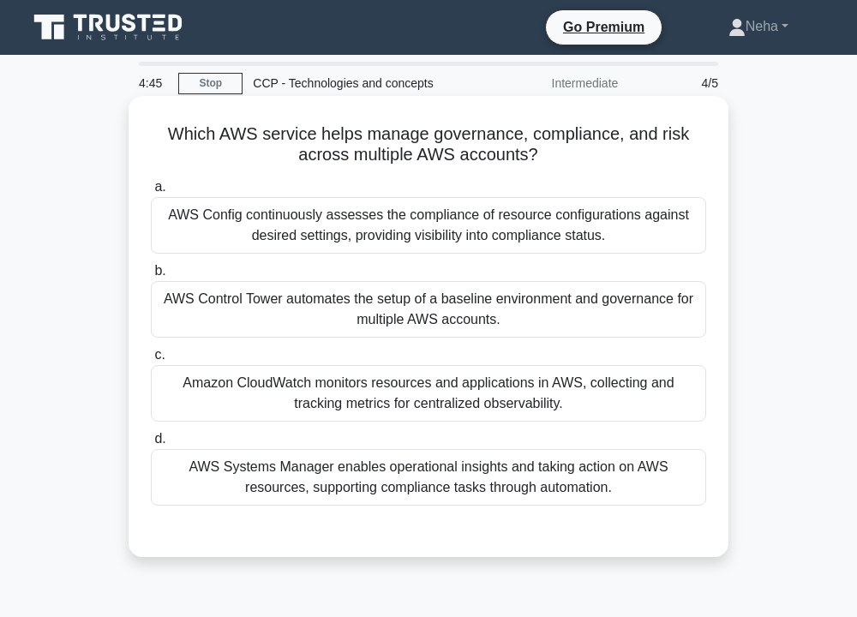
click at [489, 310] on div "AWS Control Tower automates the setup of a baseline environment and governance …" at bounding box center [429, 309] width 556 height 57
click at [151, 277] on input "b. AWS Control Tower automates the setup of a baseline environment and governan…" at bounding box center [151, 271] width 0 height 11
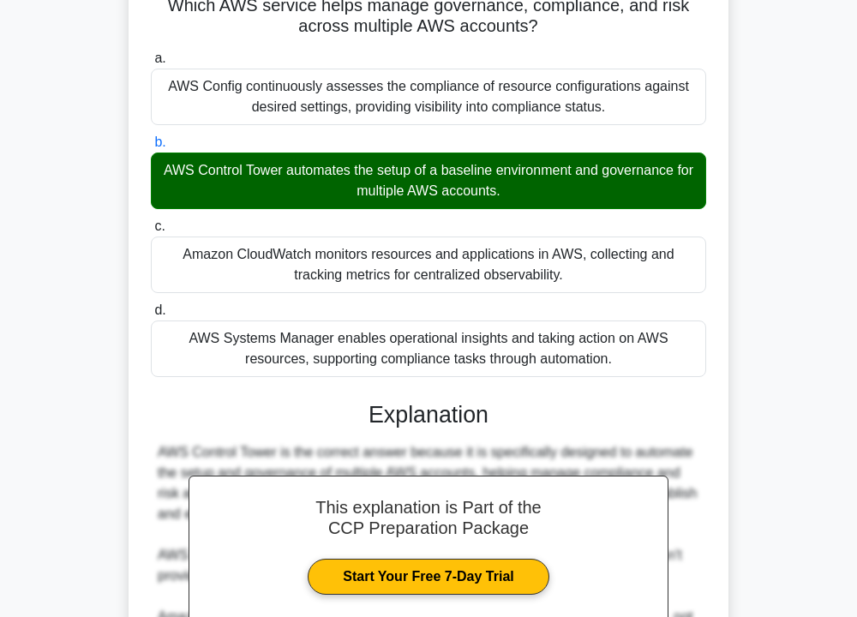
scroll to position [399, 0]
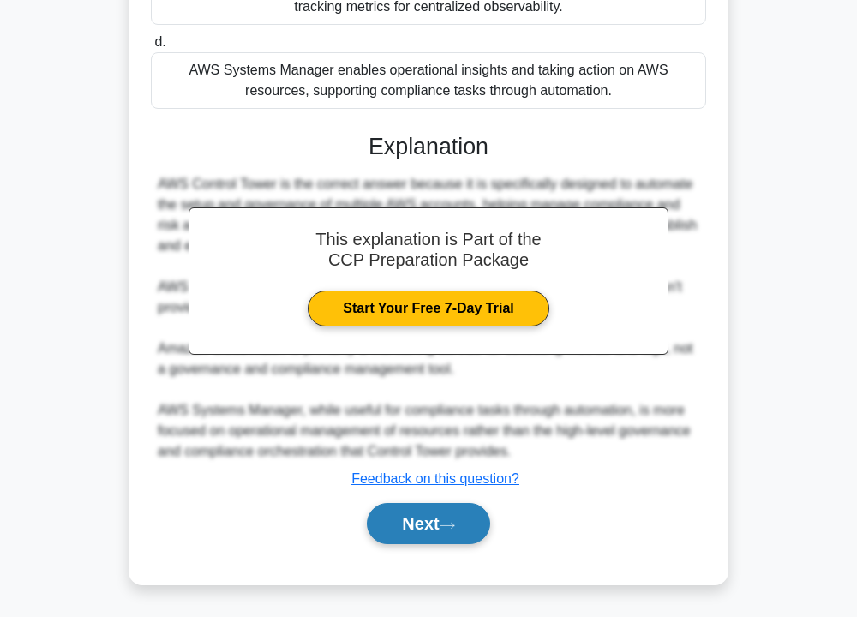
click at [461, 520] on button "Next" at bounding box center [428, 523] width 123 height 41
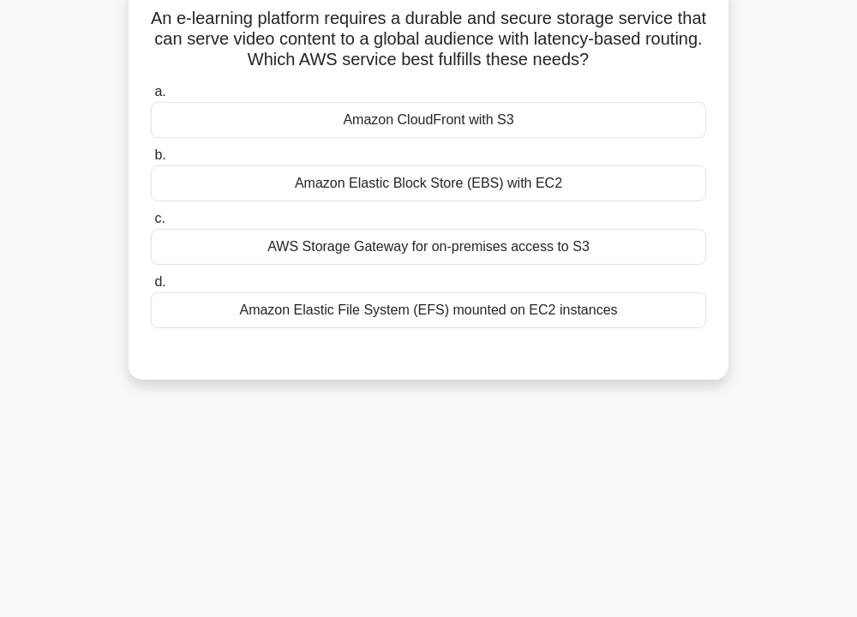
scroll to position [0, 0]
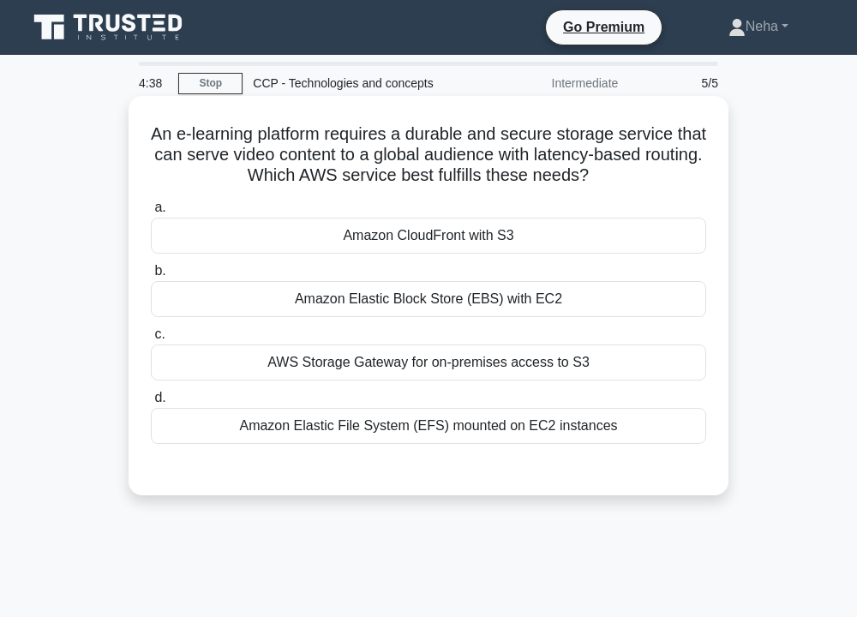
click at [489, 236] on div "Amazon CloudFront with S3" at bounding box center [429, 236] width 556 height 36
click at [151, 213] on input "a. Amazon CloudFront with S3" at bounding box center [151, 207] width 0 height 11
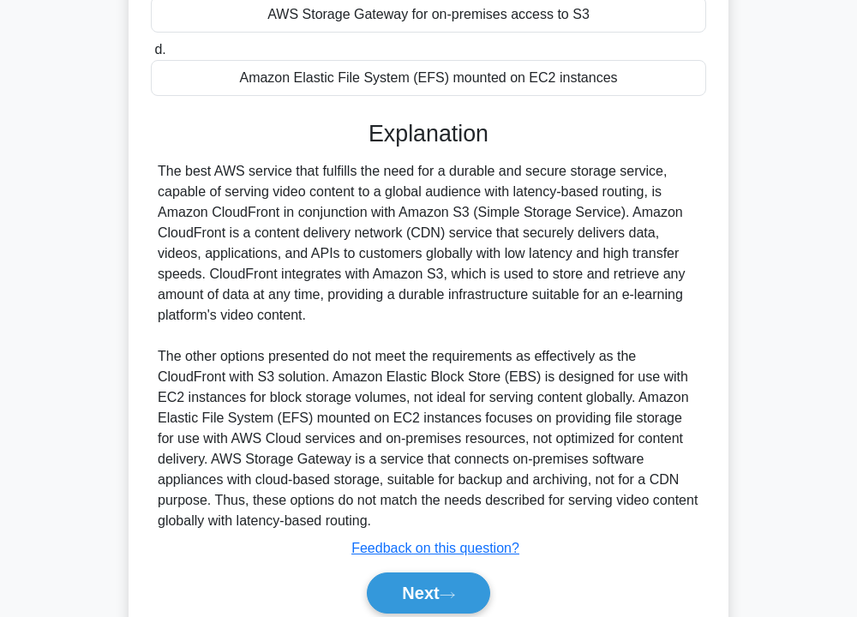
scroll to position [419, 0]
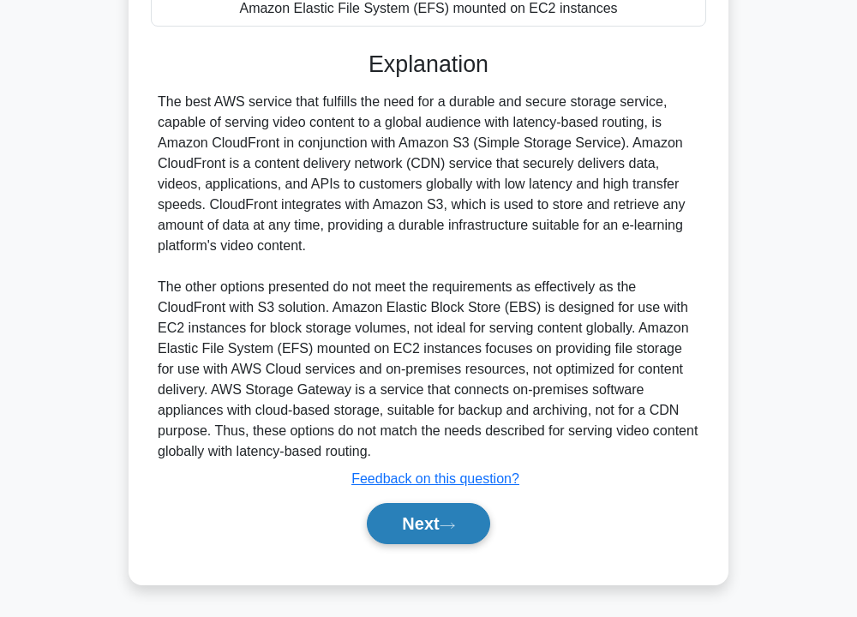
click at [418, 517] on button "Next" at bounding box center [428, 523] width 123 height 41
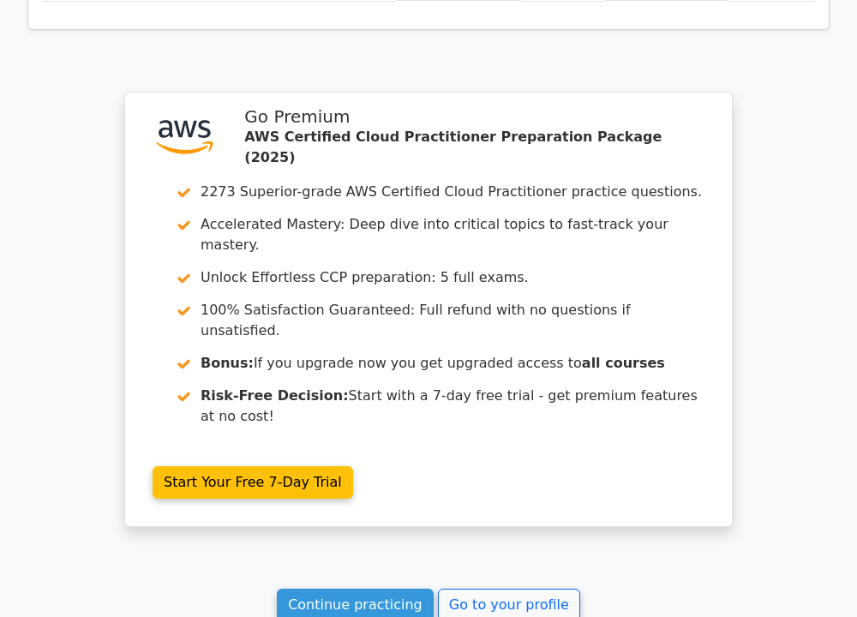
scroll to position [2486, 0]
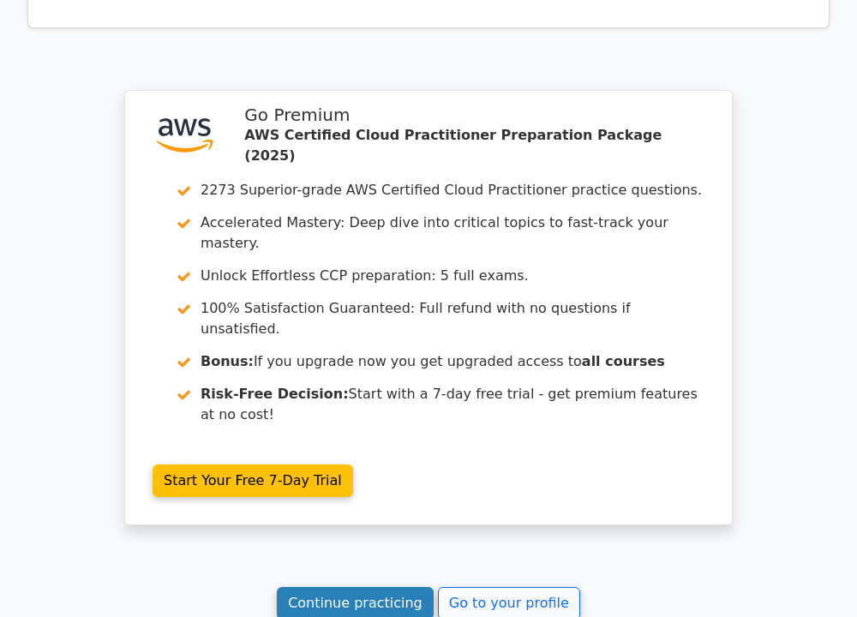
click at [348, 587] on link "Continue practicing" at bounding box center [355, 603] width 157 height 33
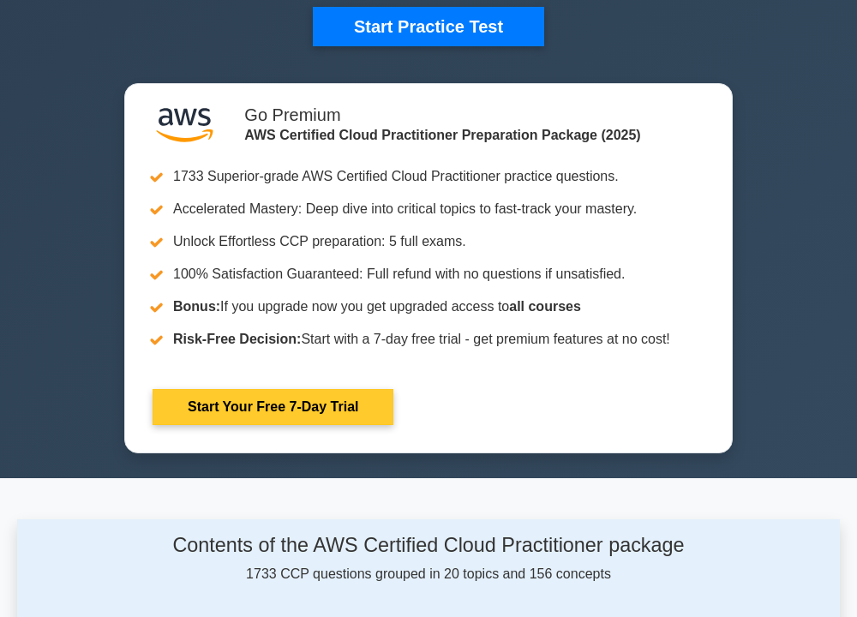
scroll to position [943, 0]
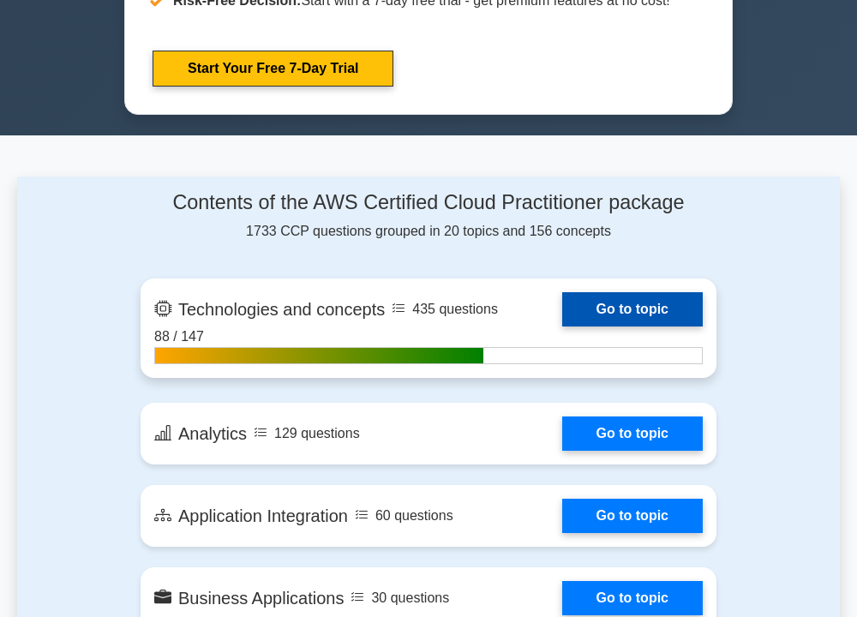
click at [625, 319] on link "Go to topic" at bounding box center [632, 309] width 141 height 34
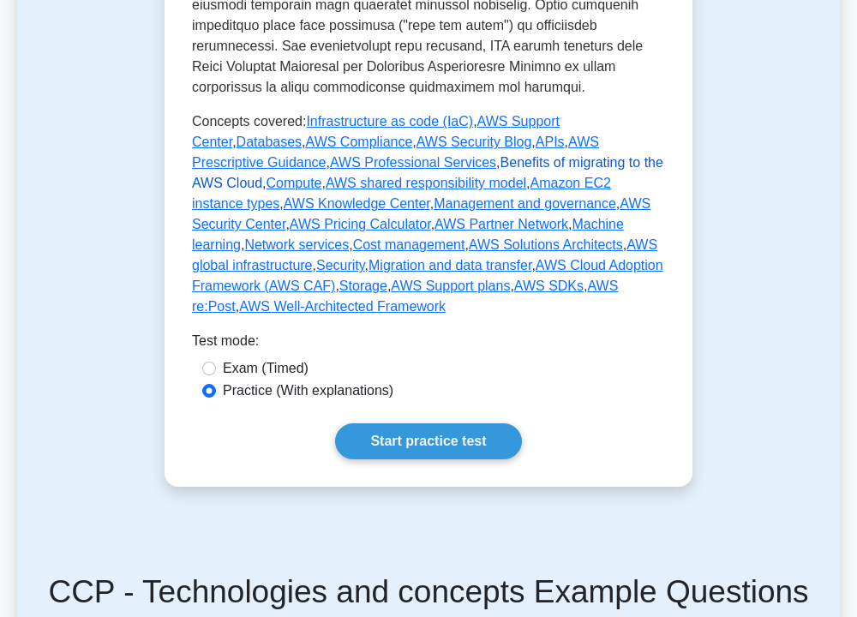
scroll to position [943, 0]
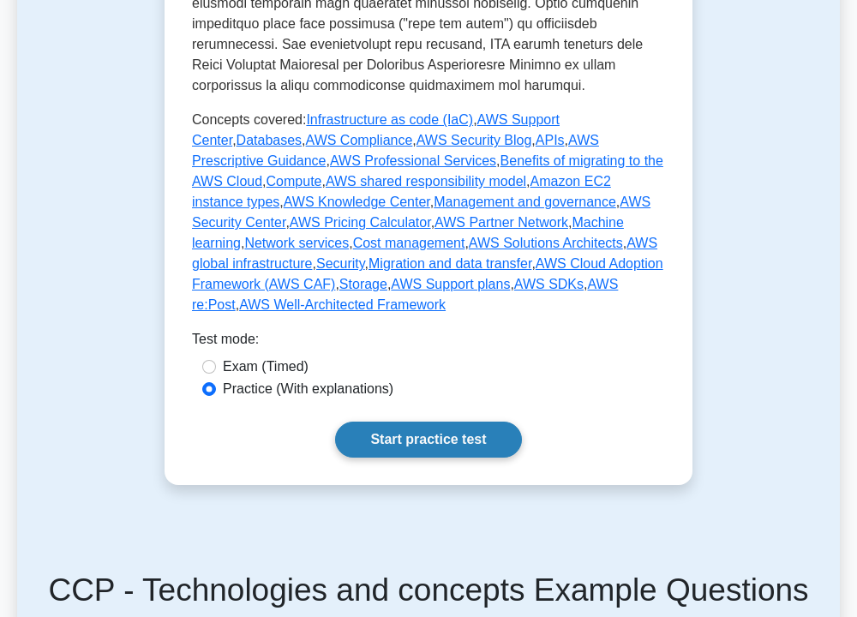
click at [424, 422] on link "Start practice test" at bounding box center [428, 440] width 186 height 36
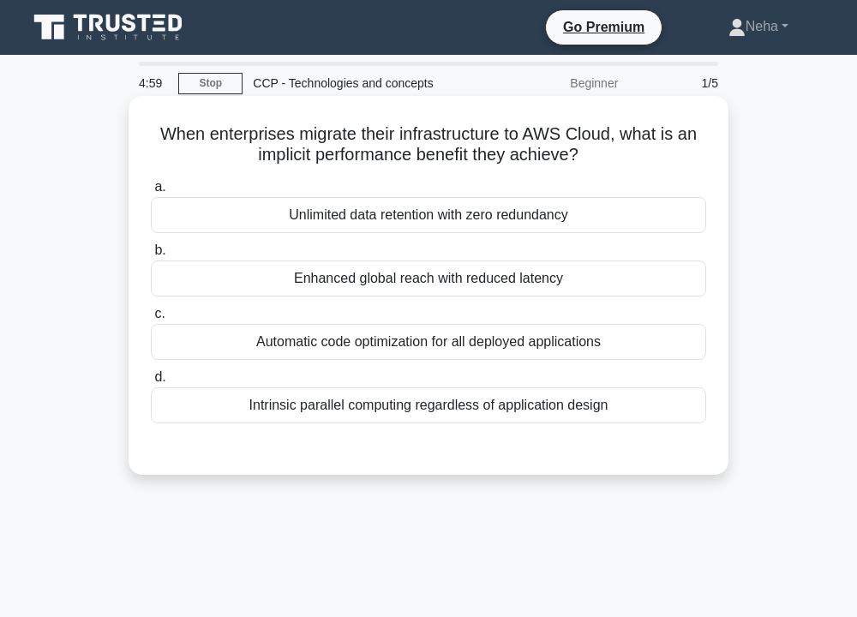
click at [445, 280] on div "Enhanced global reach with reduced latency" at bounding box center [429, 279] width 556 height 36
click at [151, 256] on input "b. Enhanced global reach with reduced latency" at bounding box center [151, 250] width 0 height 11
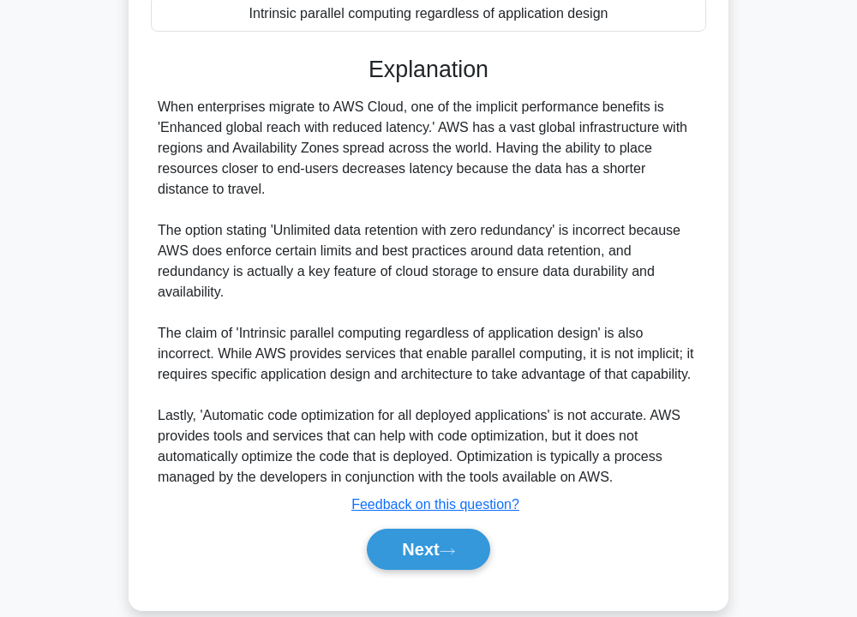
scroll to position [419, 0]
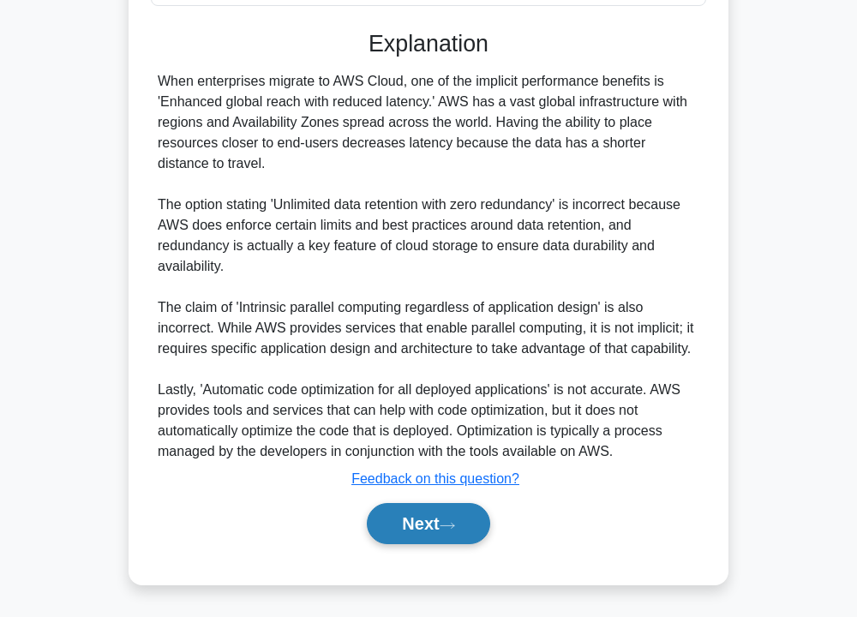
click at [424, 520] on button "Next" at bounding box center [428, 523] width 123 height 41
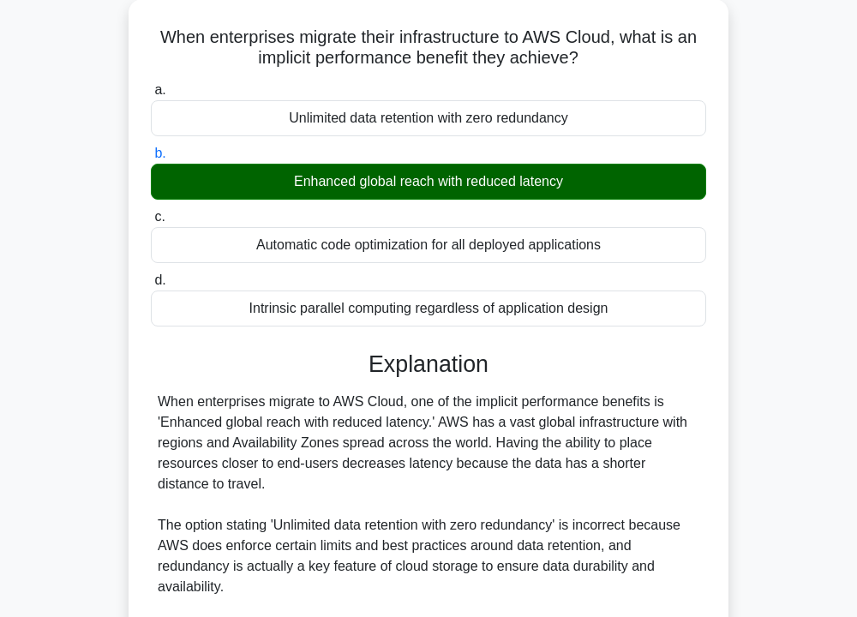
scroll to position [0, 0]
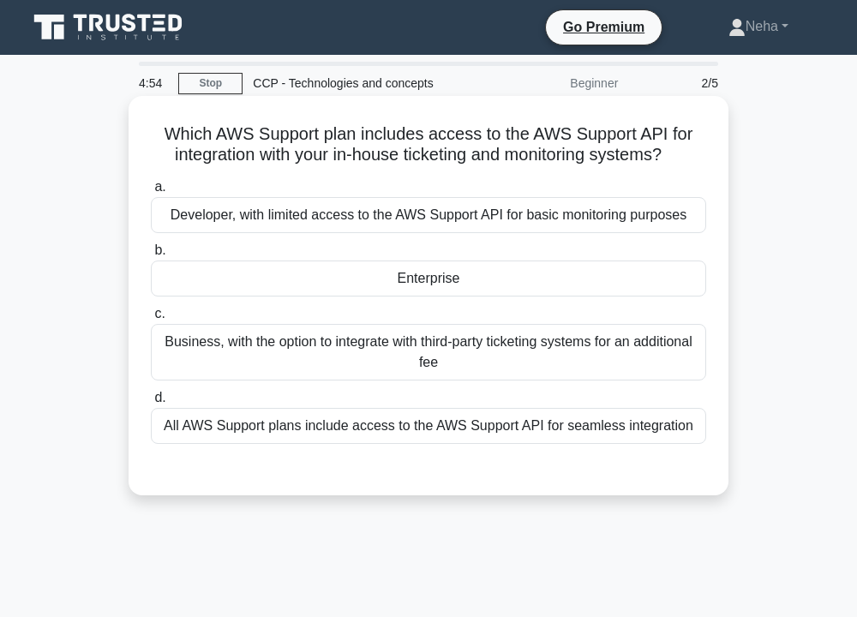
click at [452, 283] on div "Enterprise" at bounding box center [429, 279] width 556 height 36
click at [151, 256] on input "b. Enterprise" at bounding box center [151, 250] width 0 height 11
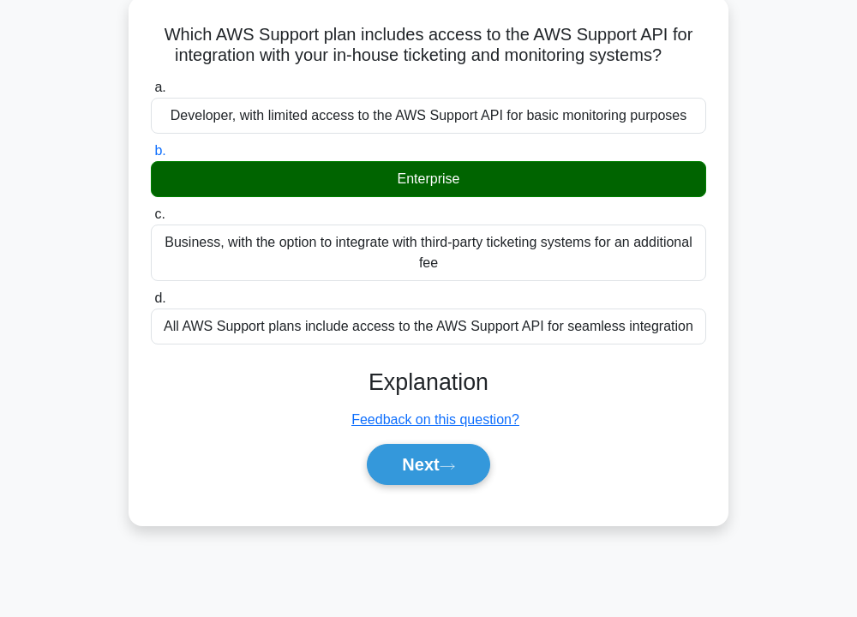
scroll to position [309, 0]
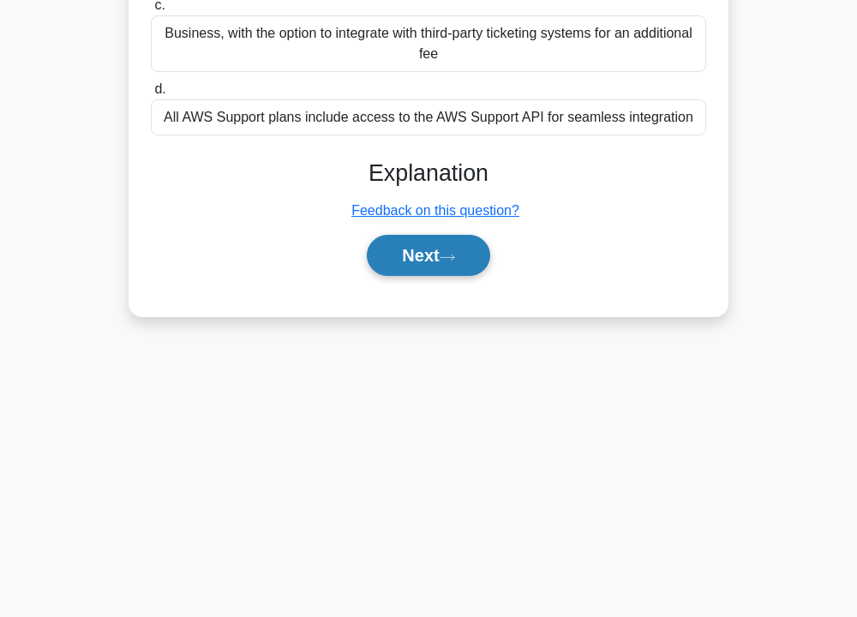
click at [436, 265] on button "Next" at bounding box center [428, 255] width 123 height 41
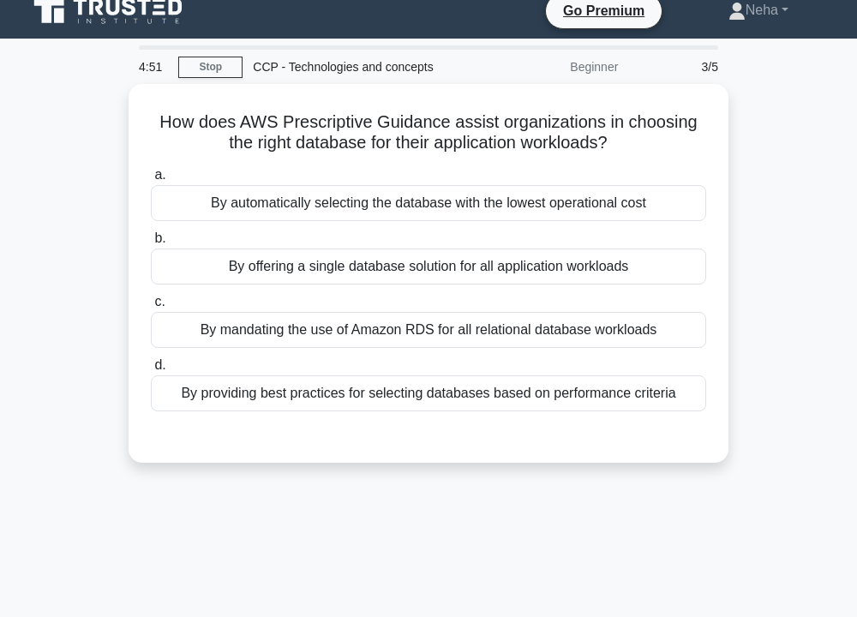
scroll to position [0, 0]
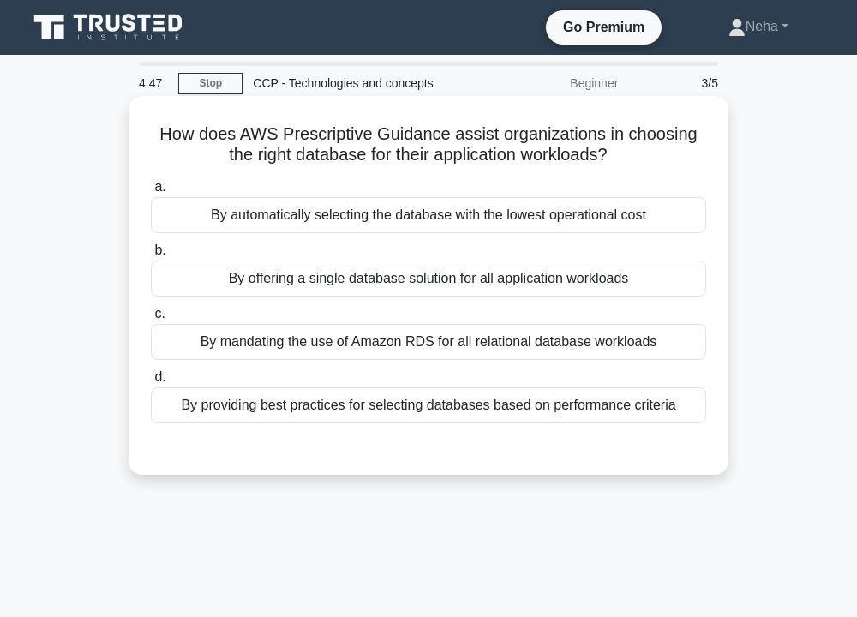
click at [515, 211] on div "By automatically selecting the database with the lowest operational cost" at bounding box center [429, 215] width 556 height 36
click at [151, 193] on input "a. By automatically selecting the database with the lowest operational cost" at bounding box center [151, 187] width 0 height 11
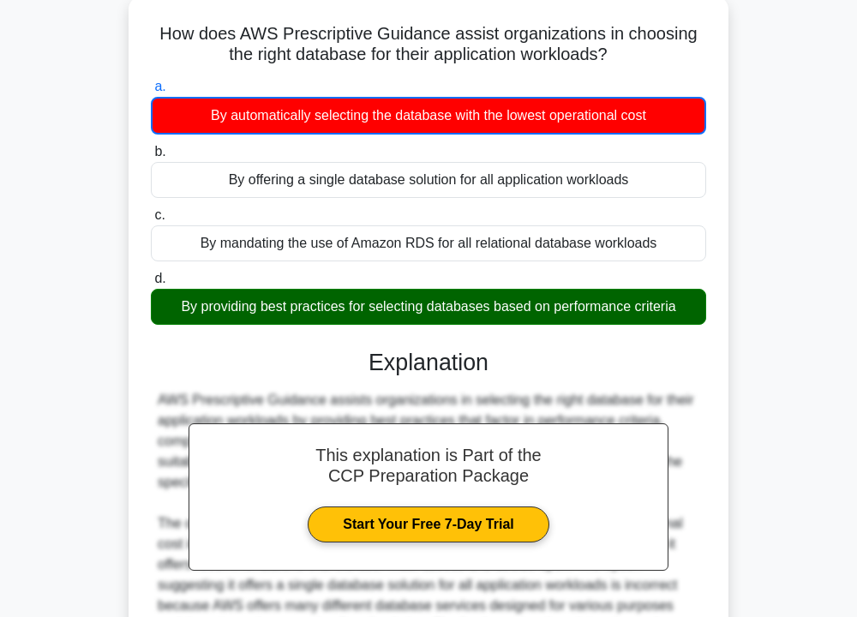
scroll to position [339, 0]
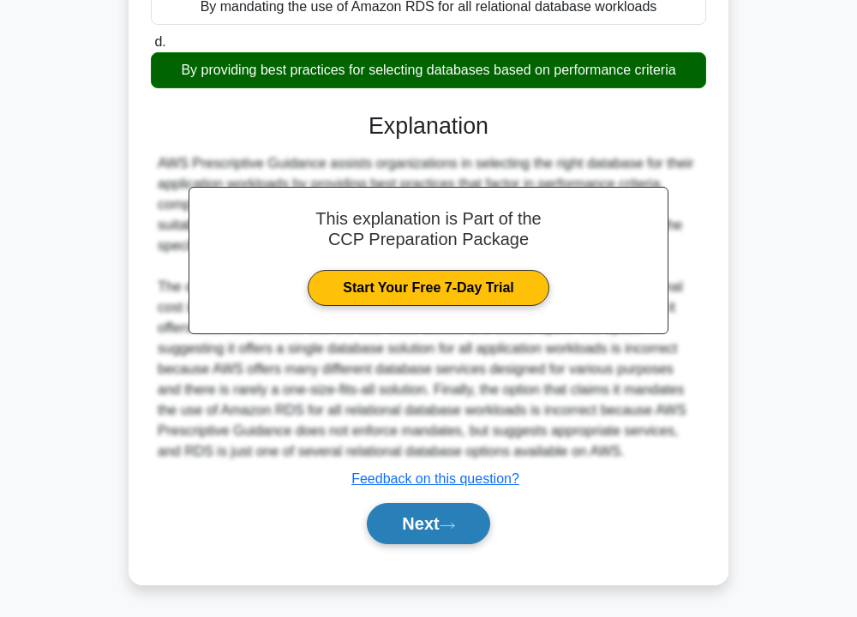
click at [454, 533] on button "Next" at bounding box center [428, 523] width 123 height 41
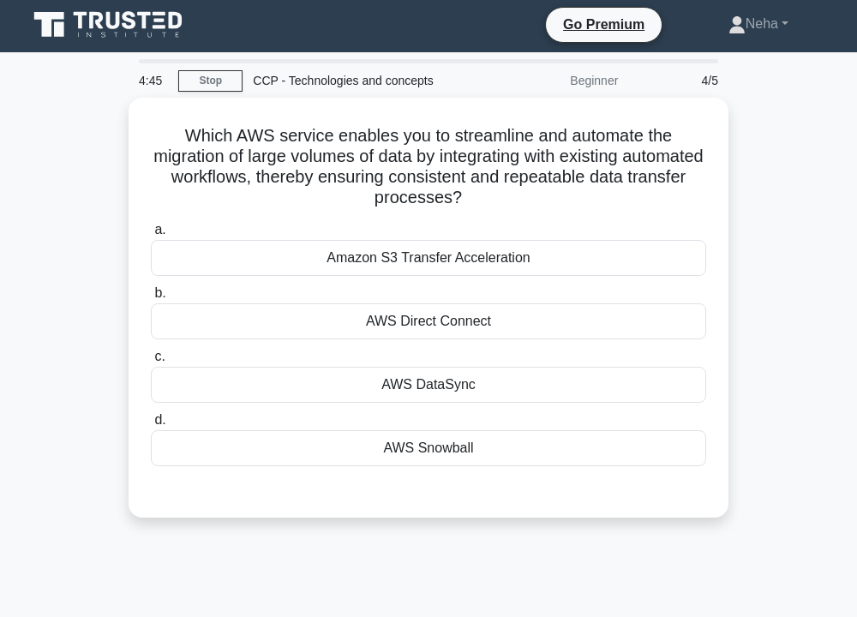
scroll to position [0, 0]
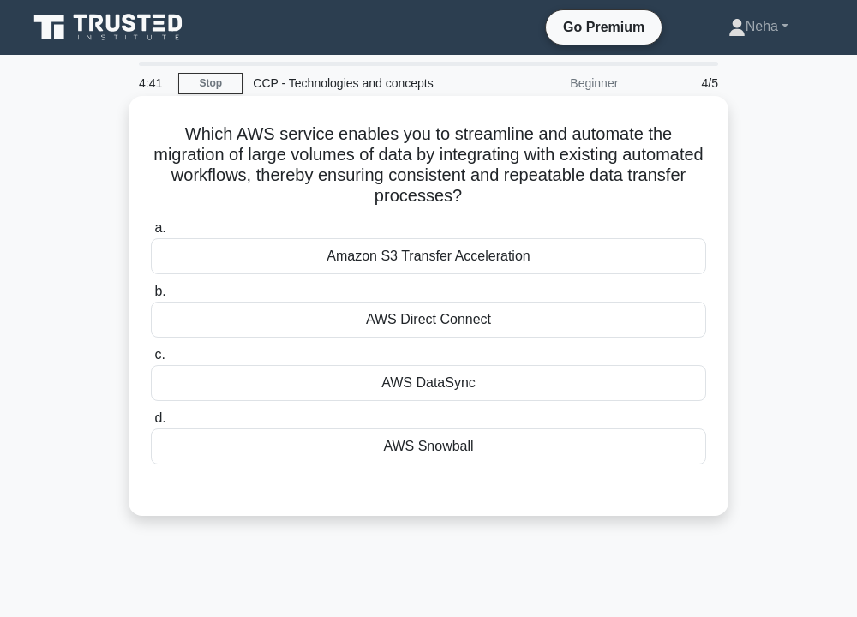
click at [481, 322] on div "AWS Direct Connect" at bounding box center [429, 320] width 556 height 36
click at [151, 298] on input "b. AWS Direct Connect" at bounding box center [151, 291] width 0 height 11
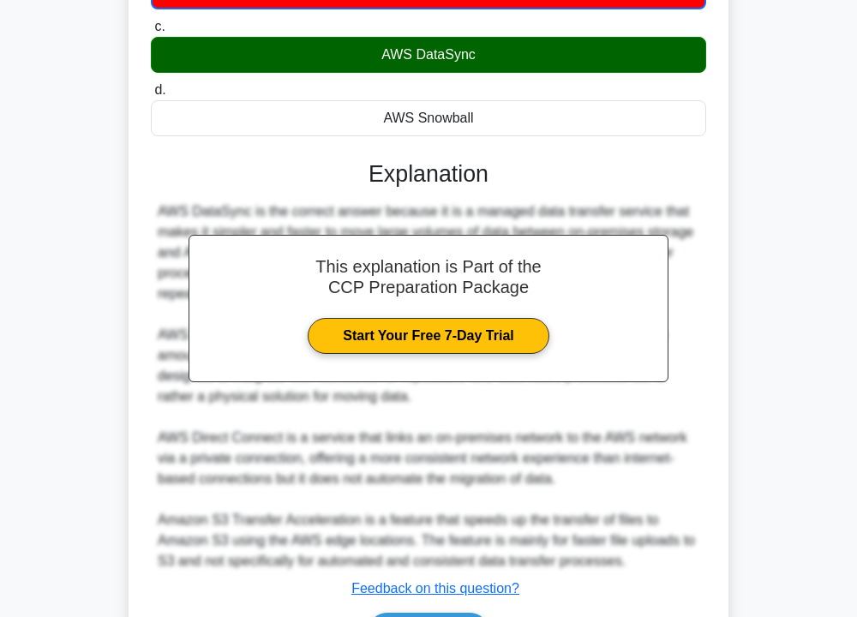
scroll to position [343, 0]
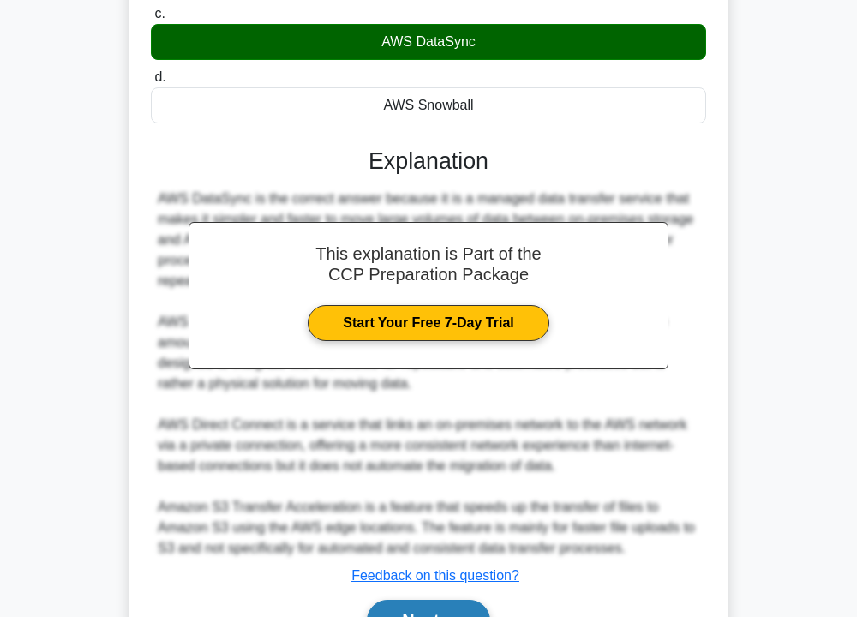
click at [456, 604] on button "Next" at bounding box center [428, 620] width 123 height 41
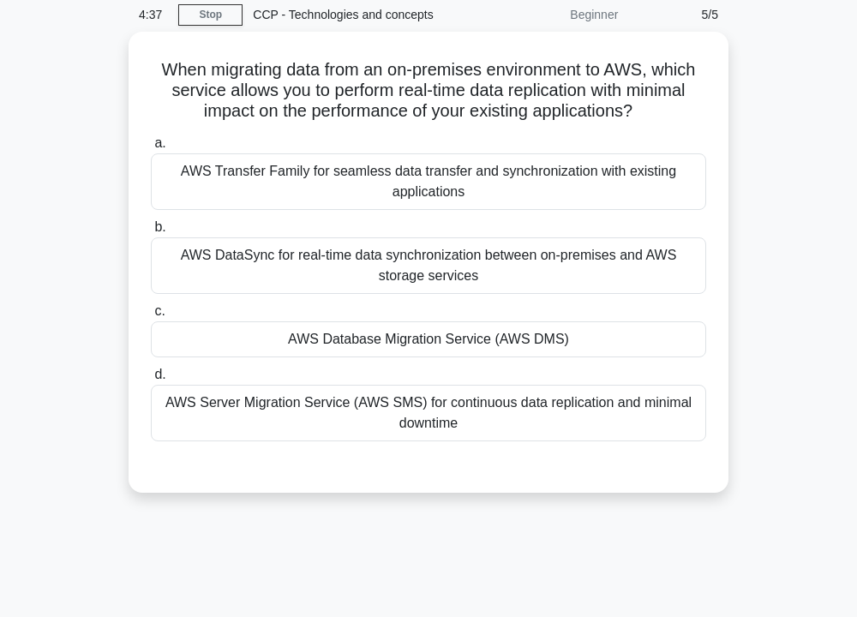
scroll to position [57, 0]
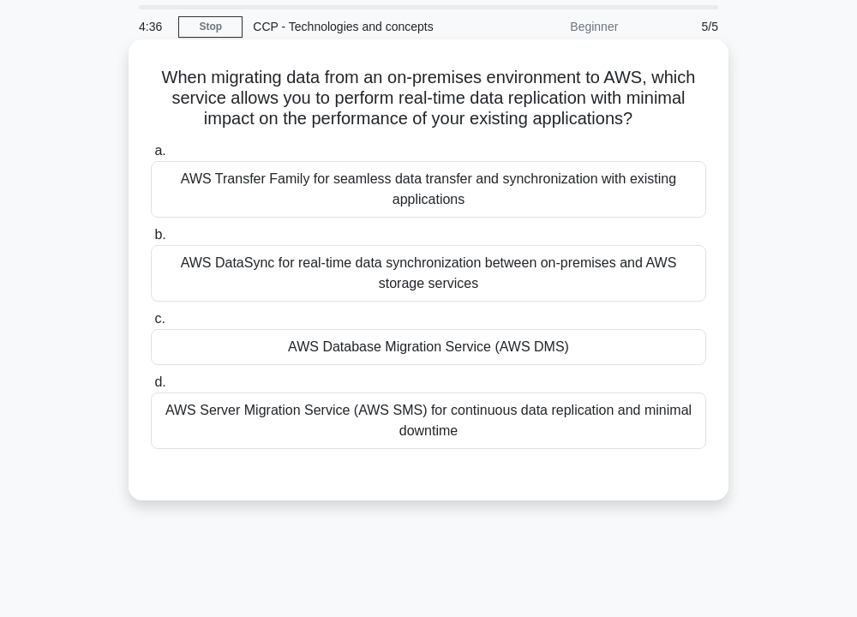
click at [453, 354] on div "AWS Database Migration Service (AWS DMS)" at bounding box center [429, 347] width 556 height 36
click at [151, 325] on input "c. AWS Database Migration Service (AWS DMS)" at bounding box center [151, 319] width 0 height 11
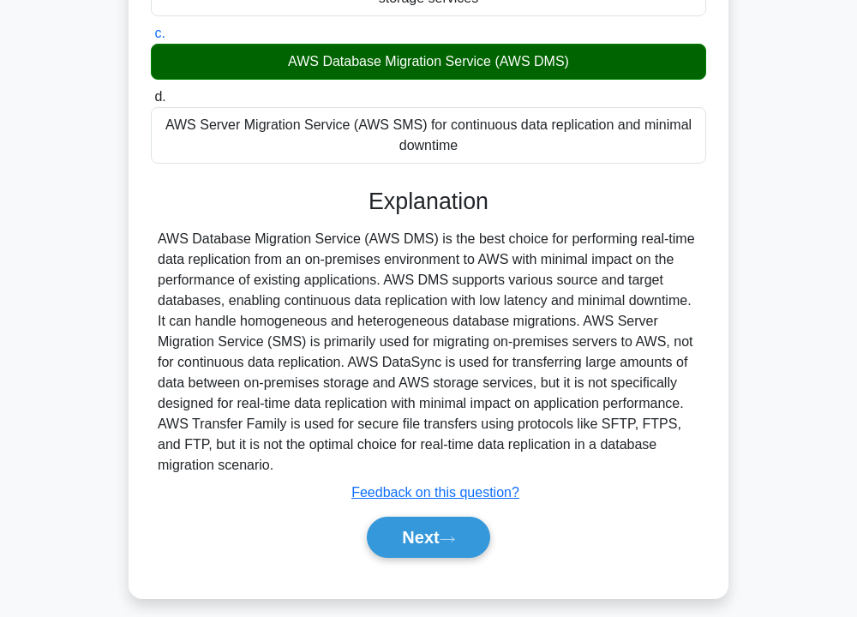
scroll to position [358, 0]
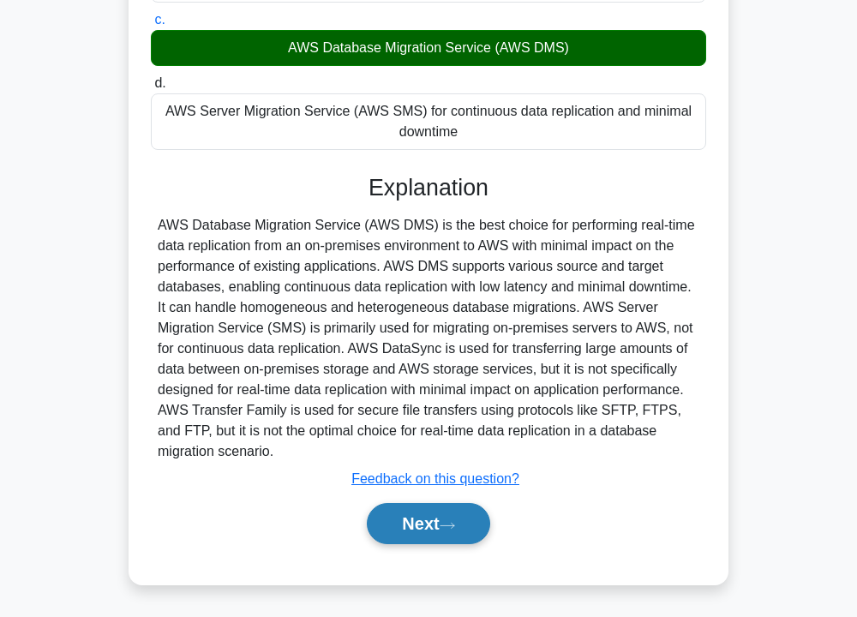
click at [438, 526] on button "Next" at bounding box center [428, 523] width 123 height 41
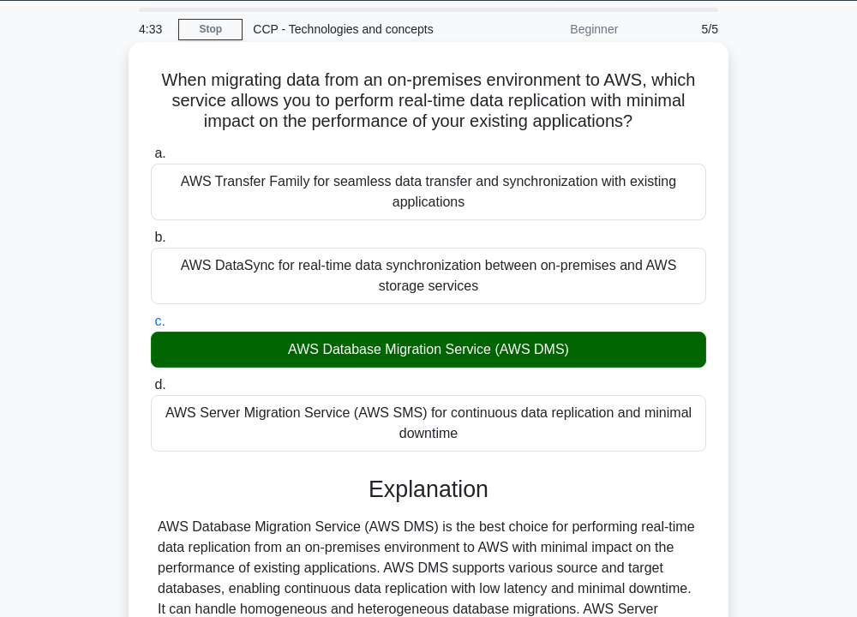
scroll to position [15, 0]
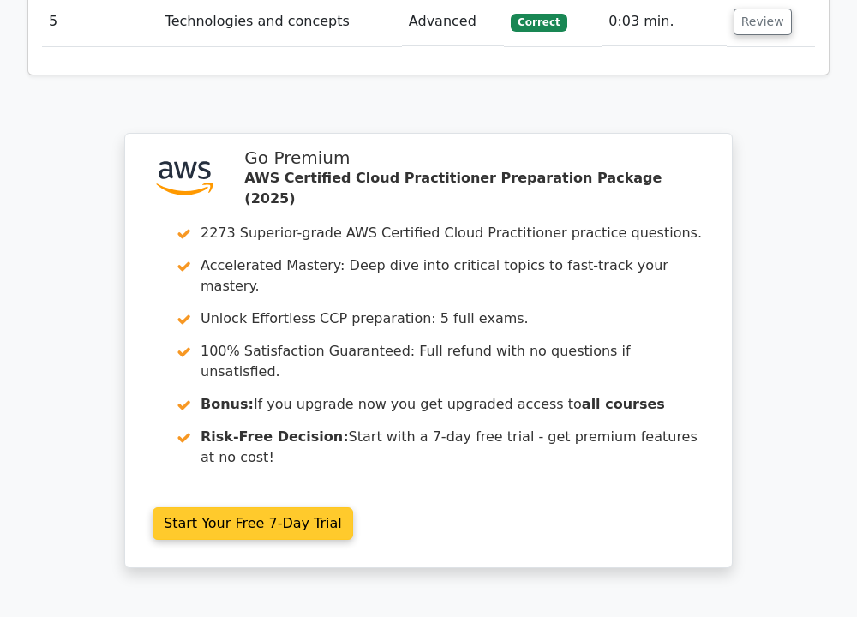
scroll to position [2552, 0]
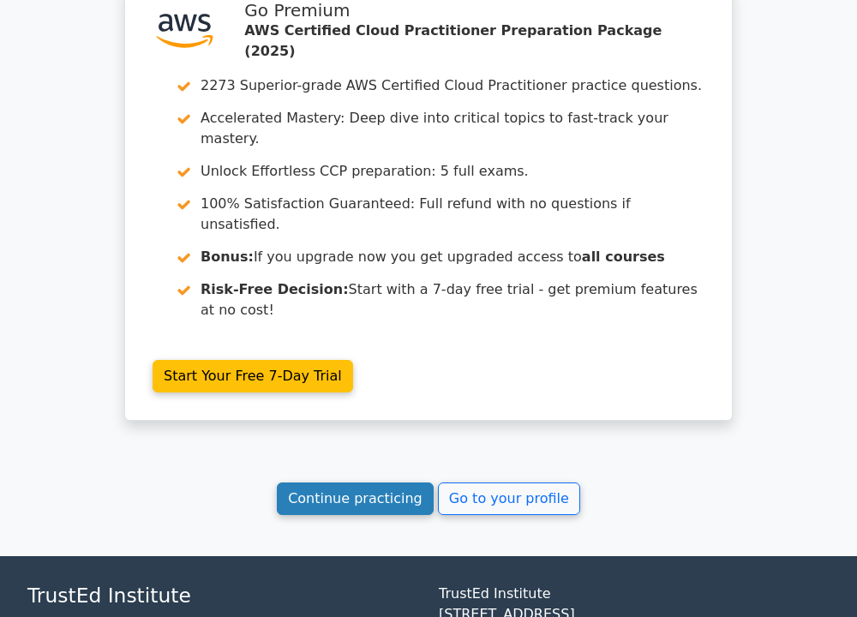
click at [404, 483] on link "Continue practicing" at bounding box center [355, 499] width 157 height 33
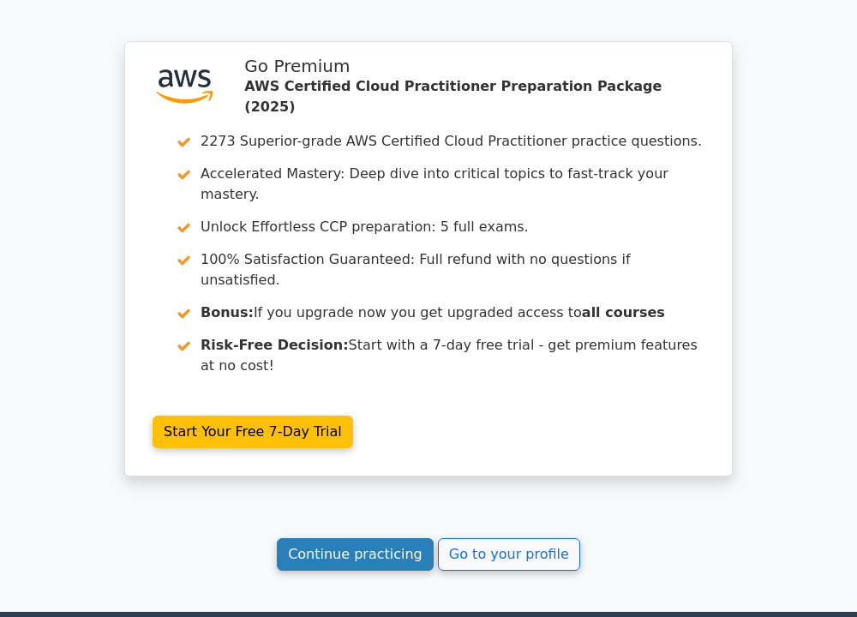
scroll to position [2467, 0]
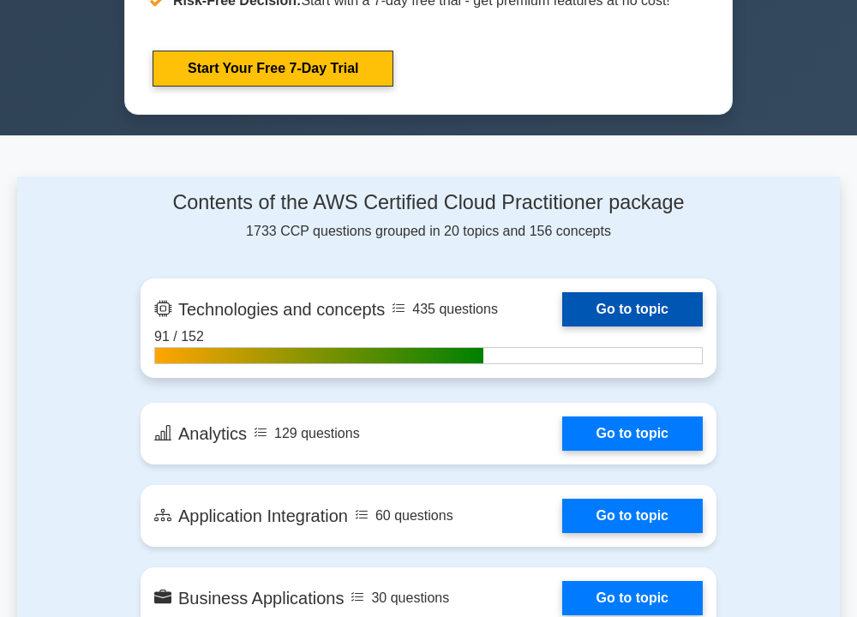
click at [622, 297] on link "Go to topic" at bounding box center [632, 309] width 141 height 34
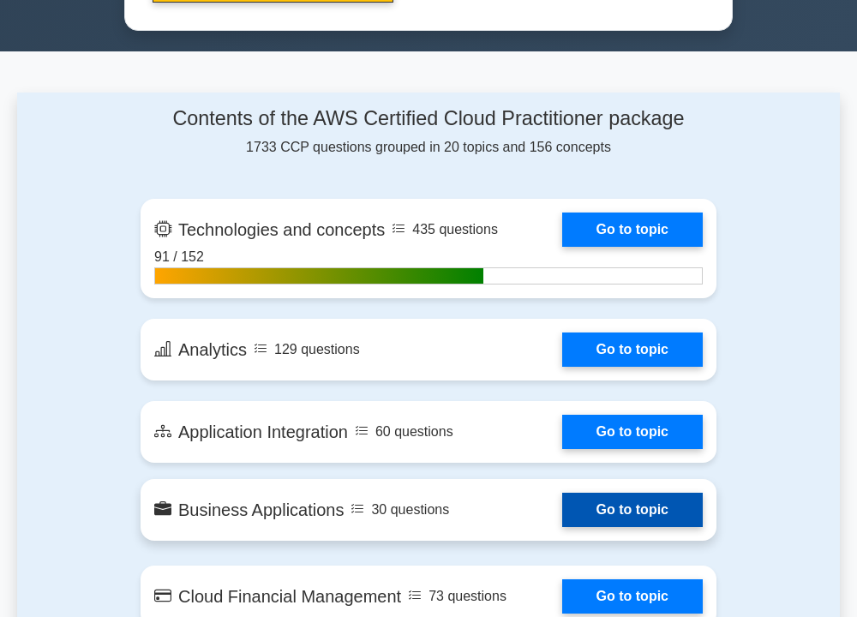
scroll to position [1234, 0]
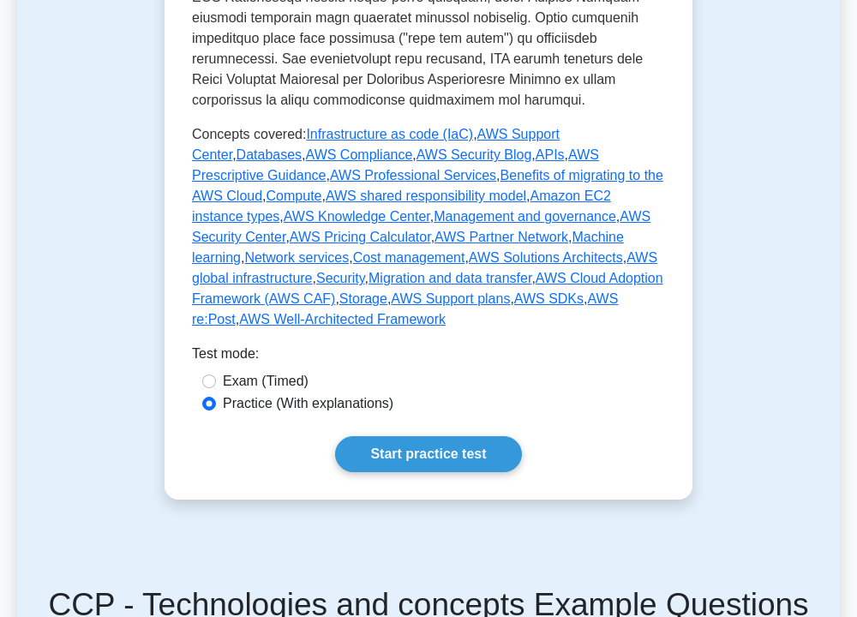
scroll to position [1029, 0]
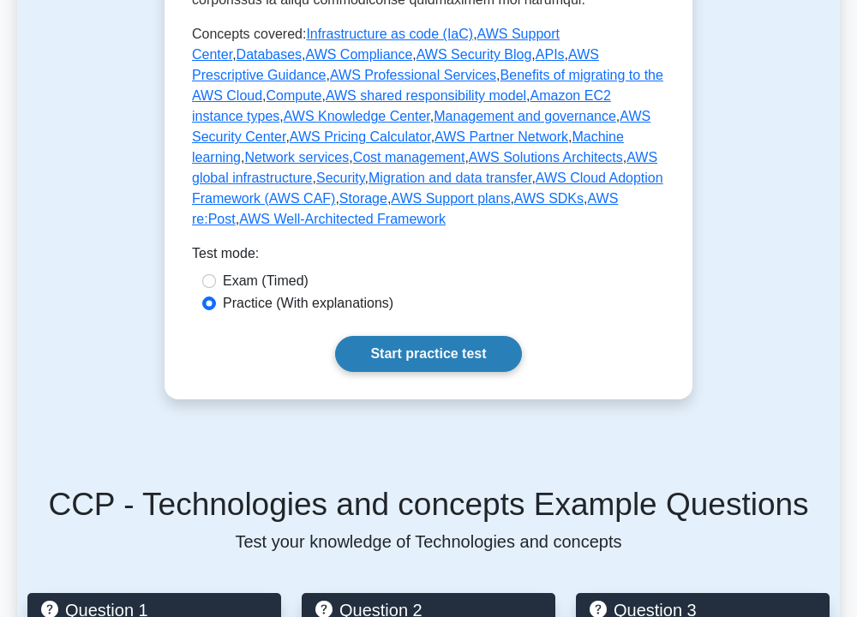
click at [466, 336] on link "Start practice test" at bounding box center [428, 354] width 186 height 36
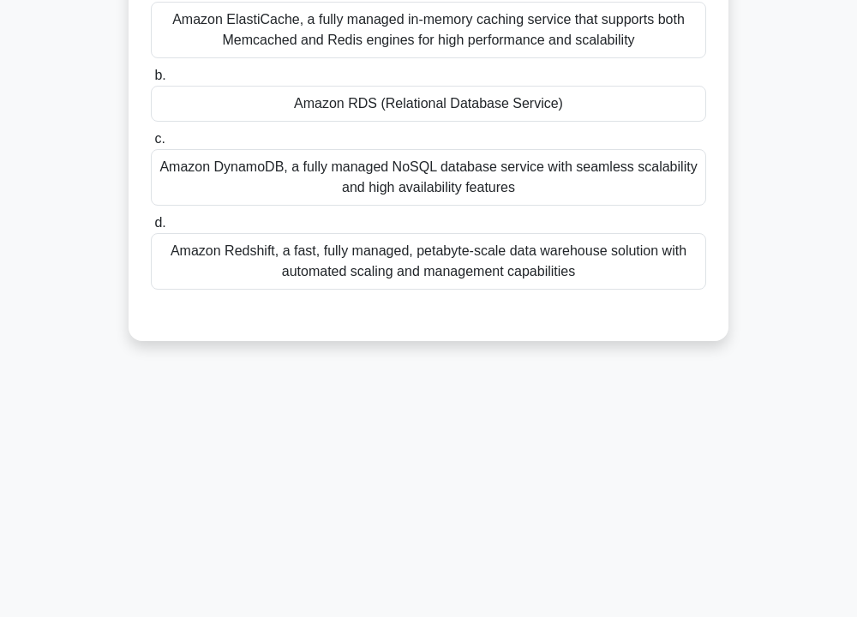
click at [461, 106] on div "Amazon RDS (Relational Database Service)" at bounding box center [429, 104] width 556 height 36
click at [151, 81] on input "b. Amazon RDS (Relational Database Service)" at bounding box center [151, 75] width 0 height 11
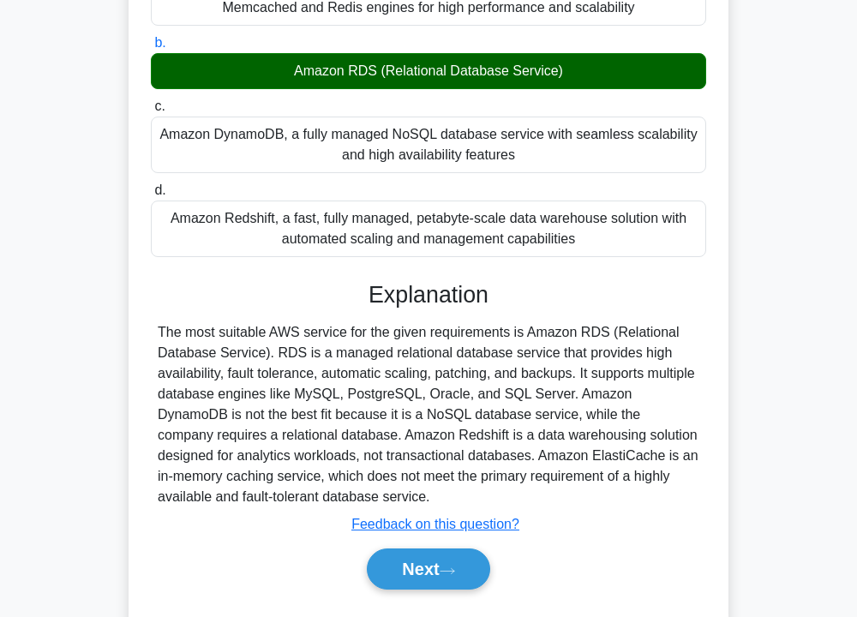
scroll to position [309, 0]
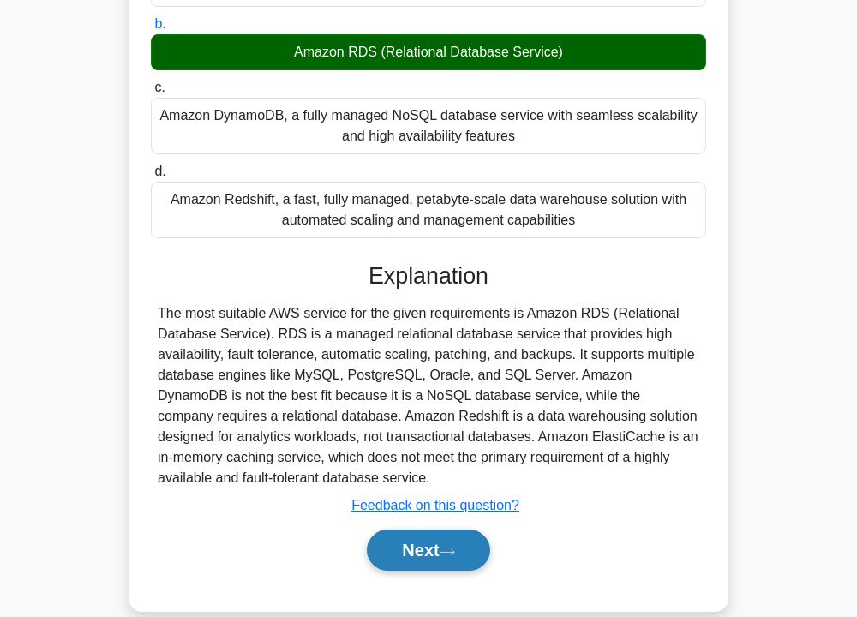
click at [457, 537] on button "Next" at bounding box center [428, 550] width 123 height 41
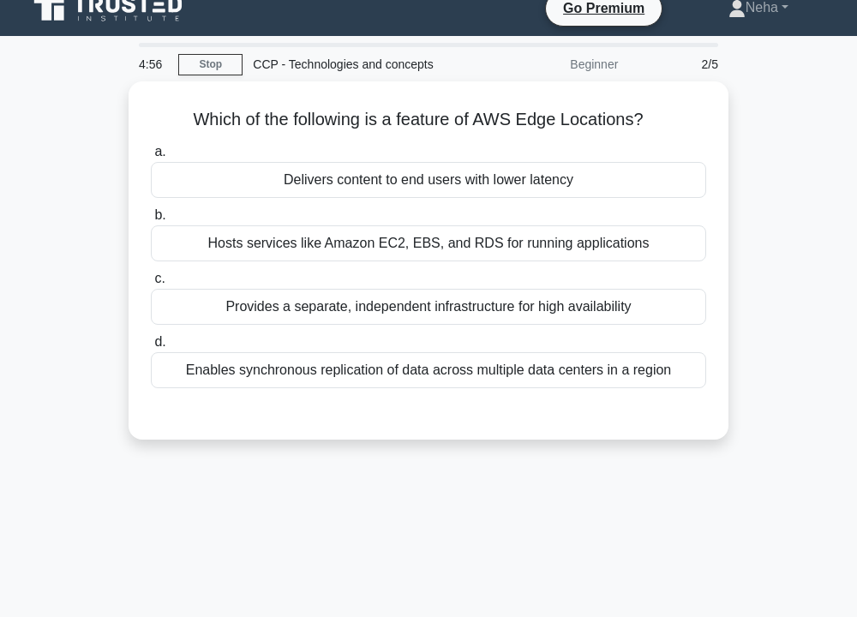
scroll to position [0, 0]
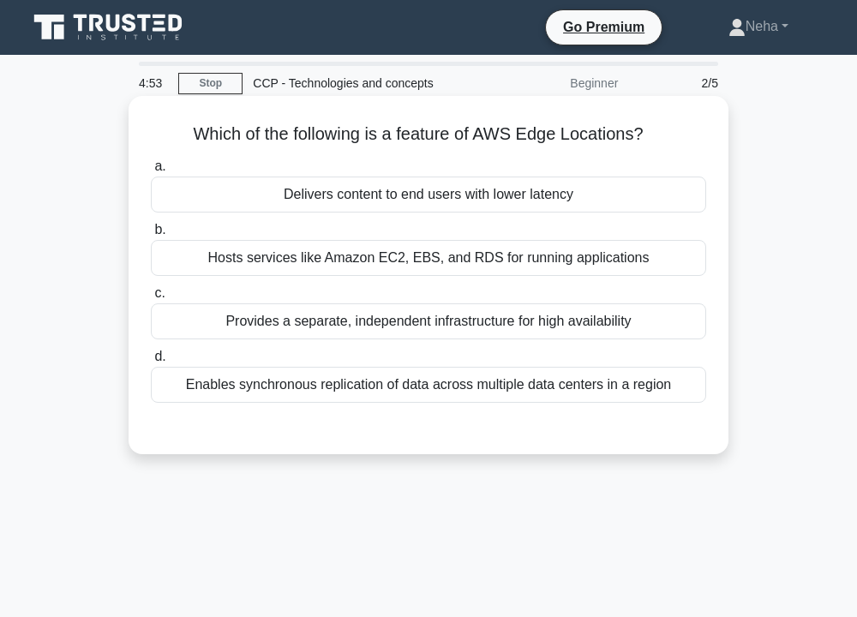
click at [448, 202] on div "Delivers content to end users with lower latency" at bounding box center [429, 195] width 556 height 36
click at [151, 172] on input "a. Delivers content to end users with lower latency" at bounding box center [151, 166] width 0 height 11
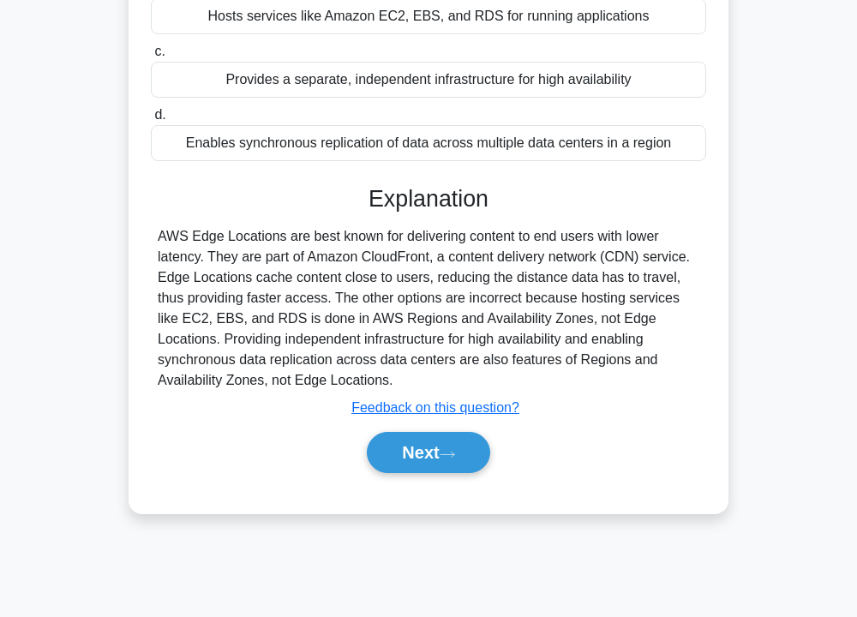
scroll to position [309, 0]
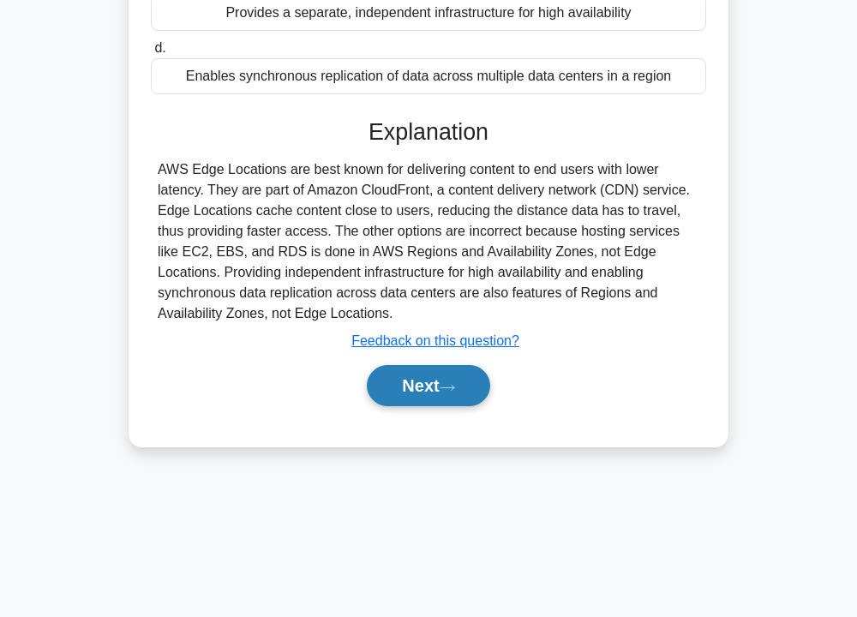
click at [454, 389] on icon at bounding box center [447, 387] width 15 height 9
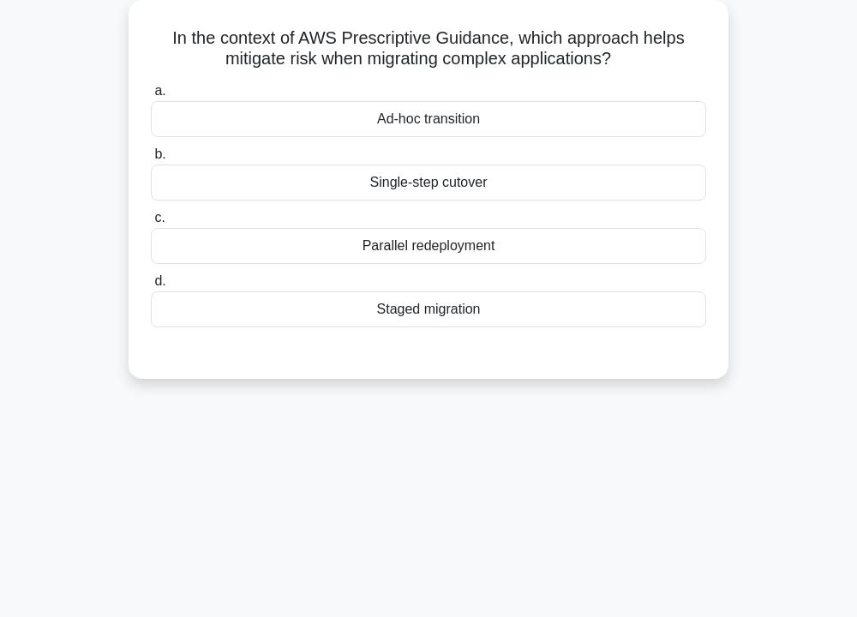
scroll to position [51, 0]
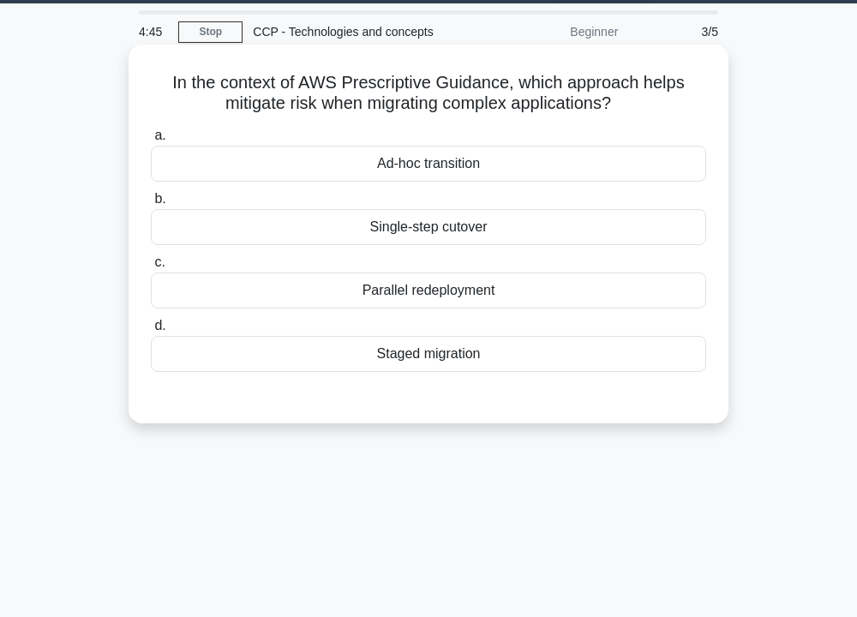
click at [428, 288] on div "Parallel redeployment" at bounding box center [429, 291] width 556 height 36
click at [151, 268] on input "c. Parallel redeployment" at bounding box center [151, 262] width 0 height 11
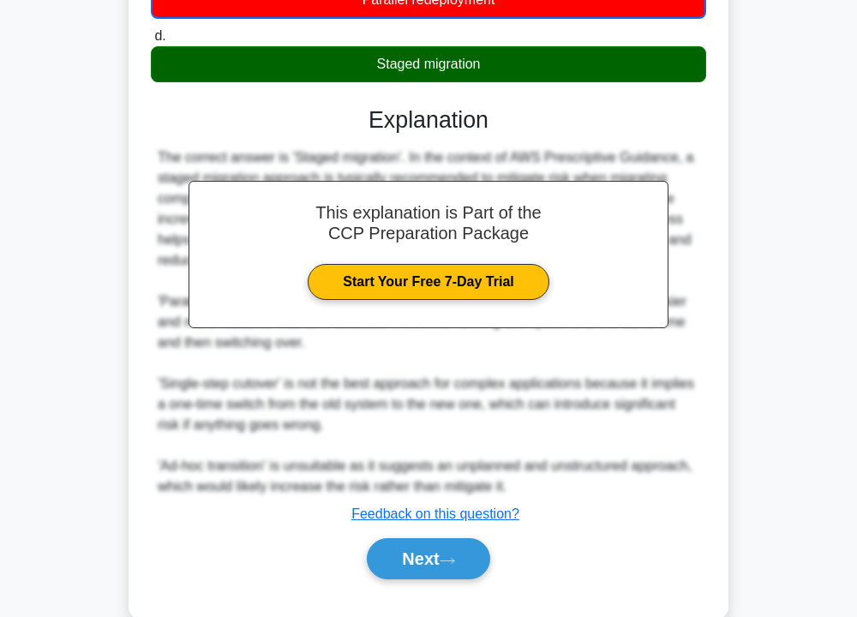
scroll to position [380, 0]
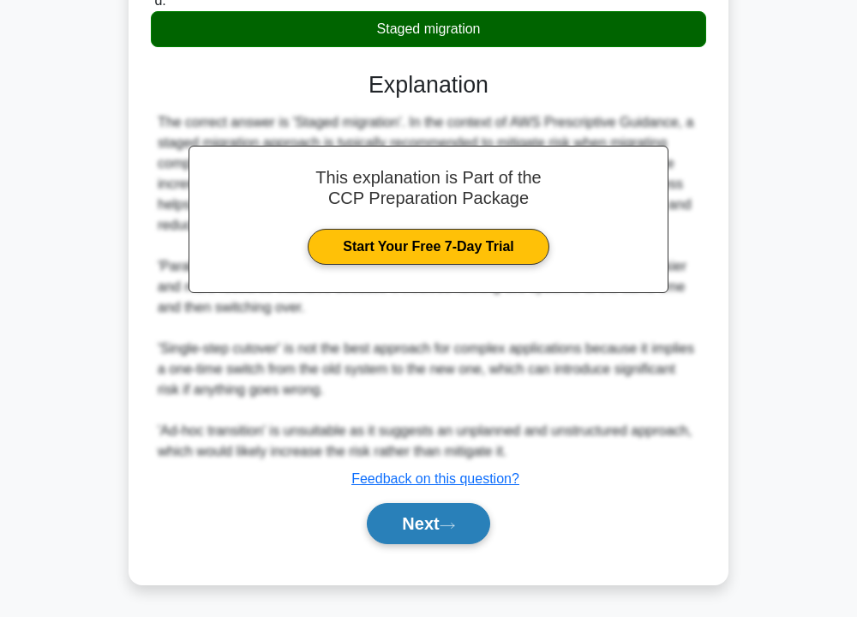
click at [451, 521] on icon at bounding box center [447, 525] width 15 height 9
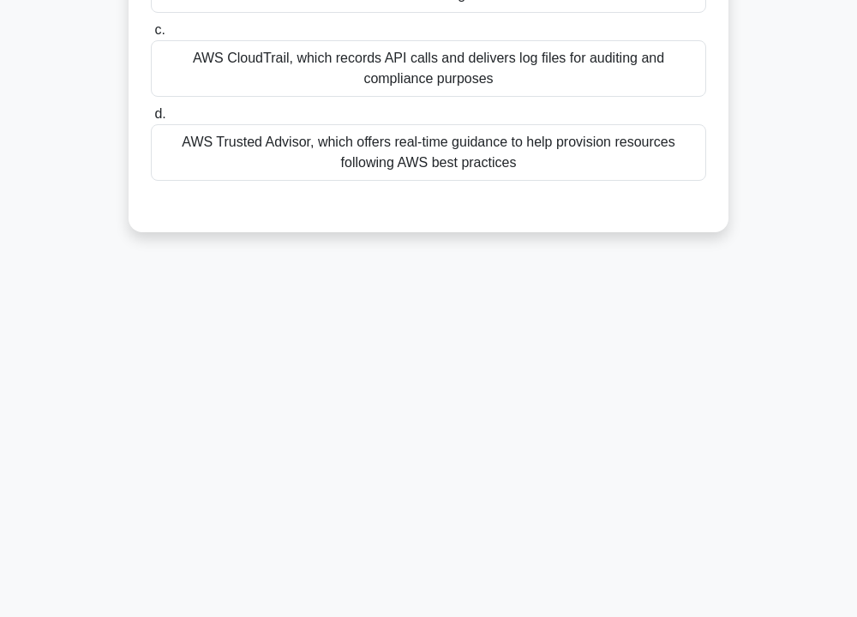
scroll to position [0, 0]
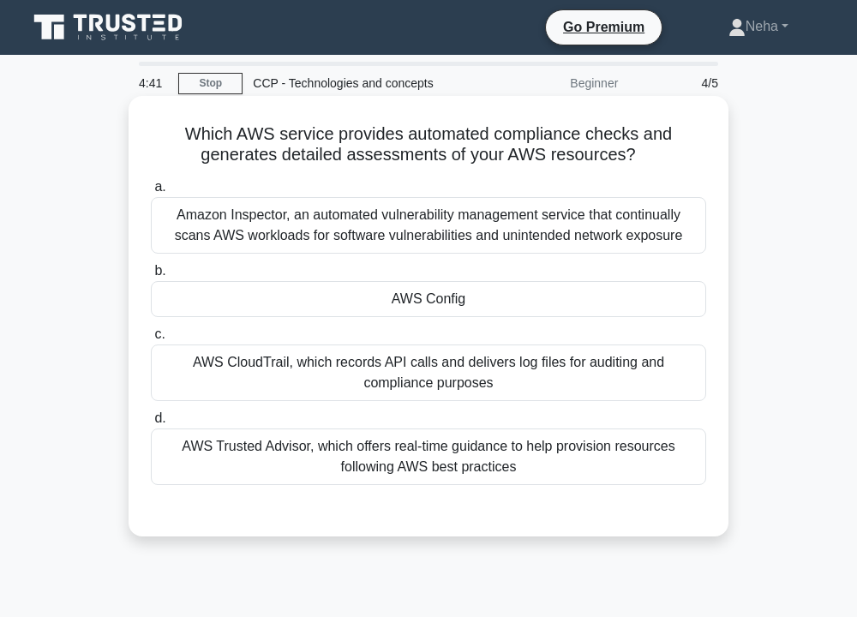
click at [455, 296] on div "AWS Config" at bounding box center [429, 299] width 556 height 36
click at [151, 277] on input "b. AWS Config" at bounding box center [151, 271] width 0 height 11
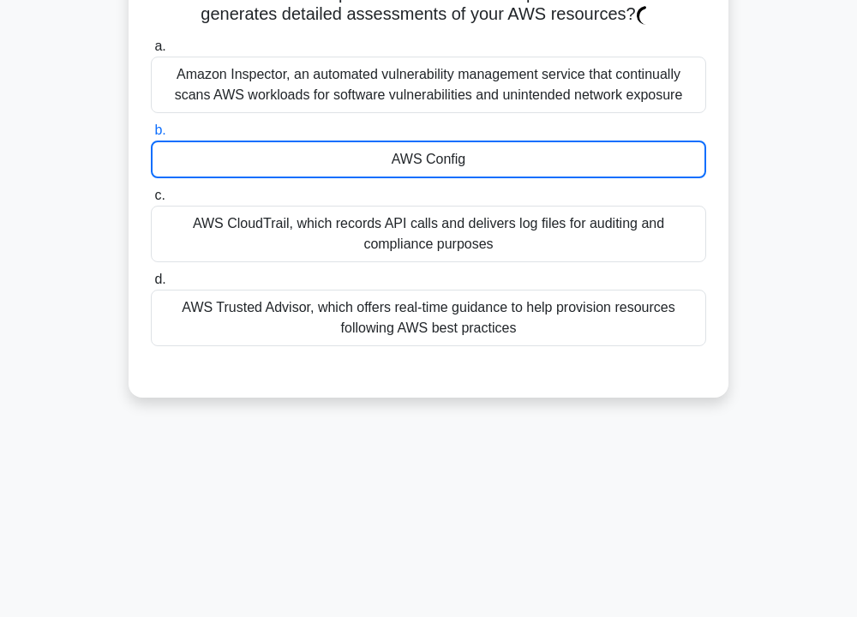
scroll to position [309, 0]
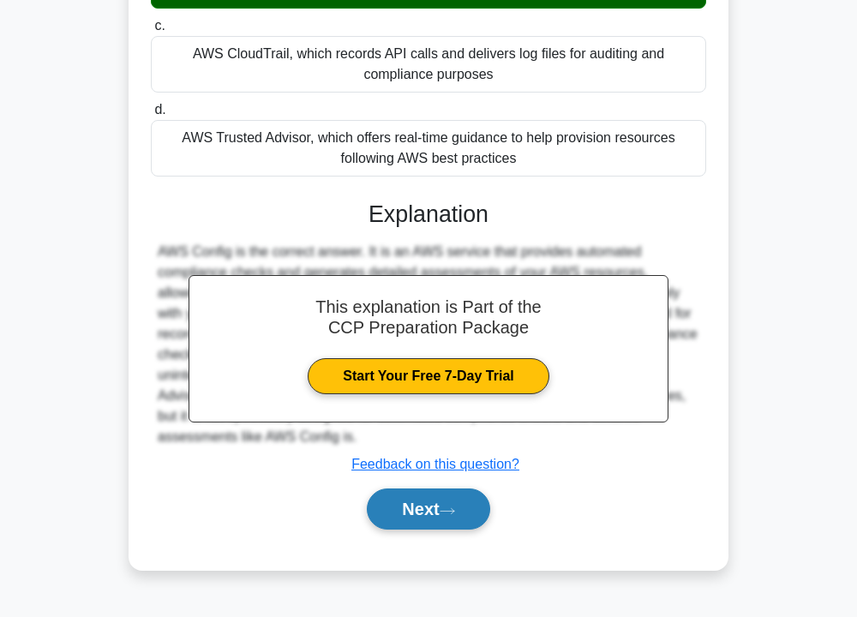
click at [460, 502] on button "Next" at bounding box center [428, 509] width 123 height 41
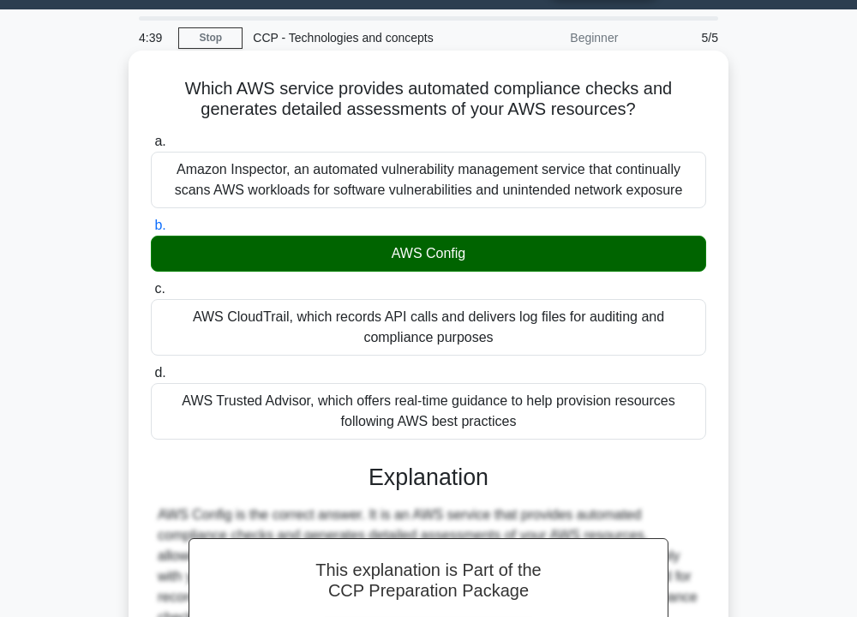
scroll to position [0, 0]
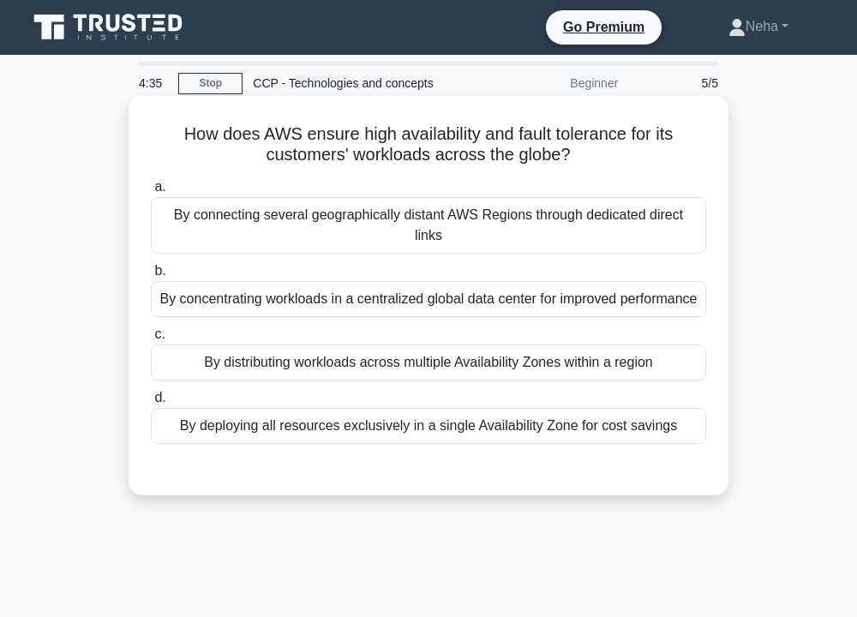
click at [386, 345] on div "By distributing workloads across multiple Availability Zones within a region" at bounding box center [429, 363] width 556 height 36
click at [151, 340] on input "c. By distributing workloads across multiple Availability Zones within a region" at bounding box center [151, 334] width 0 height 11
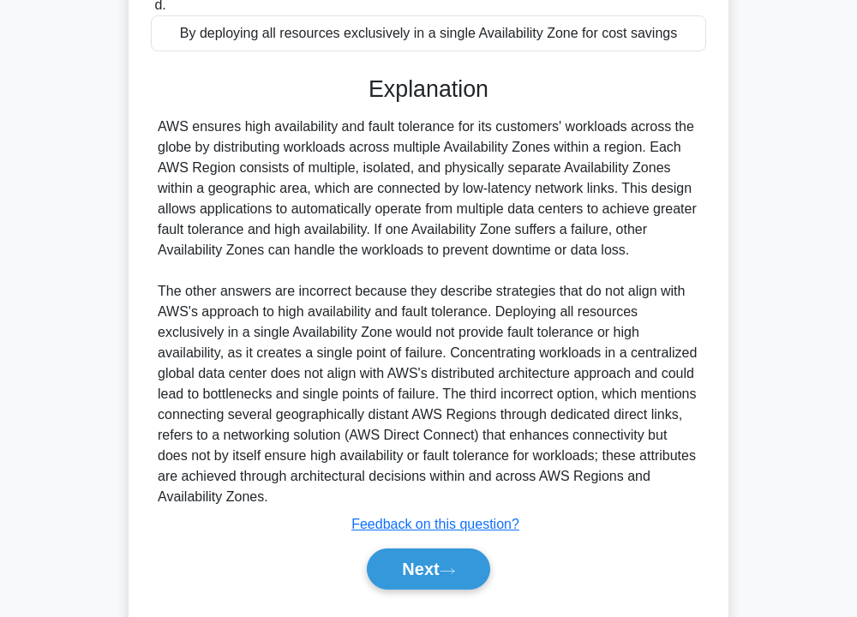
scroll to position [419, 0]
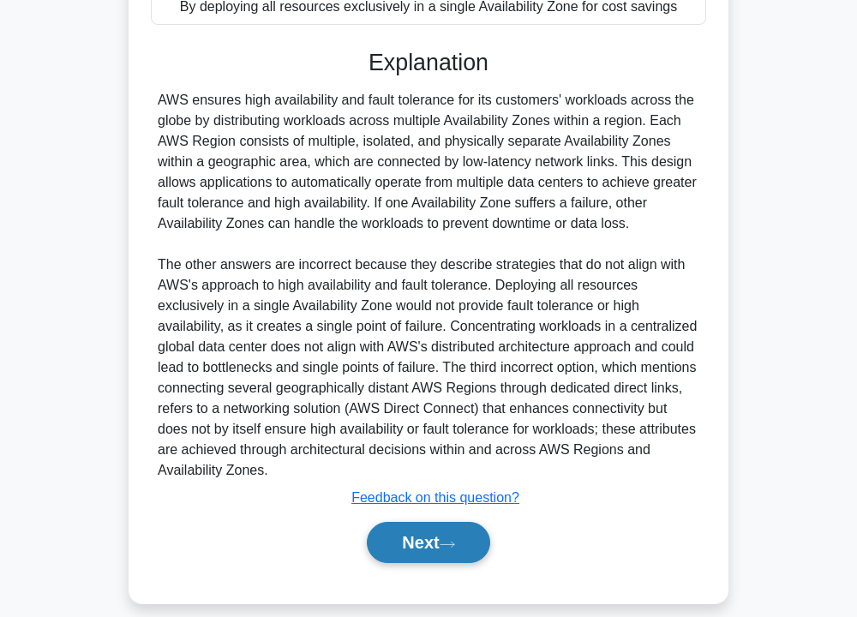
click at [436, 522] on button "Next" at bounding box center [428, 542] width 123 height 41
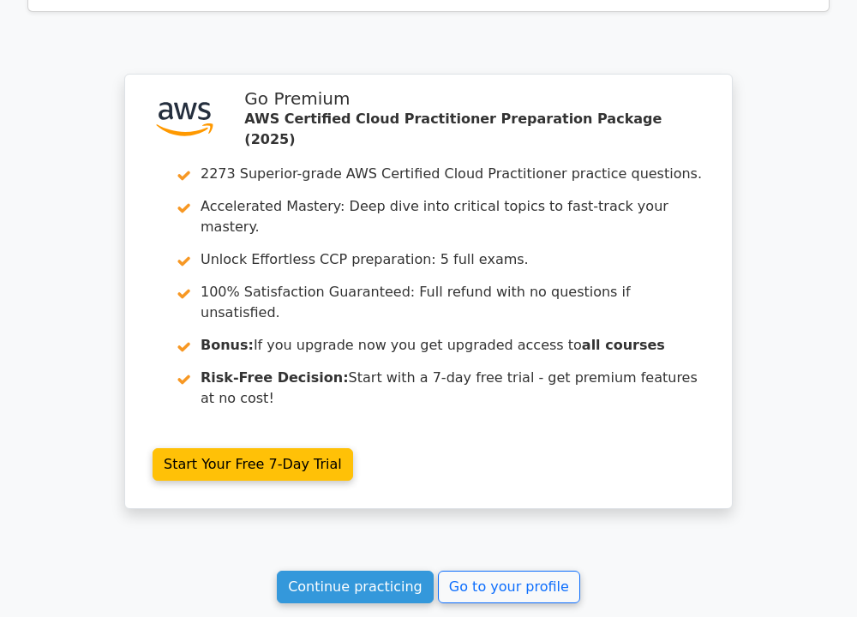
scroll to position [2472, 0]
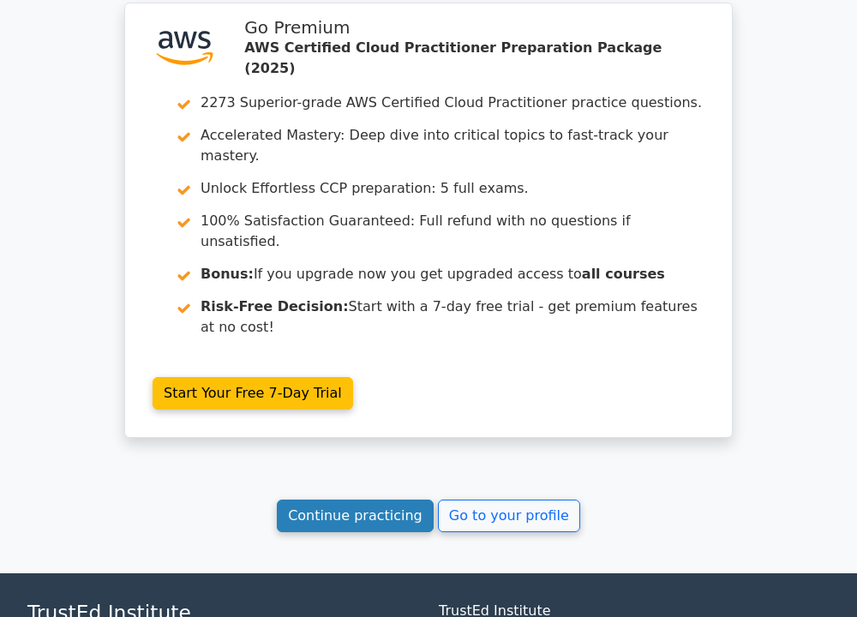
click at [416, 500] on link "Continue practicing" at bounding box center [355, 516] width 157 height 33
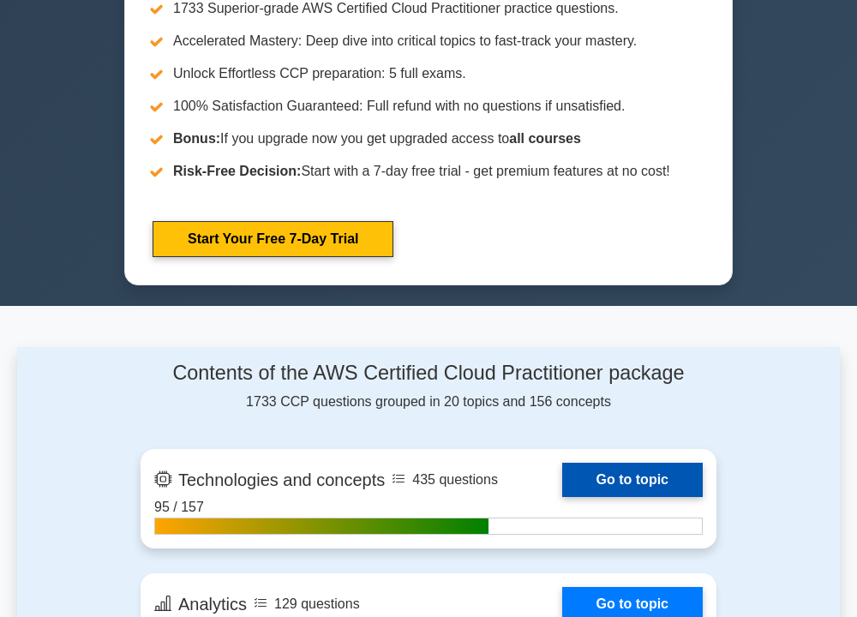
scroll to position [1029, 0]
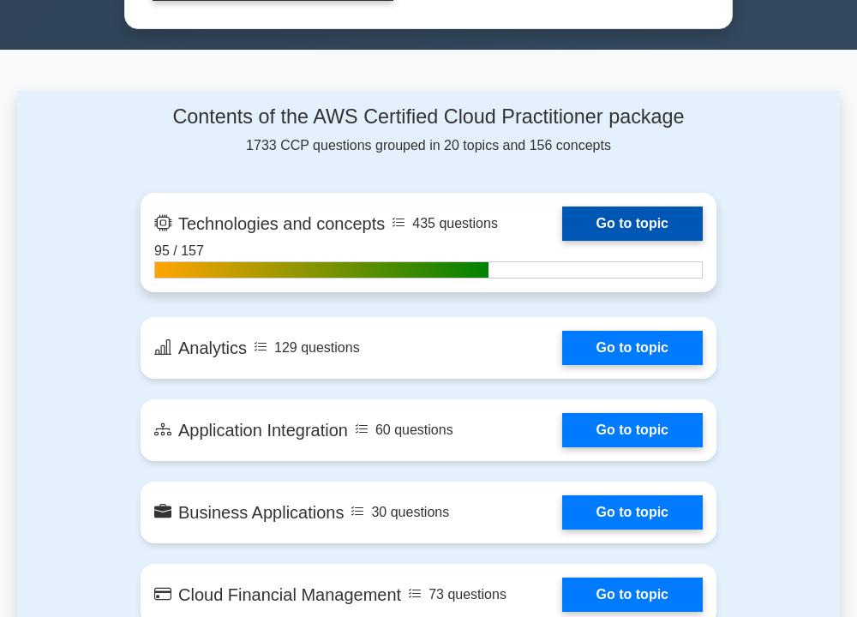
click at [647, 207] on link "Go to topic" at bounding box center [632, 224] width 141 height 34
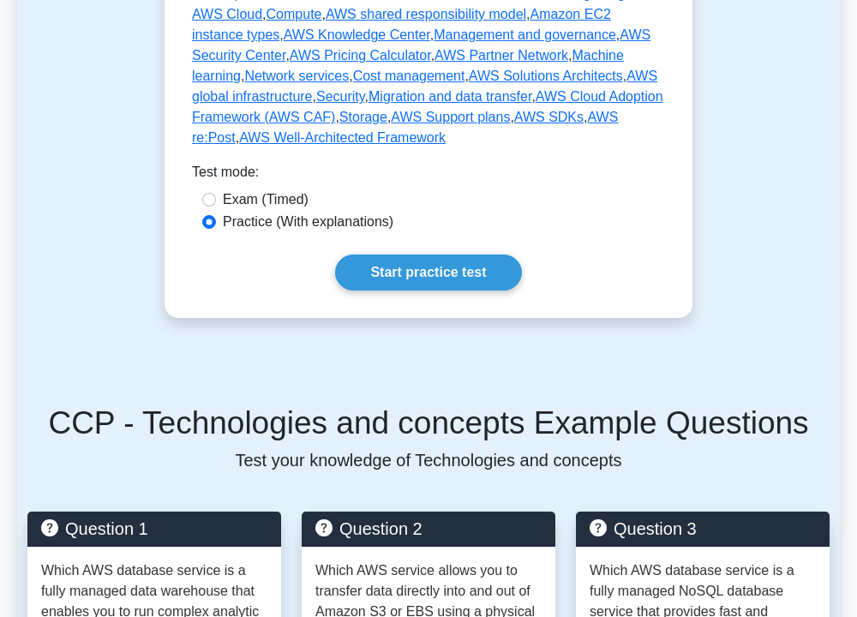
scroll to position [1115, 0]
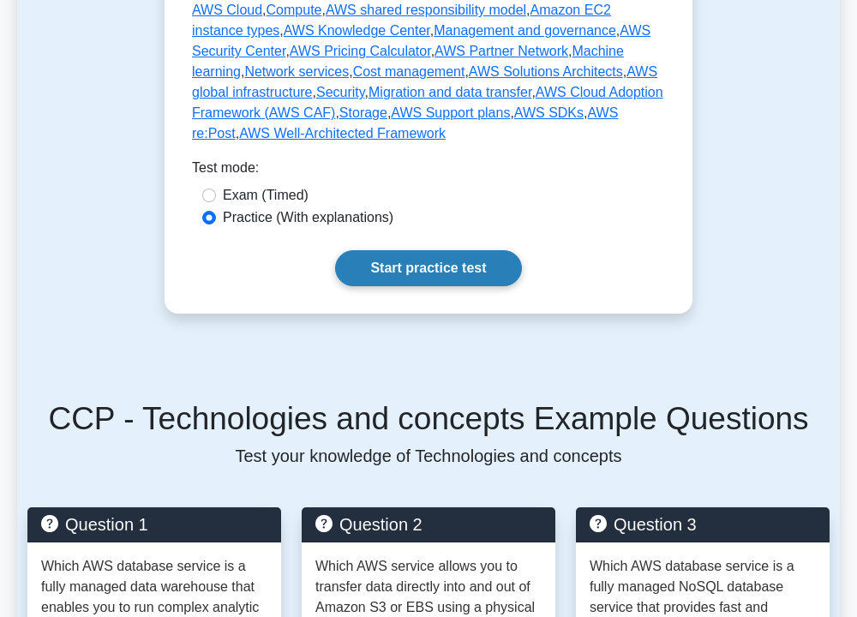
click at [467, 250] on link "Start practice test" at bounding box center [428, 268] width 186 height 36
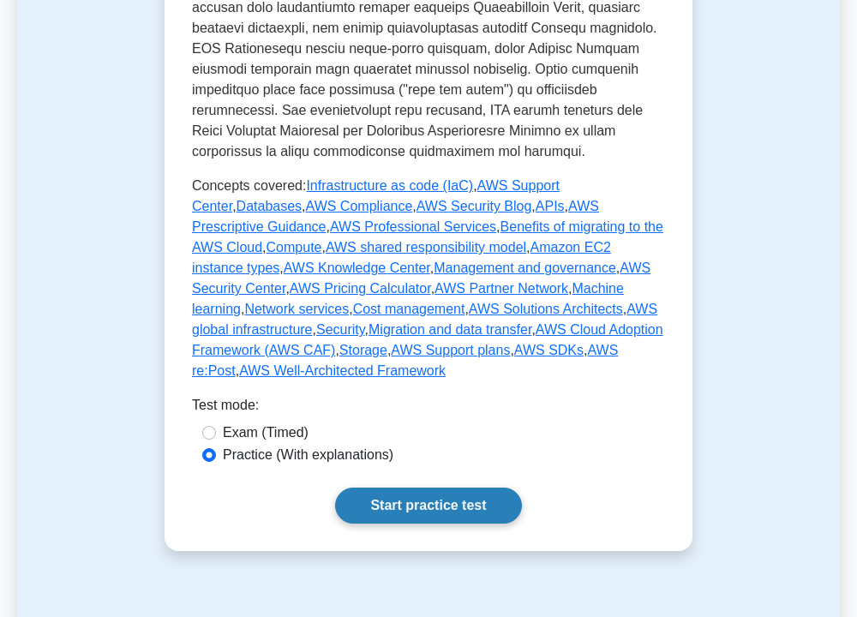
scroll to position [857, 0]
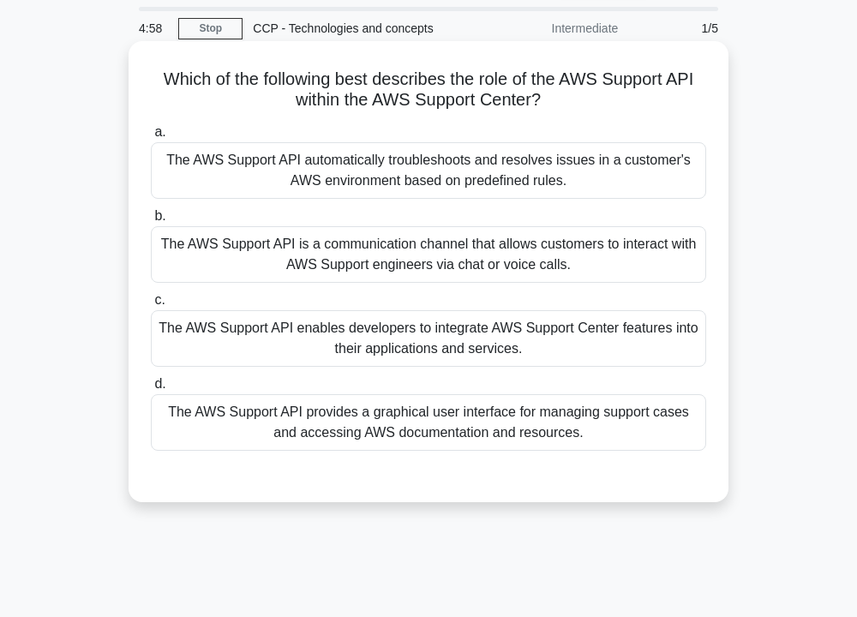
scroll to position [86, 0]
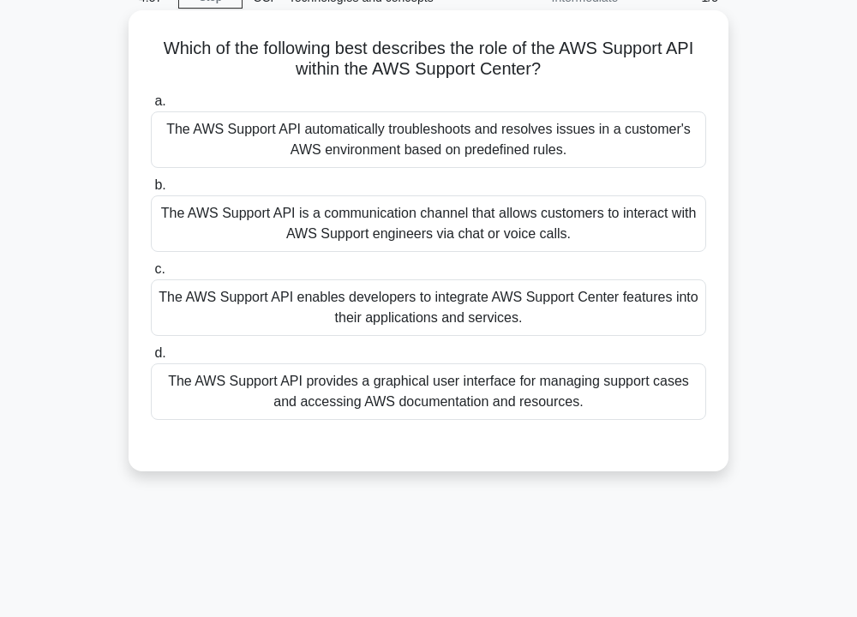
click at [492, 158] on div "The AWS Support API automatically troubleshoots and resolves issues in a custom…" at bounding box center [429, 139] width 556 height 57
click at [151, 107] on input "a. The AWS Support API automatically troubleshoots and resolves issues in a cus…" at bounding box center [151, 101] width 0 height 11
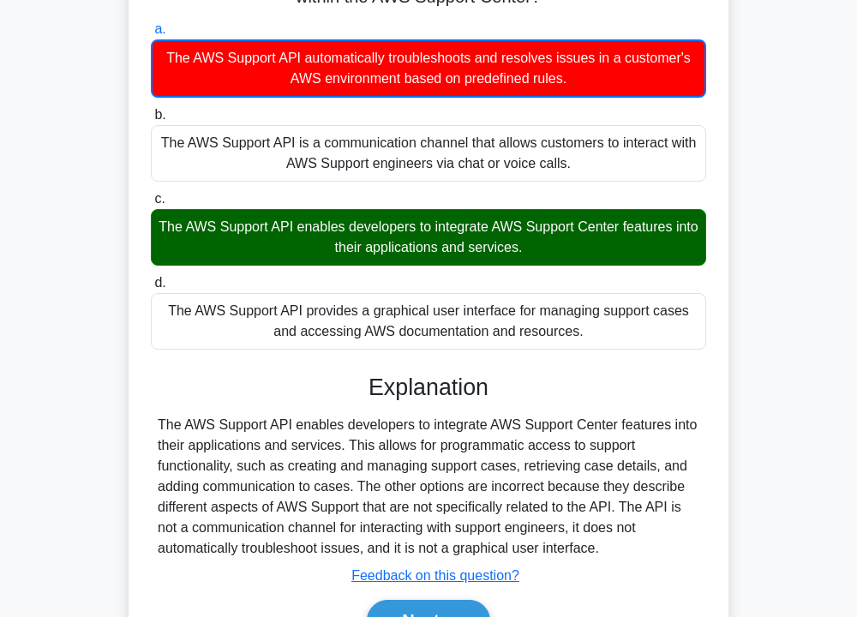
scroll to position [309, 0]
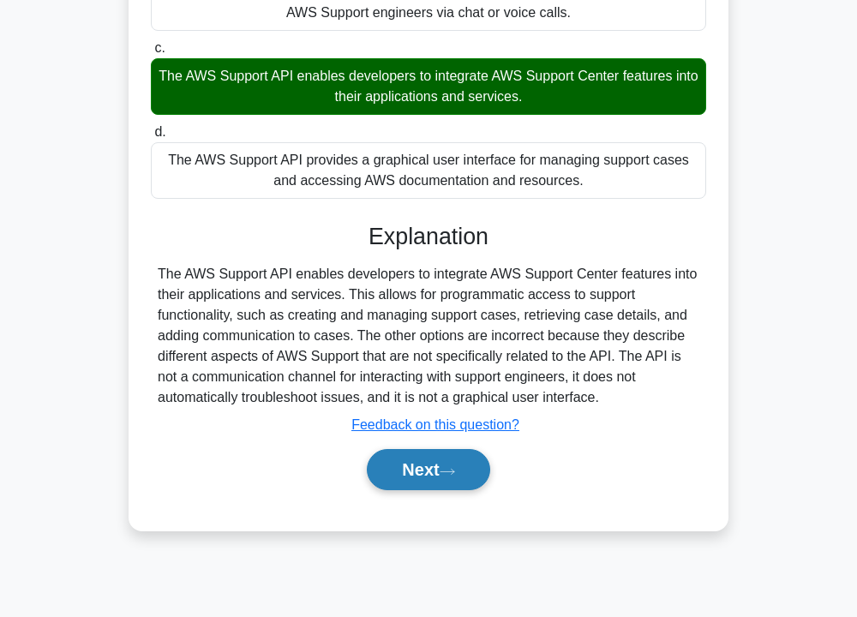
click at [424, 473] on button "Next" at bounding box center [428, 469] width 123 height 41
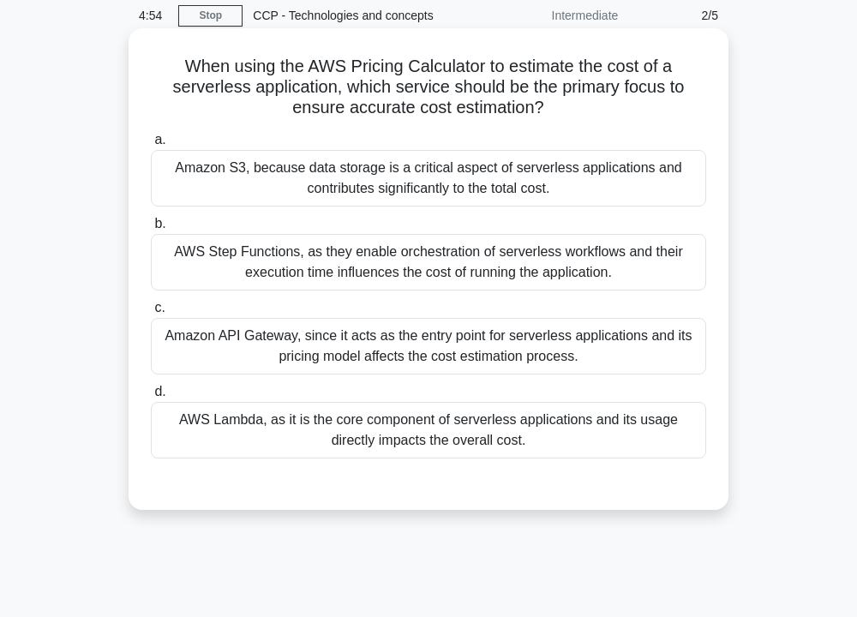
scroll to position [51, 0]
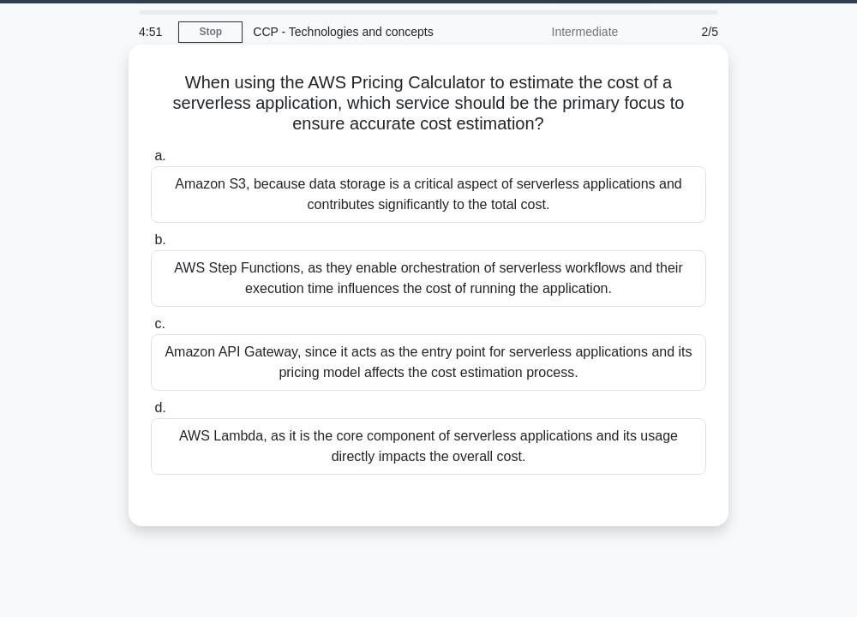
click at [448, 206] on div "Amazon S3, because data storage is a critical aspect of serverless applications…" at bounding box center [429, 194] width 556 height 57
click at [151, 162] on input "a. Amazon S3, because data storage is a critical aspect of serverless applicati…" at bounding box center [151, 156] width 0 height 11
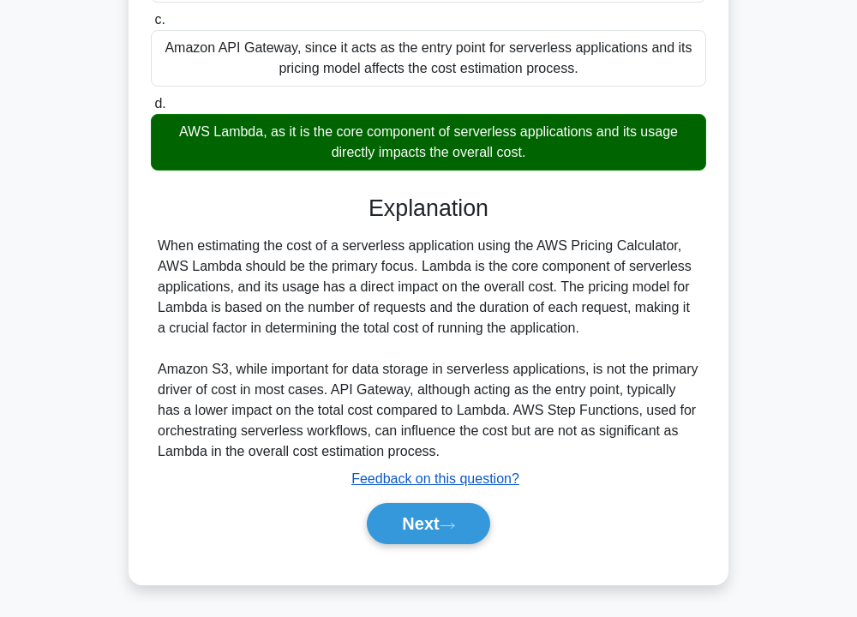
scroll to position [359, 0]
click at [448, 512] on button "Next" at bounding box center [428, 523] width 123 height 41
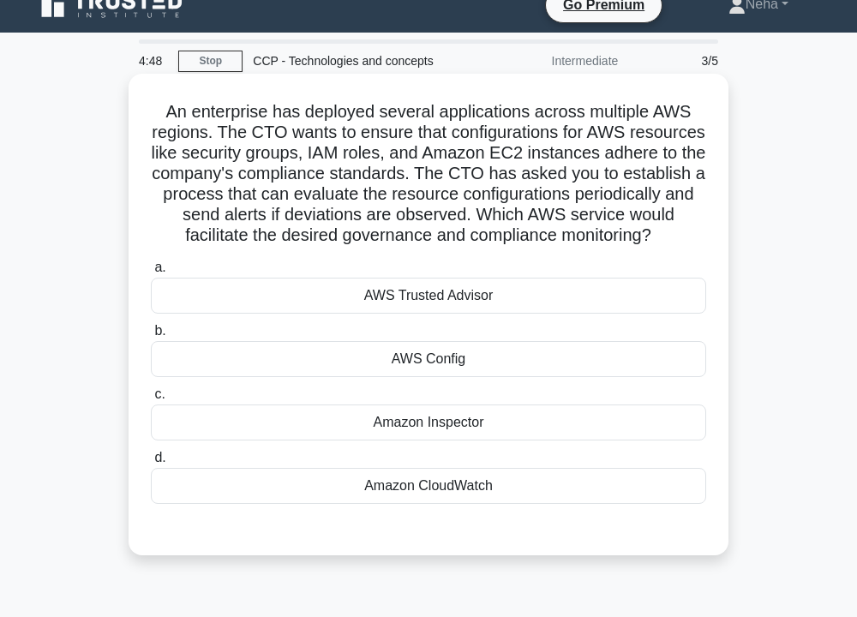
scroll to position [16, 0]
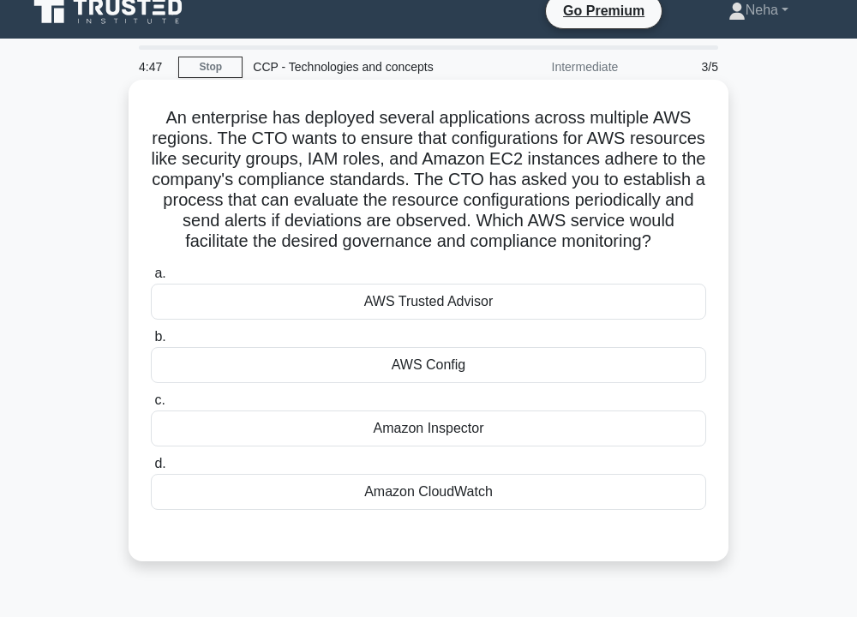
click at [470, 383] on div "AWS Config" at bounding box center [429, 365] width 556 height 36
click at [151, 343] on input "b. AWS Config" at bounding box center [151, 337] width 0 height 11
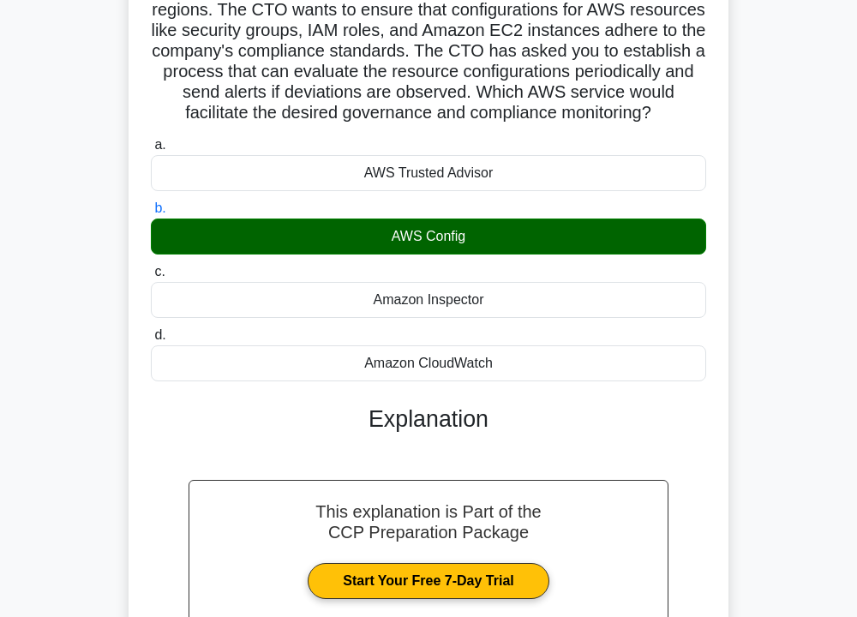
scroll to position [358, 0]
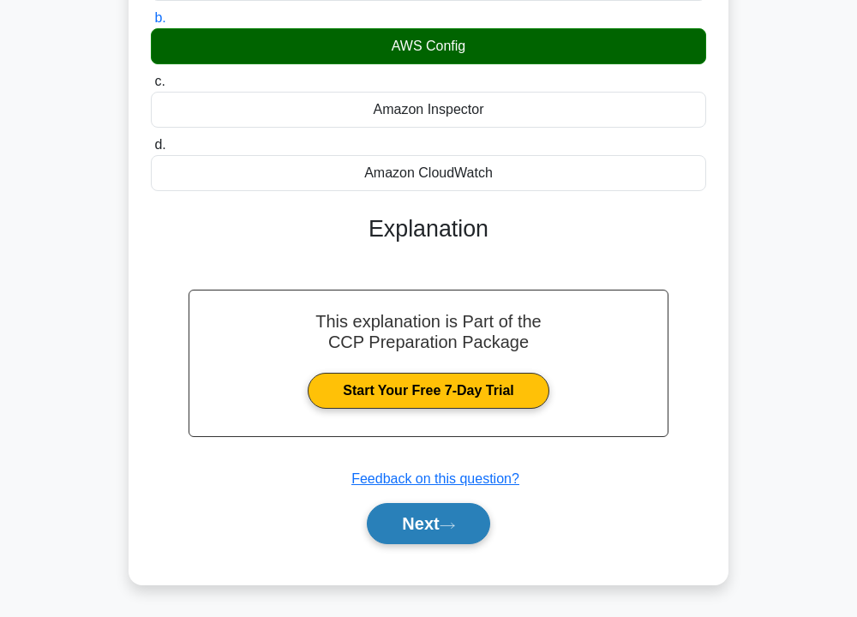
click at [455, 511] on button "Next" at bounding box center [428, 523] width 123 height 41
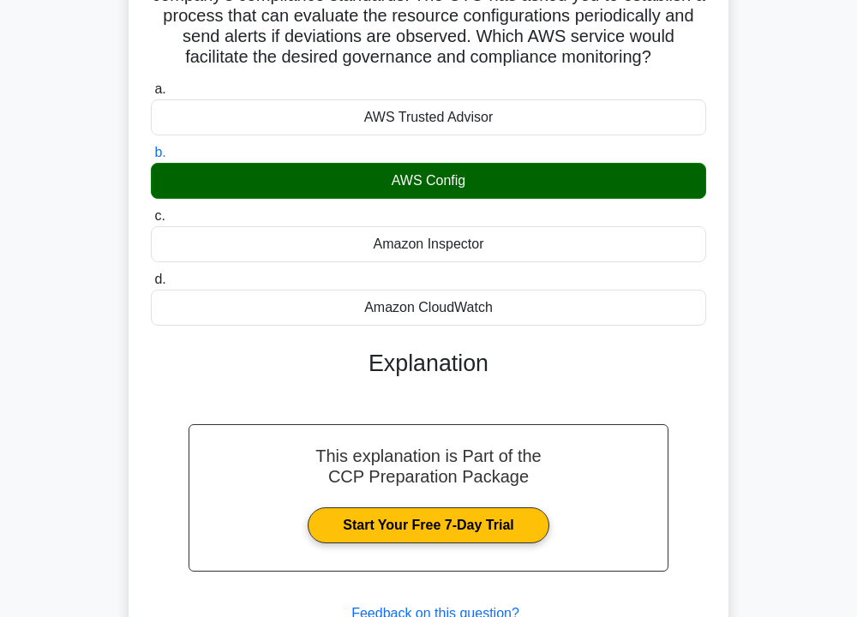
scroll to position [100, 0]
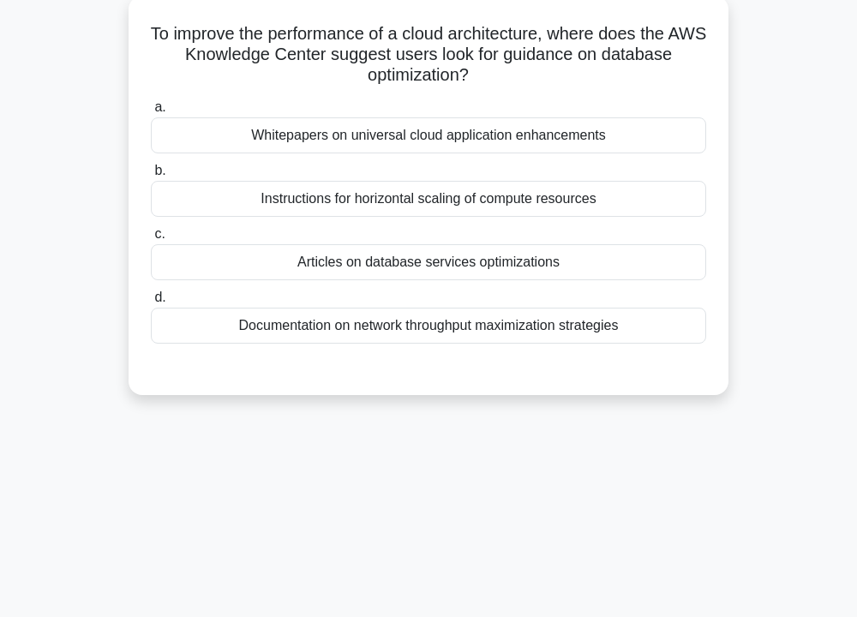
click at [449, 262] on div "Articles on database services optimizations" at bounding box center [429, 262] width 556 height 36
click at [151, 240] on input "c. Articles on database services optimizations" at bounding box center [151, 234] width 0 height 11
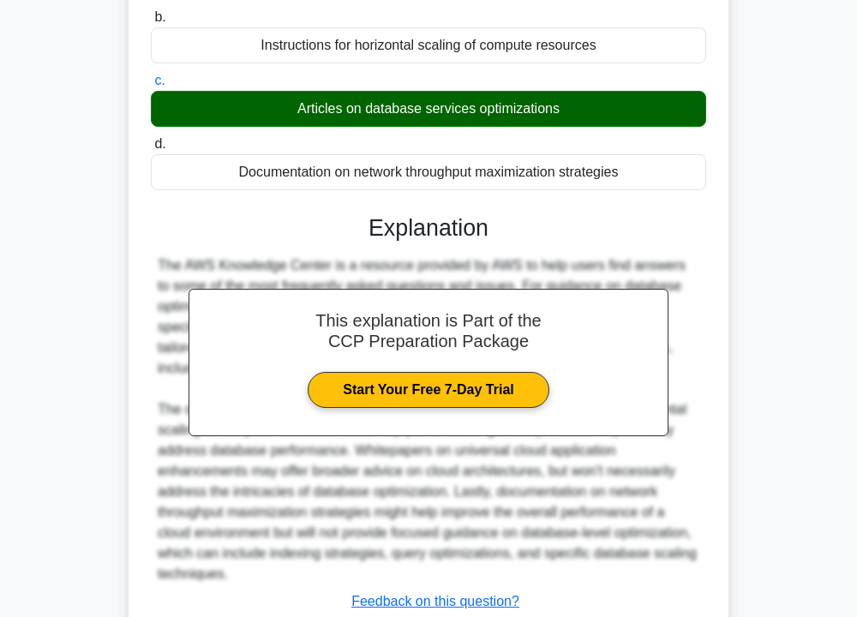
scroll to position [378, 0]
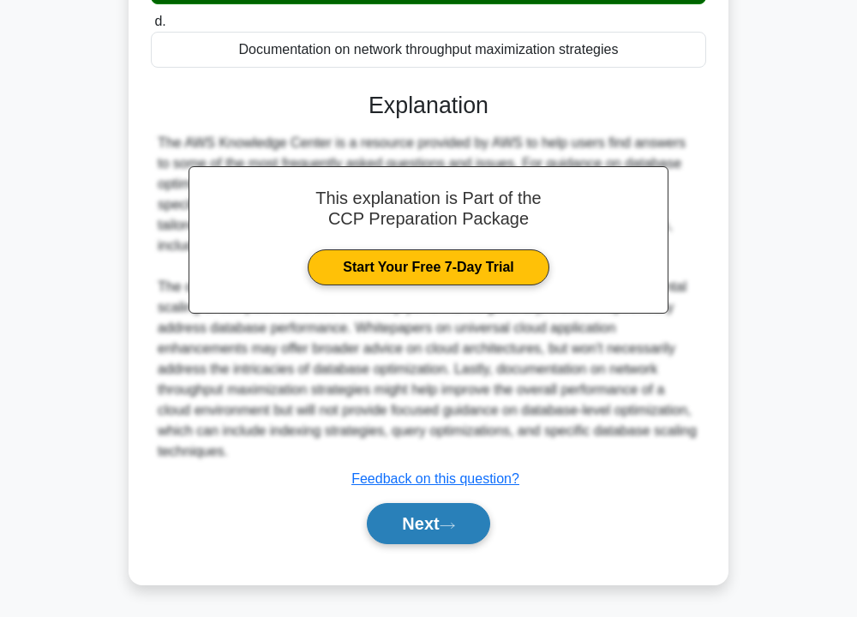
click at [432, 531] on button "Next" at bounding box center [428, 523] width 123 height 41
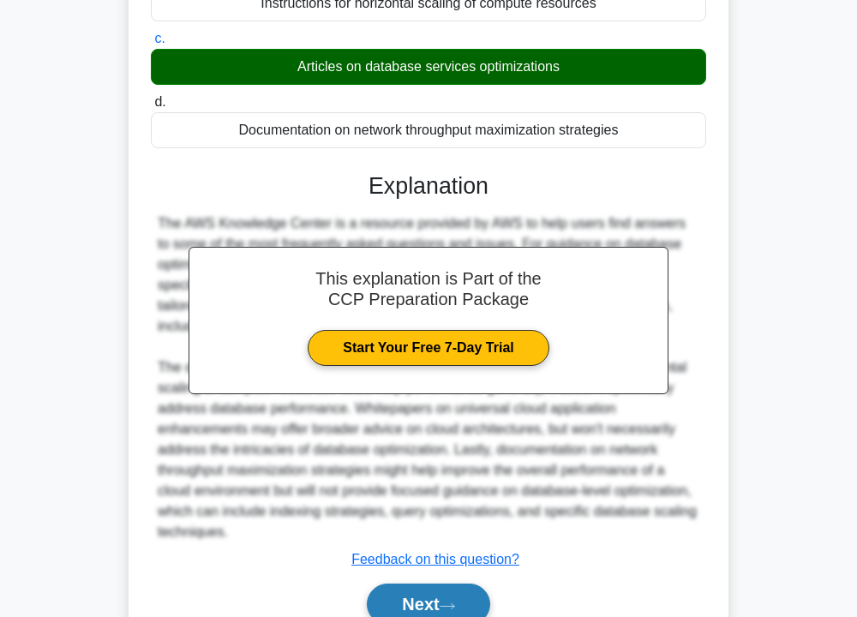
scroll to position [35, 0]
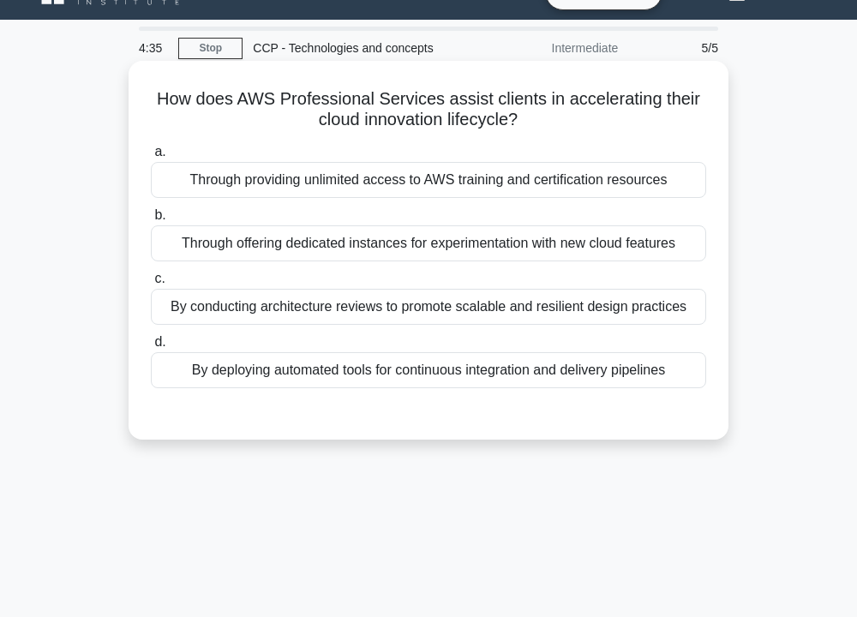
click at [434, 191] on div "Through providing unlimited access to AWS training and certification resources" at bounding box center [429, 180] width 556 height 36
click at [151, 158] on input "a. Through providing unlimited access to AWS training and certification resourc…" at bounding box center [151, 152] width 0 height 11
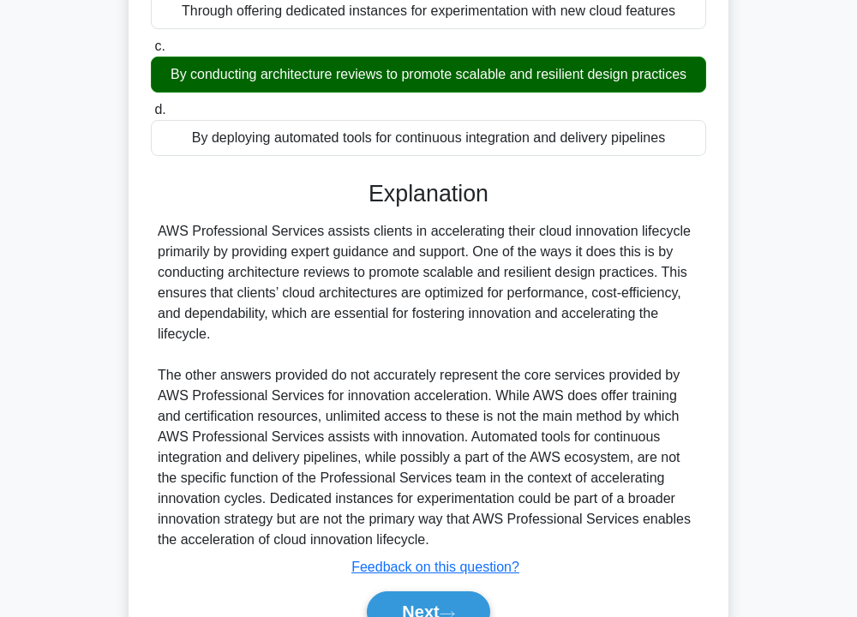
scroll to position [292, 0]
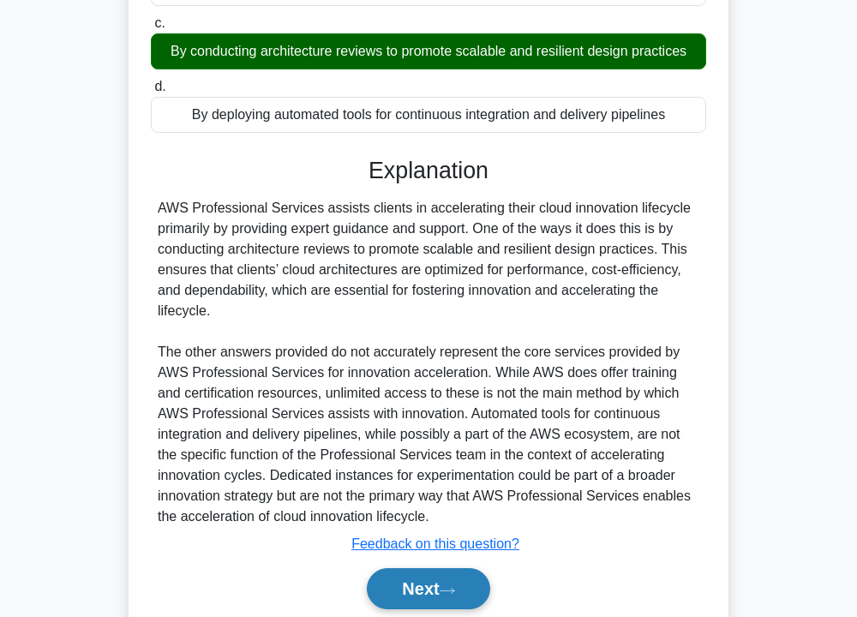
click at [441, 574] on button "Next" at bounding box center [428, 588] width 123 height 41
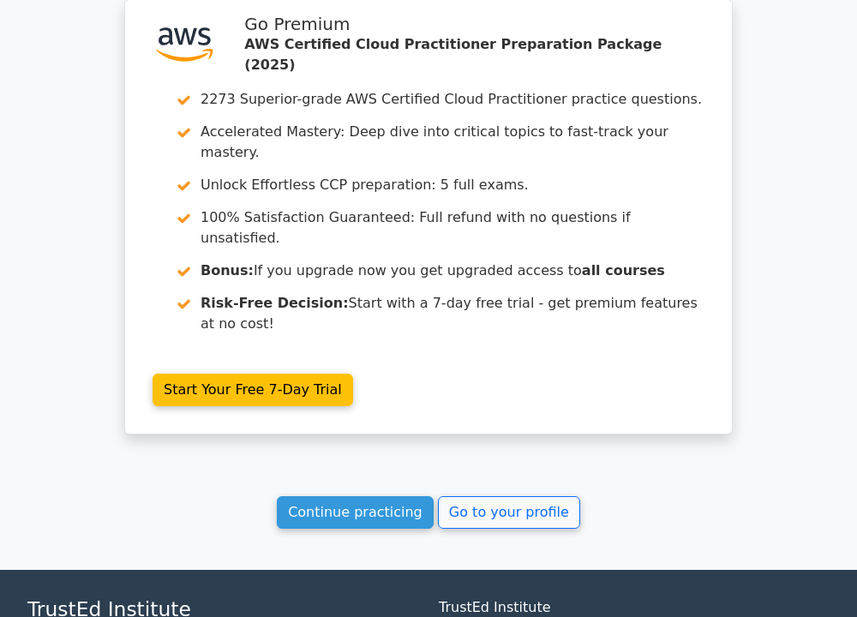
scroll to position [2392, 0]
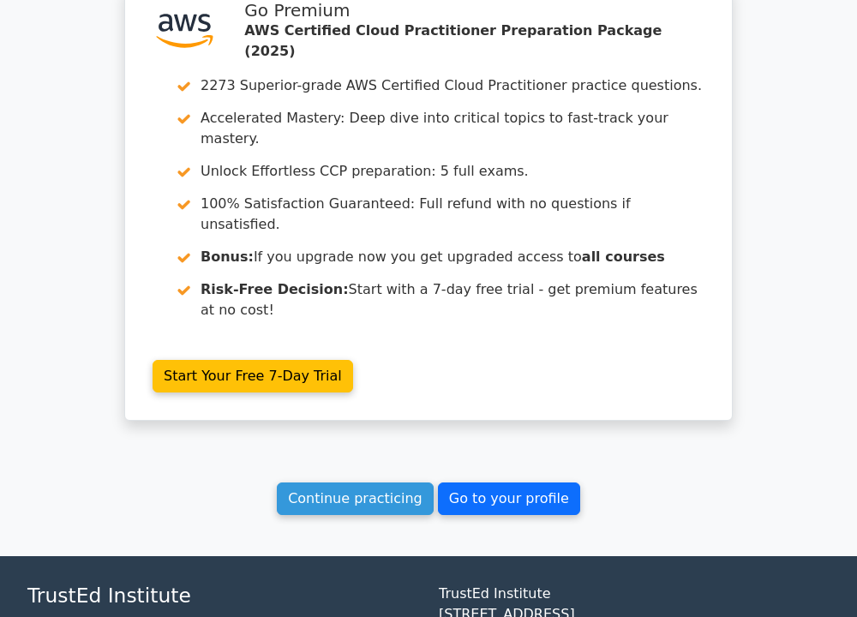
click at [509, 483] on link "Go to your profile" at bounding box center [509, 499] width 142 height 33
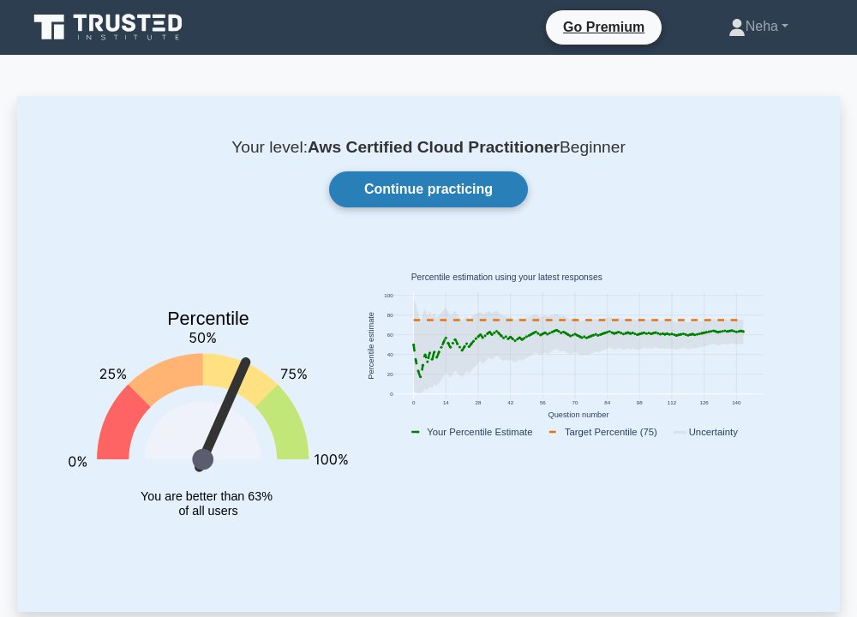
click at [477, 192] on link "Continue practicing" at bounding box center [428, 189] width 199 height 36
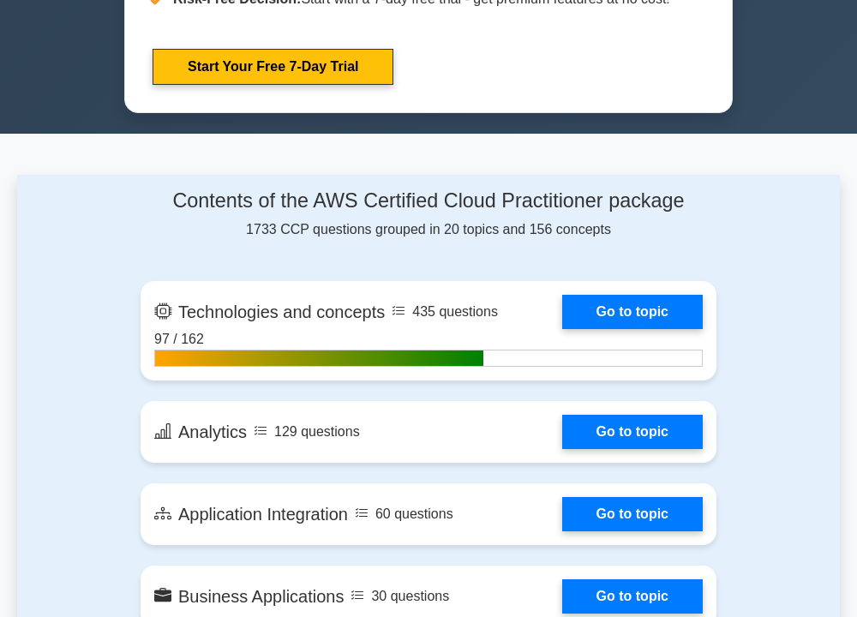
scroll to position [960, 0]
